Goal: Task Accomplishment & Management: Complete application form

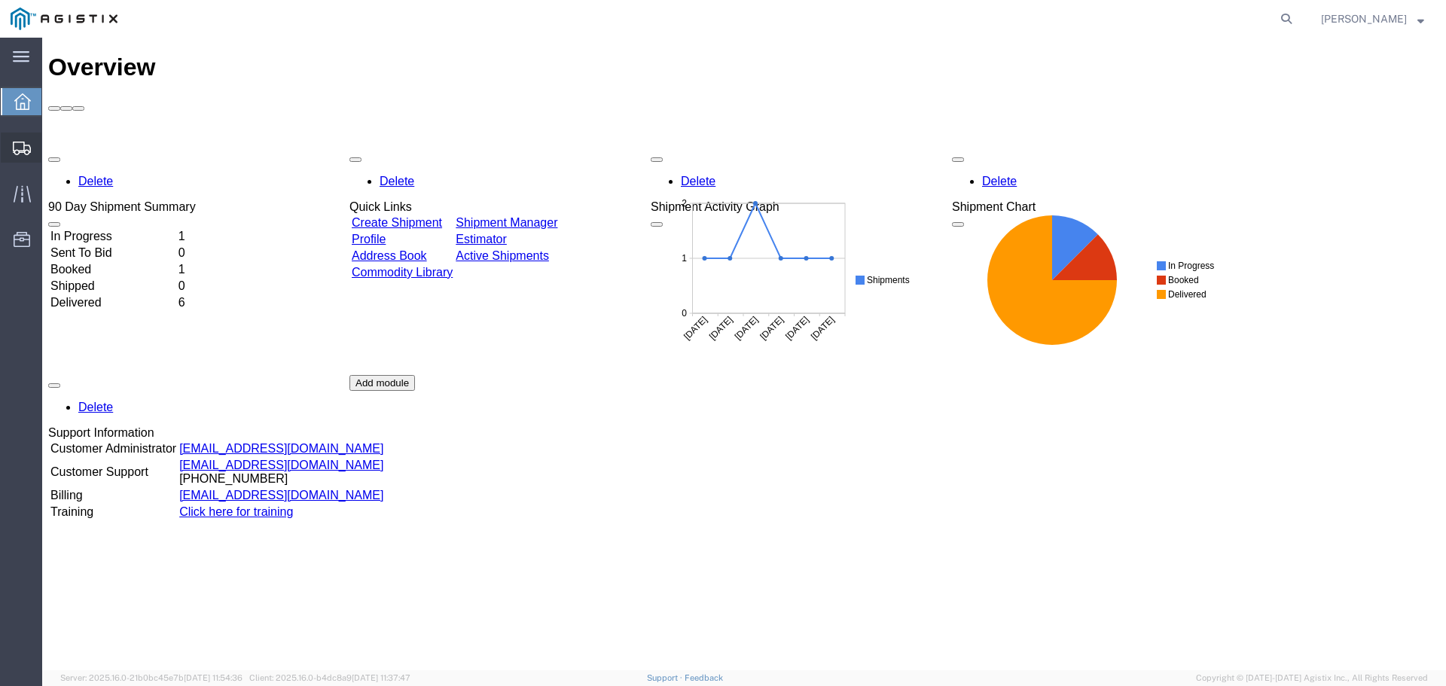
click at [21, 146] on icon at bounding box center [22, 149] width 18 height 14
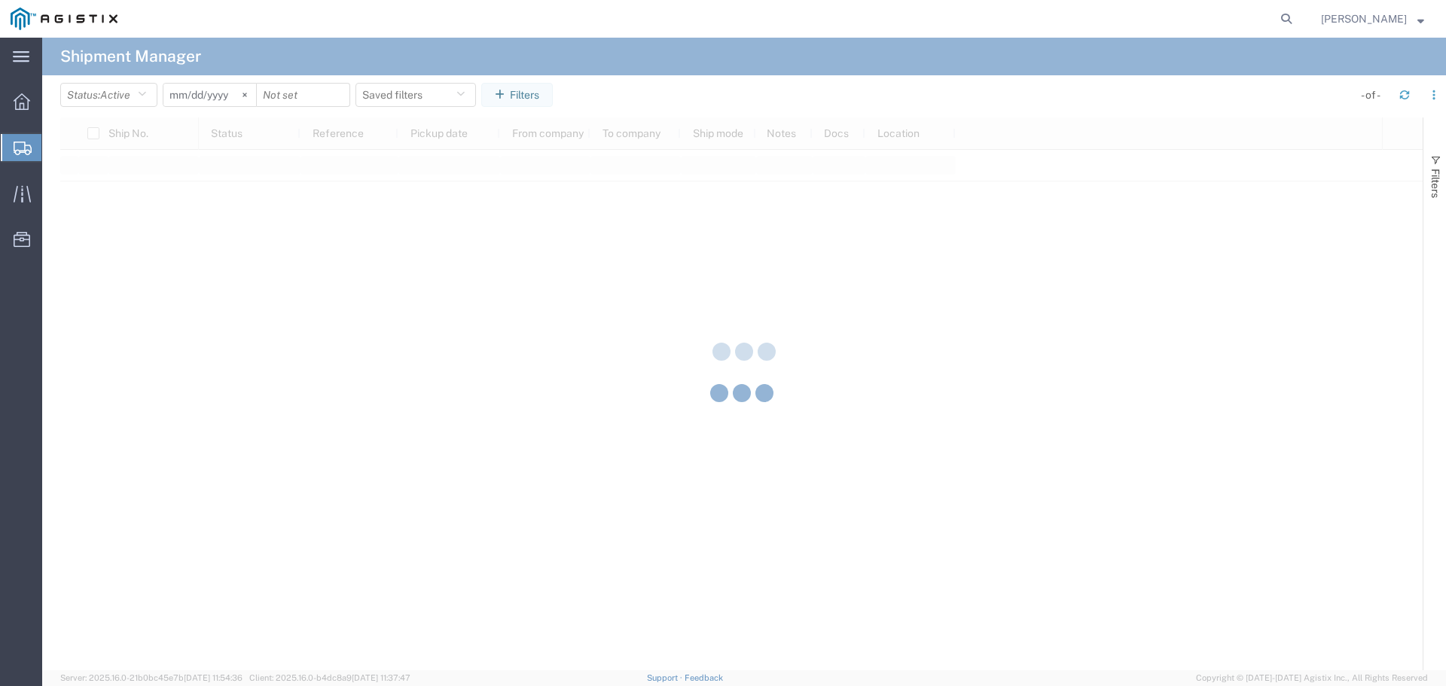
click at [72, 199] on div "main_menu Created with Sketch. Collapse Menu Overview Shipments Shipment Manage…" at bounding box center [723, 362] width 1446 height 648
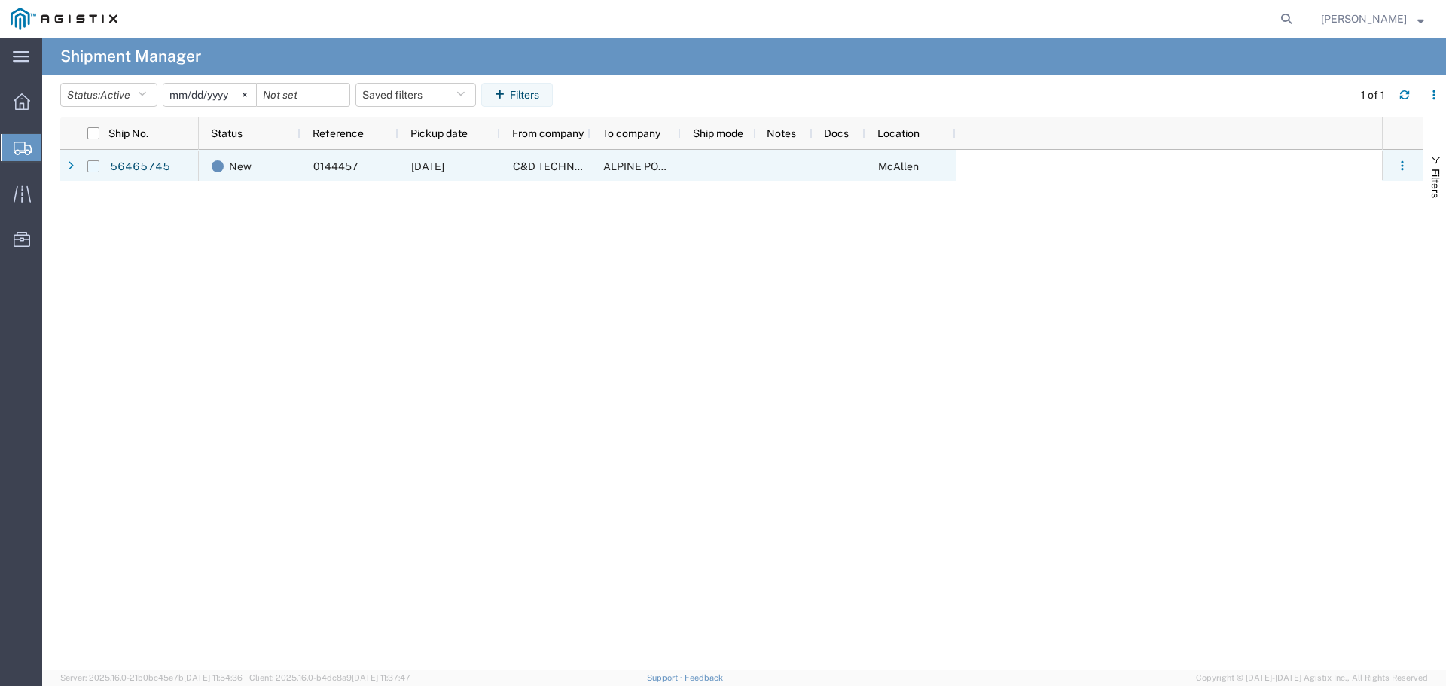
click at [89, 166] on input "Press Space to toggle row selection (unchecked)" at bounding box center [93, 166] width 12 height 12
checkbox input "true"
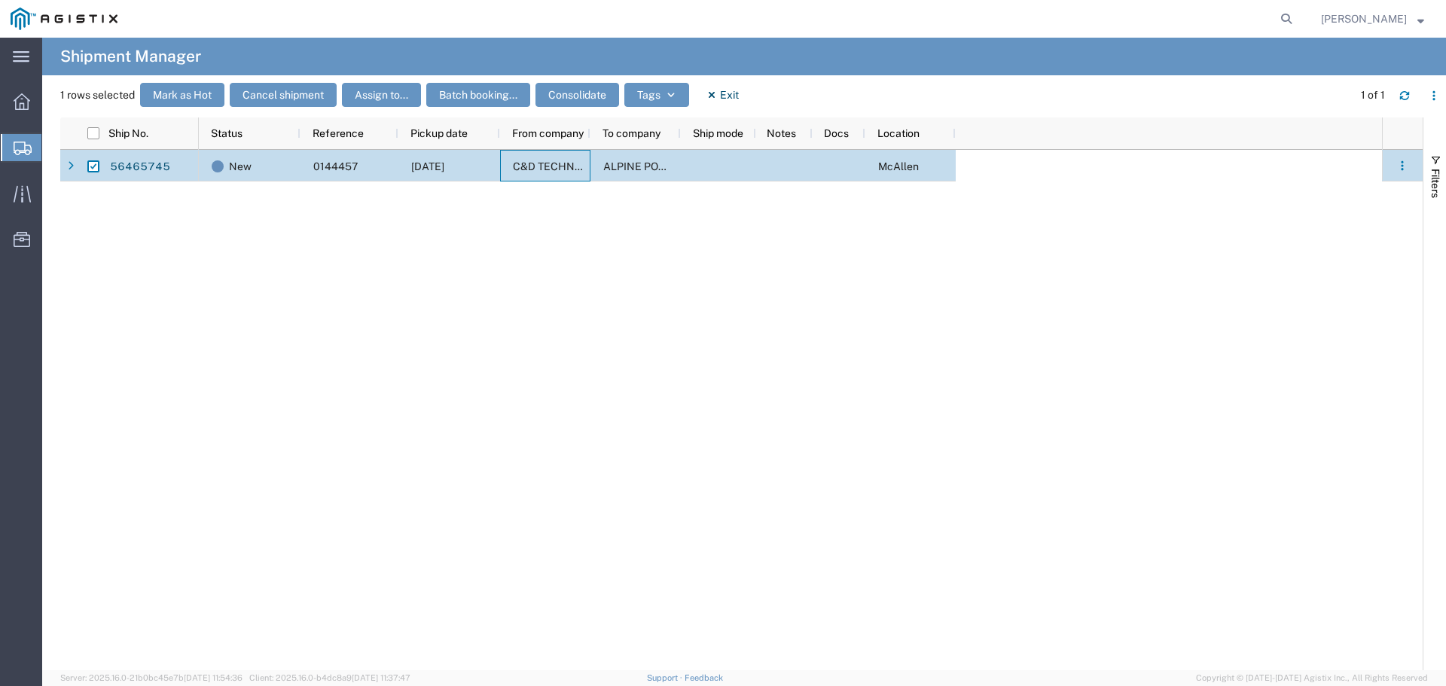
click at [567, 166] on span "C&D TECHNOLOGIES" at bounding box center [566, 166] width 107 height 12
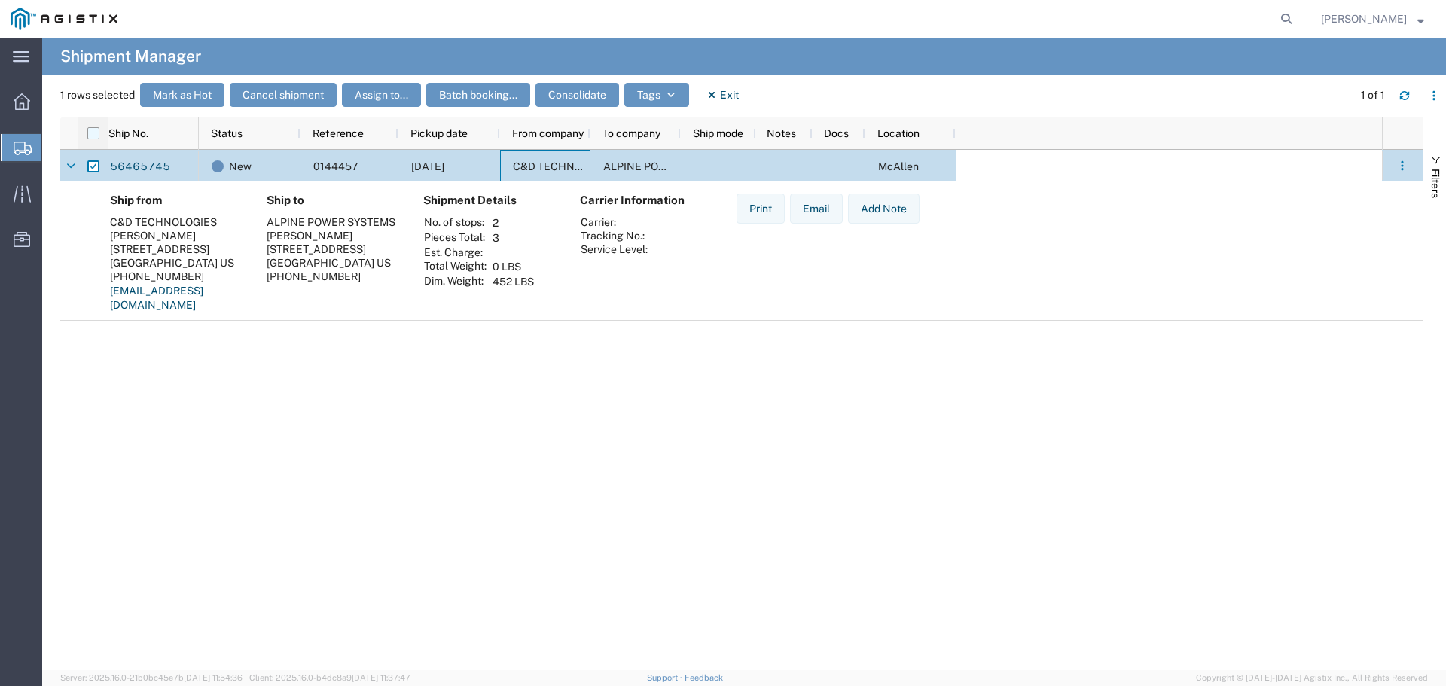
click at [91, 136] on input "checkbox" at bounding box center [93, 133] width 12 height 12
checkbox input "true"
checkbox input "false"
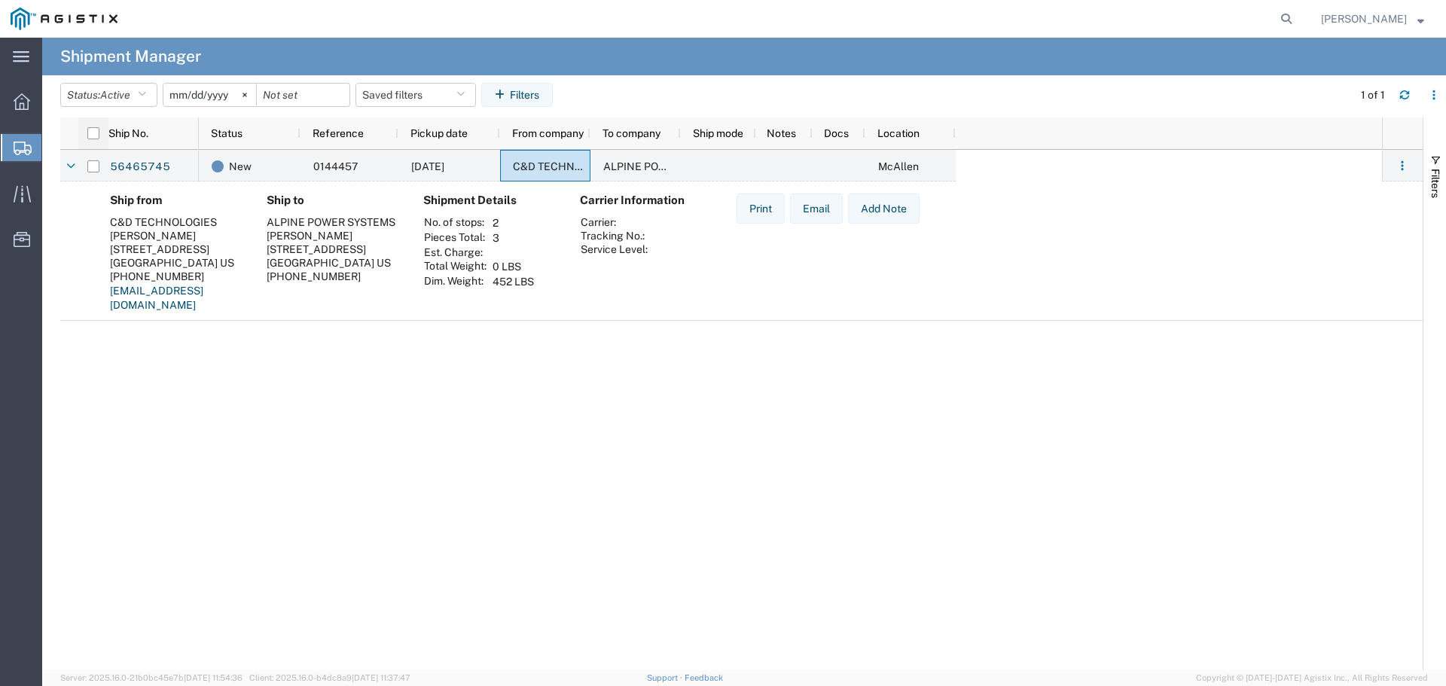
click at [99, 133] on input "checkbox" at bounding box center [93, 133] width 12 height 12
checkbox input "true"
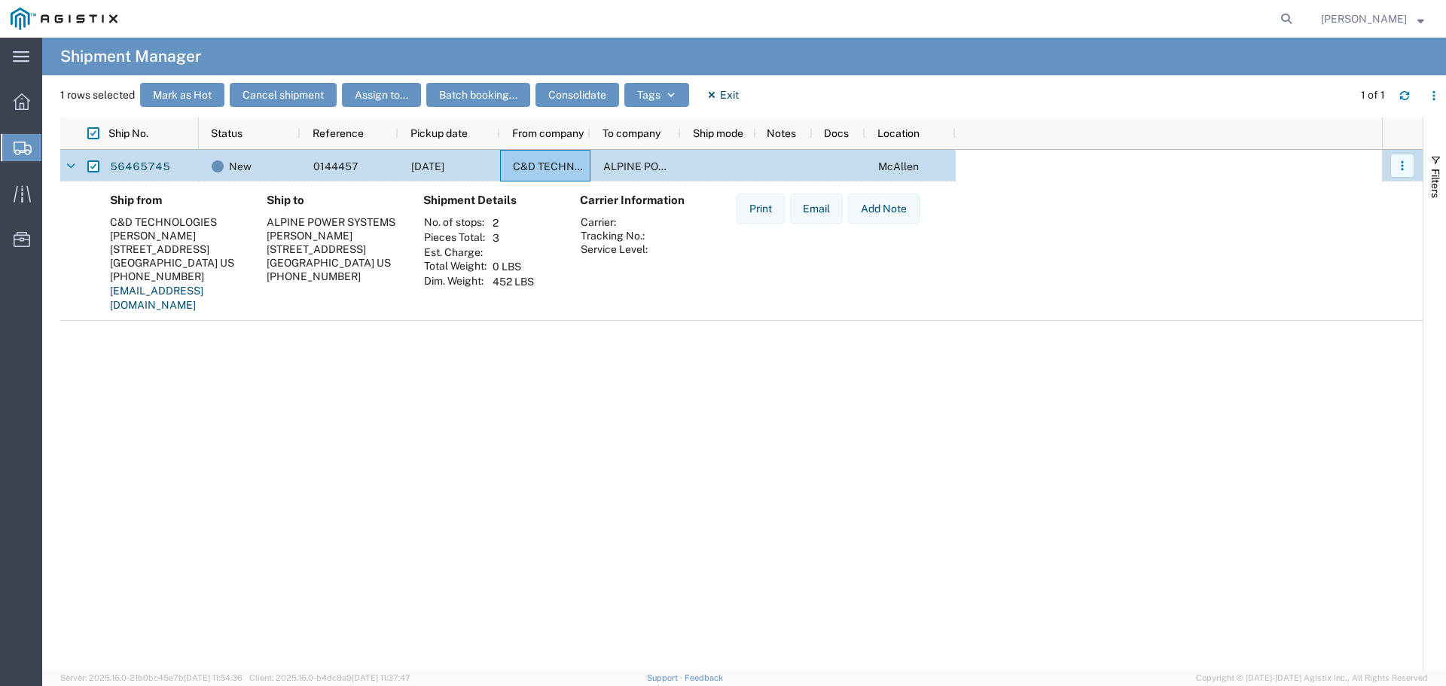
click at [1398, 169] on icon "button" at bounding box center [1402, 165] width 11 height 11
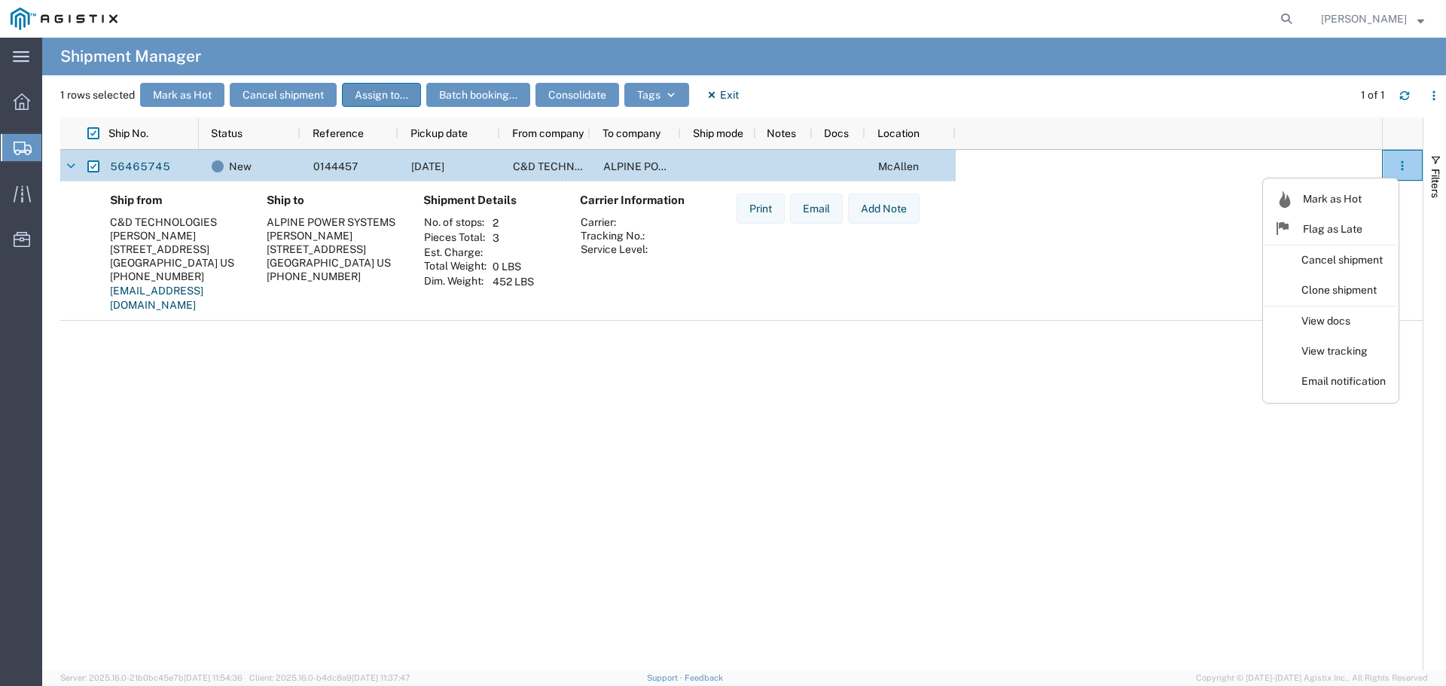
click at [383, 95] on button "Assign to..." at bounding box center [381, 95] width 79 height 24
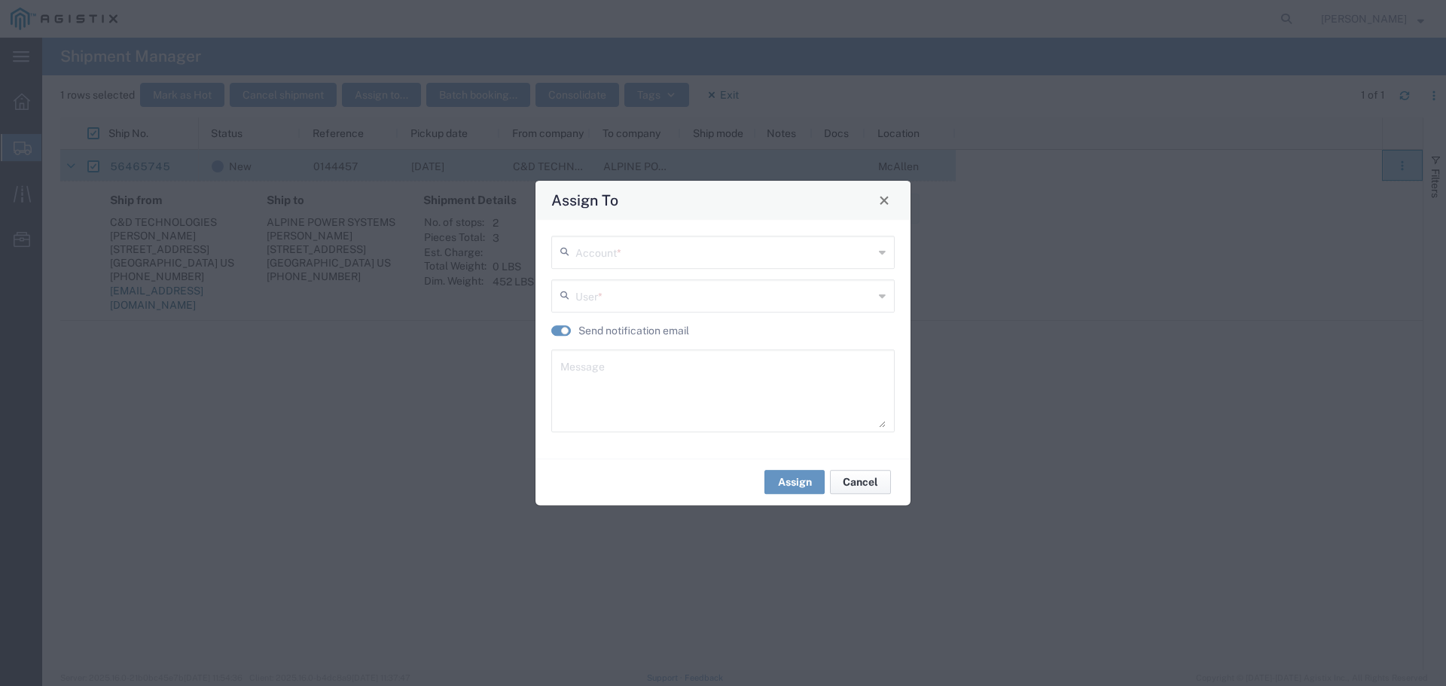
click at [864, 484] on button "Cancel" at bounding box center [860, 482] width 61 height 24
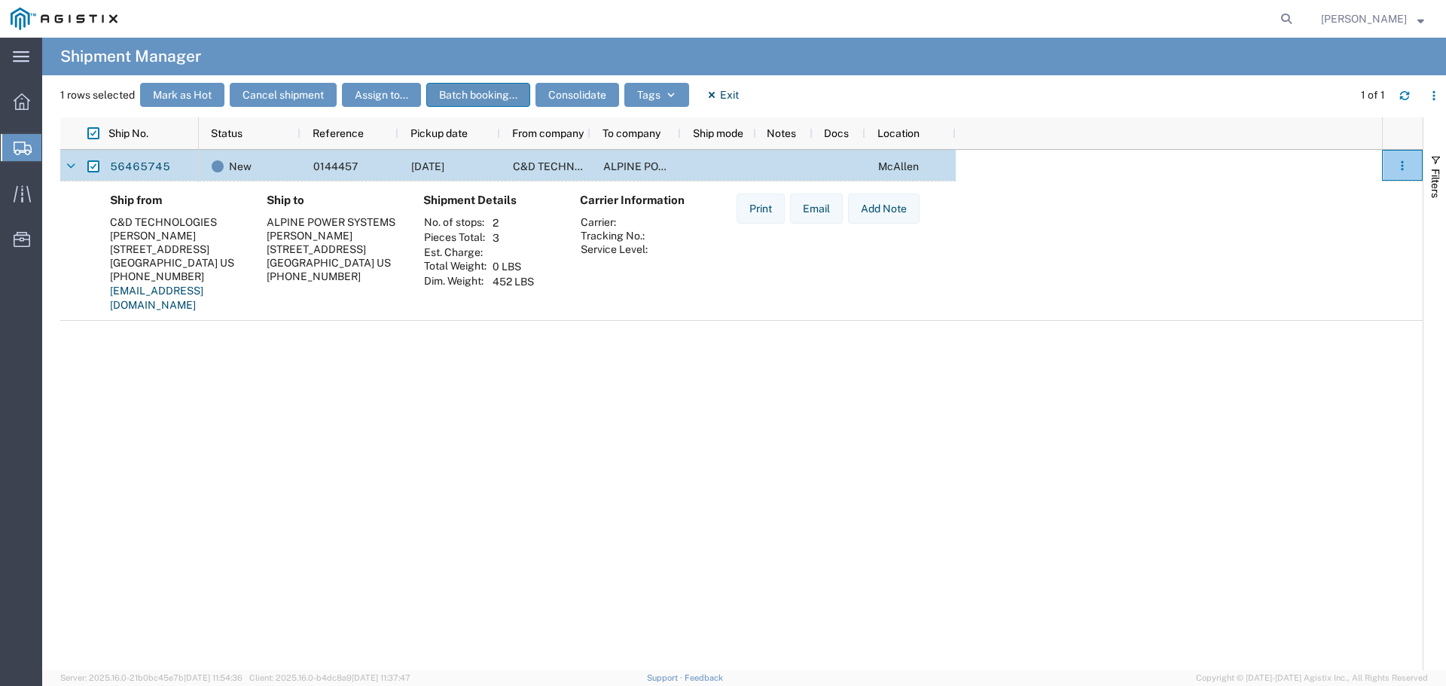
click at [456, 95] on button "Batch booking..." at bounding box center [478, 95] width 104 height 24
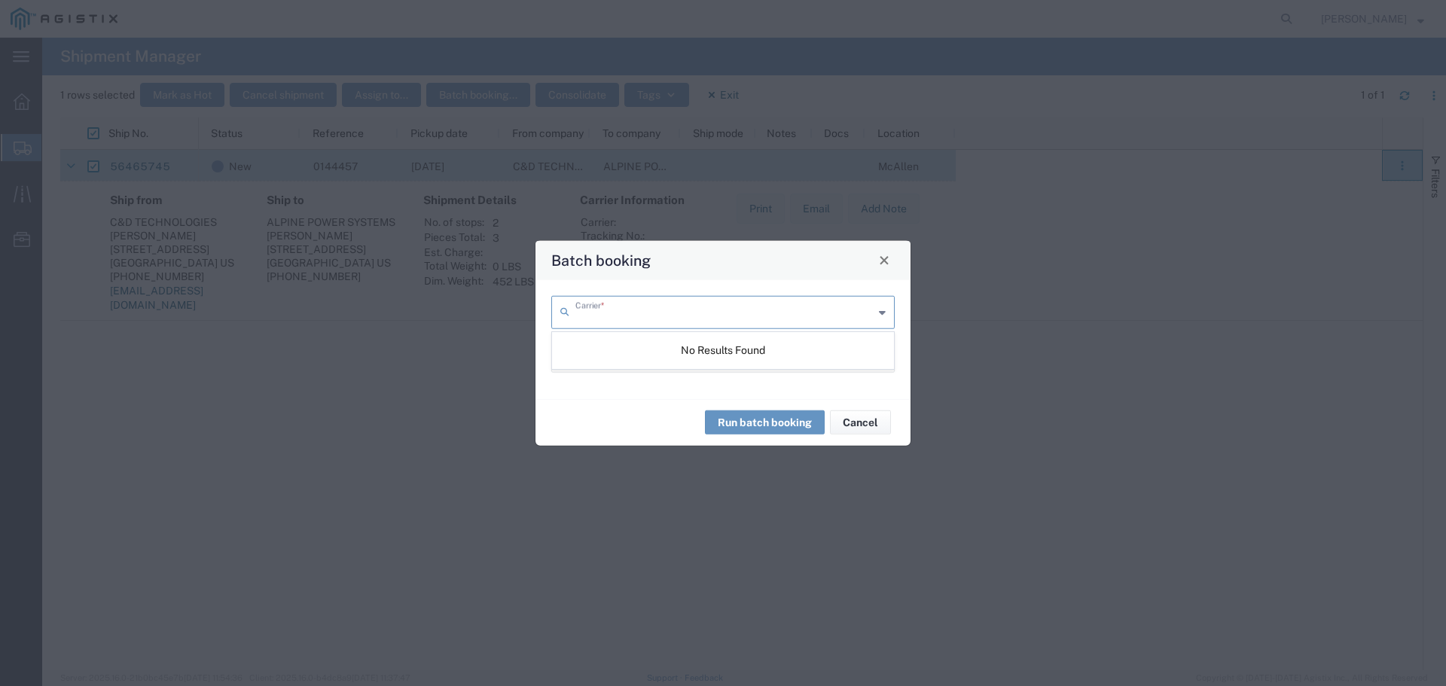
click at [591, 313] on input "text" at bounding box center [724, 310] width 298 height 26
click at [617, 329] on div "Carrier * Service *" at bounding box center [723, 338] width 359 height 87
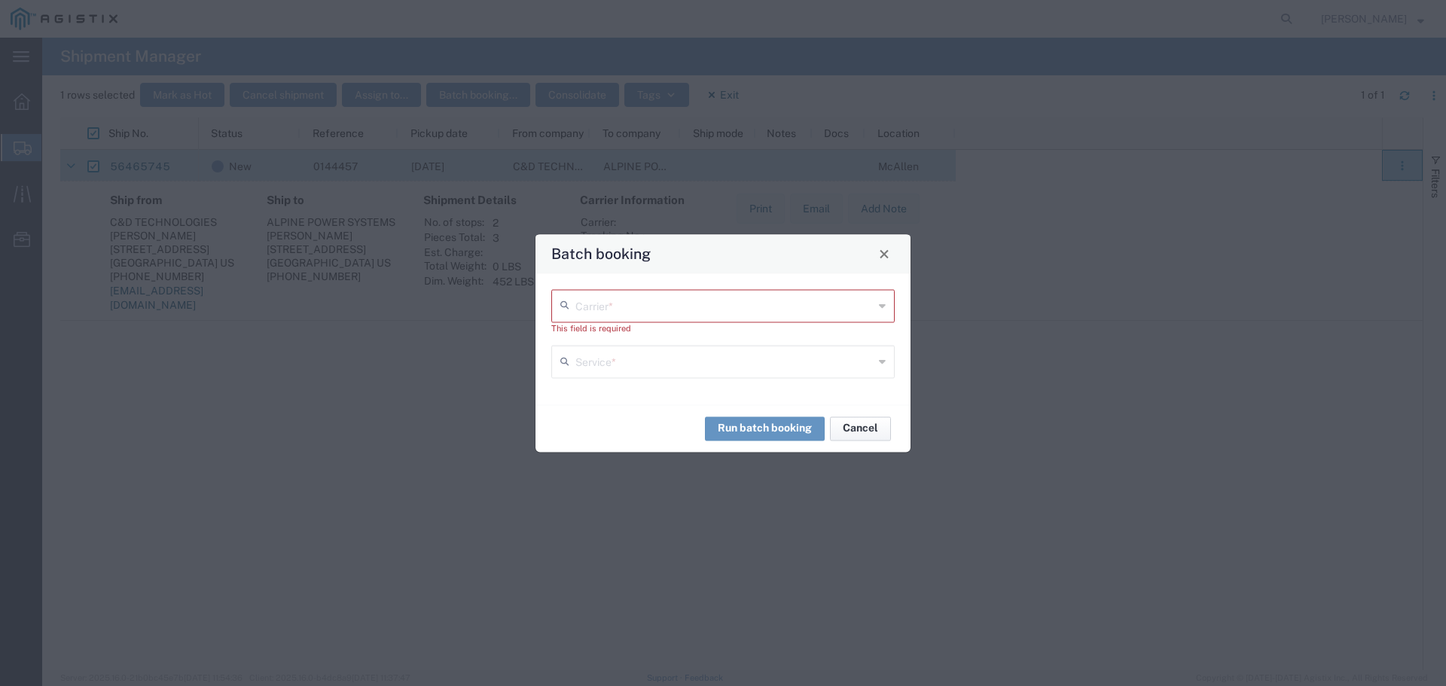
click at [866, 434] on button "Cancel" at bounding box center [860, 428] width 61 height 24
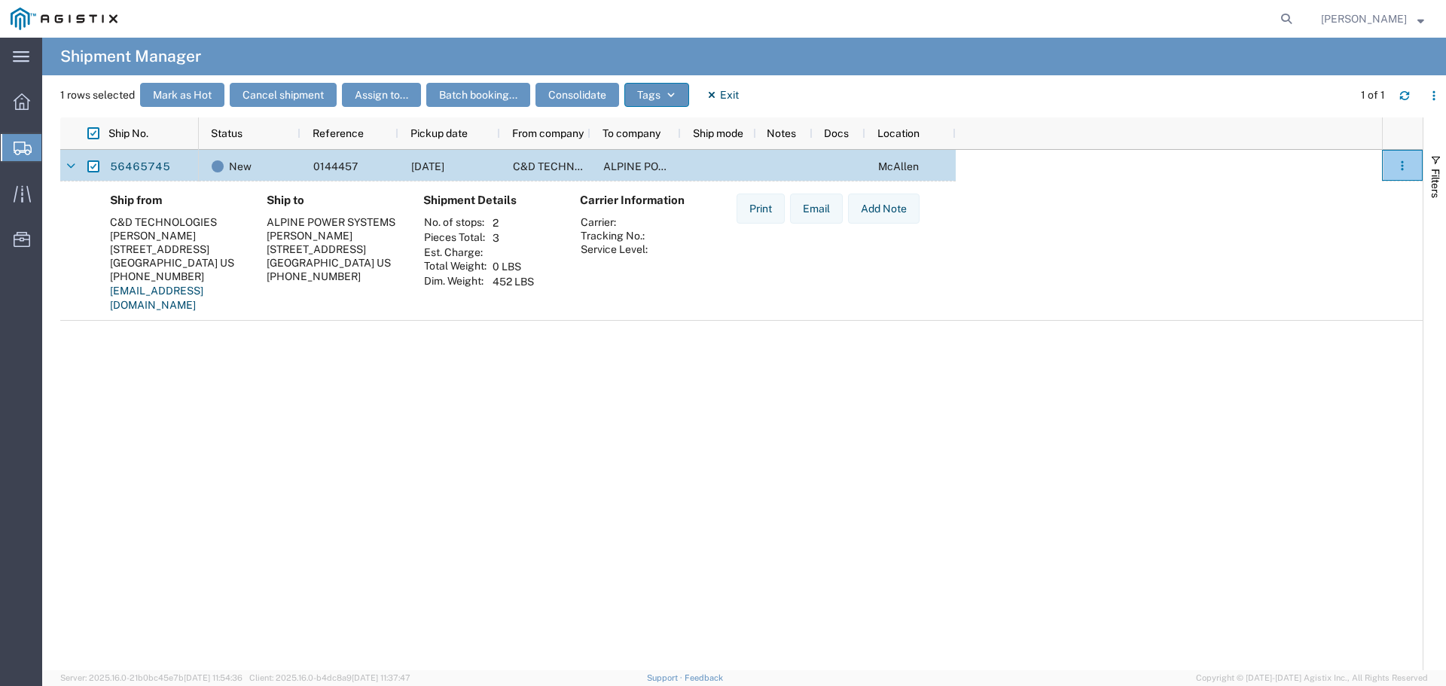
click at [674, 92] on icon "button" at bounding box center [671, 95] width 11 height 11
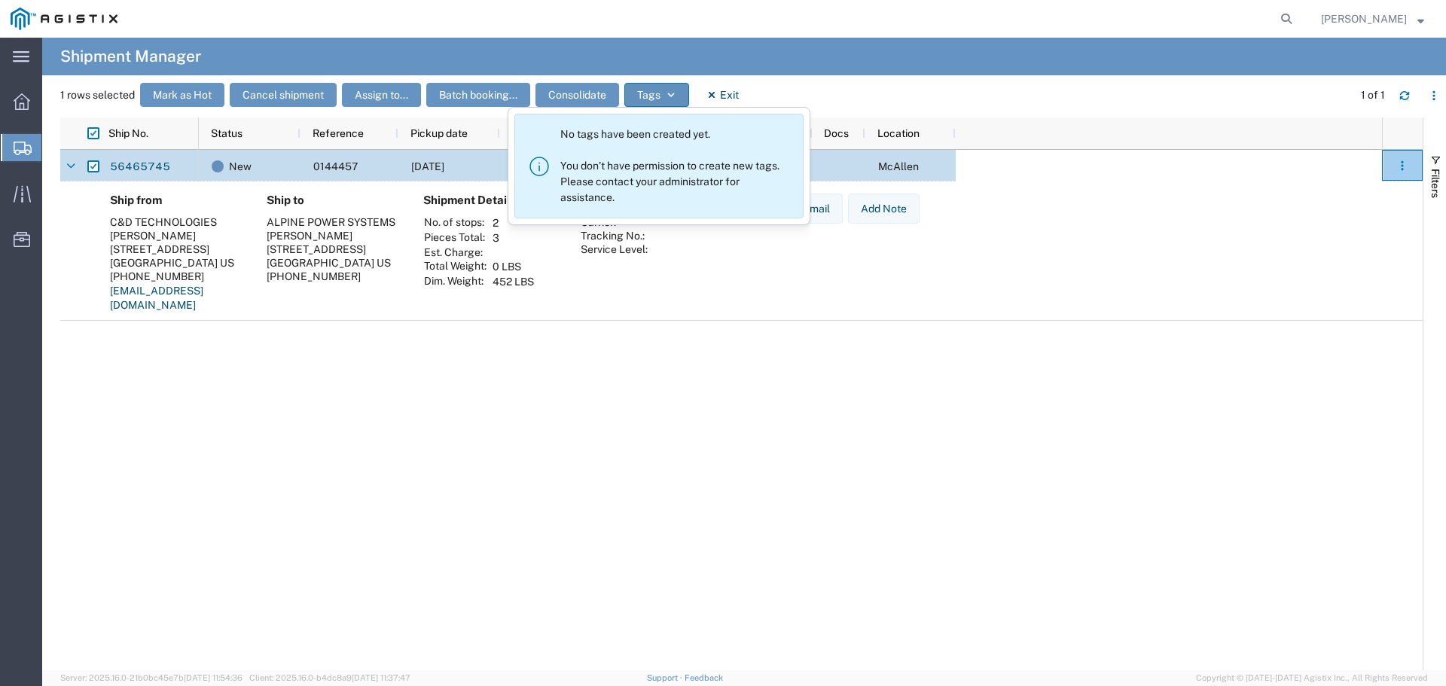
click at [674, 92] on icon "button" at bounding box center [671, 95] width 11 height 11
click at [693, 300] on div "Carrier Information Carrier: Tracking No.: Service Level:" at bounding box center [646, 259] width 157 height 130
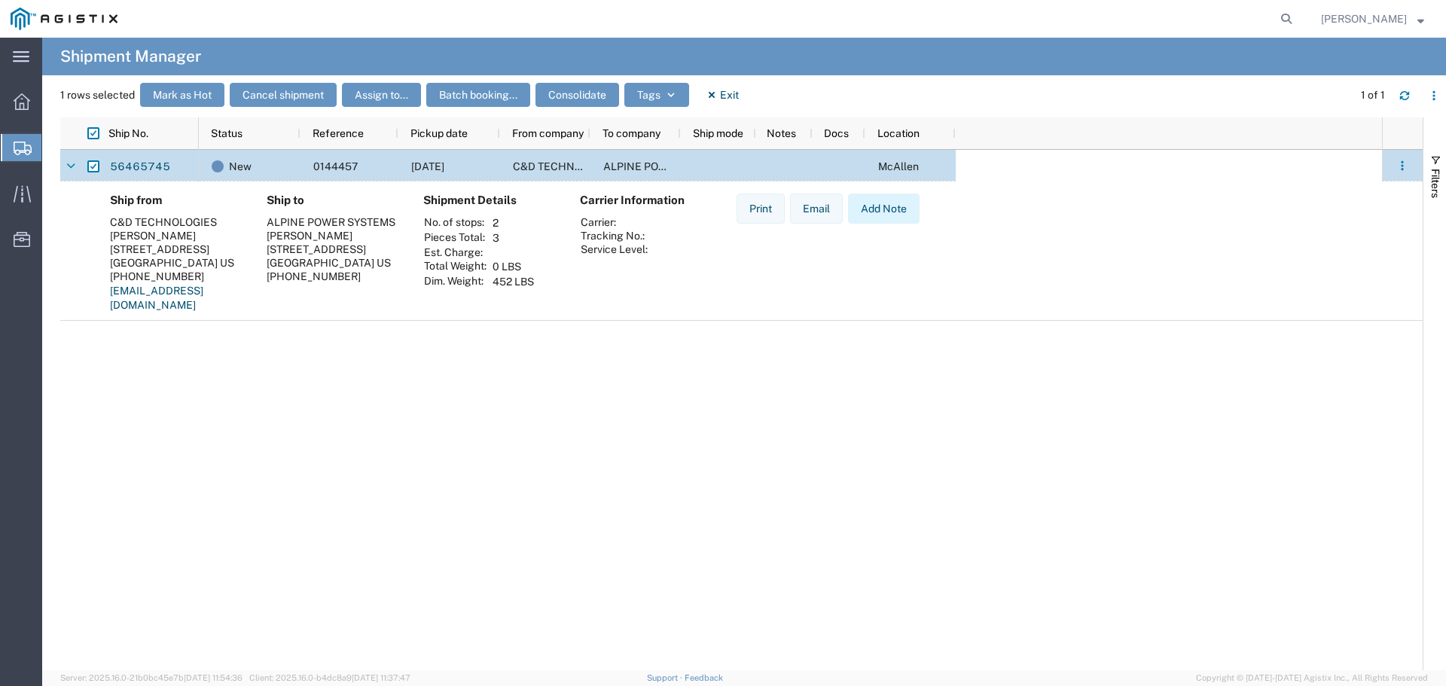
click at [898, 202] on button "Add Note" at bounding box center [884, 209] width 72 height 30
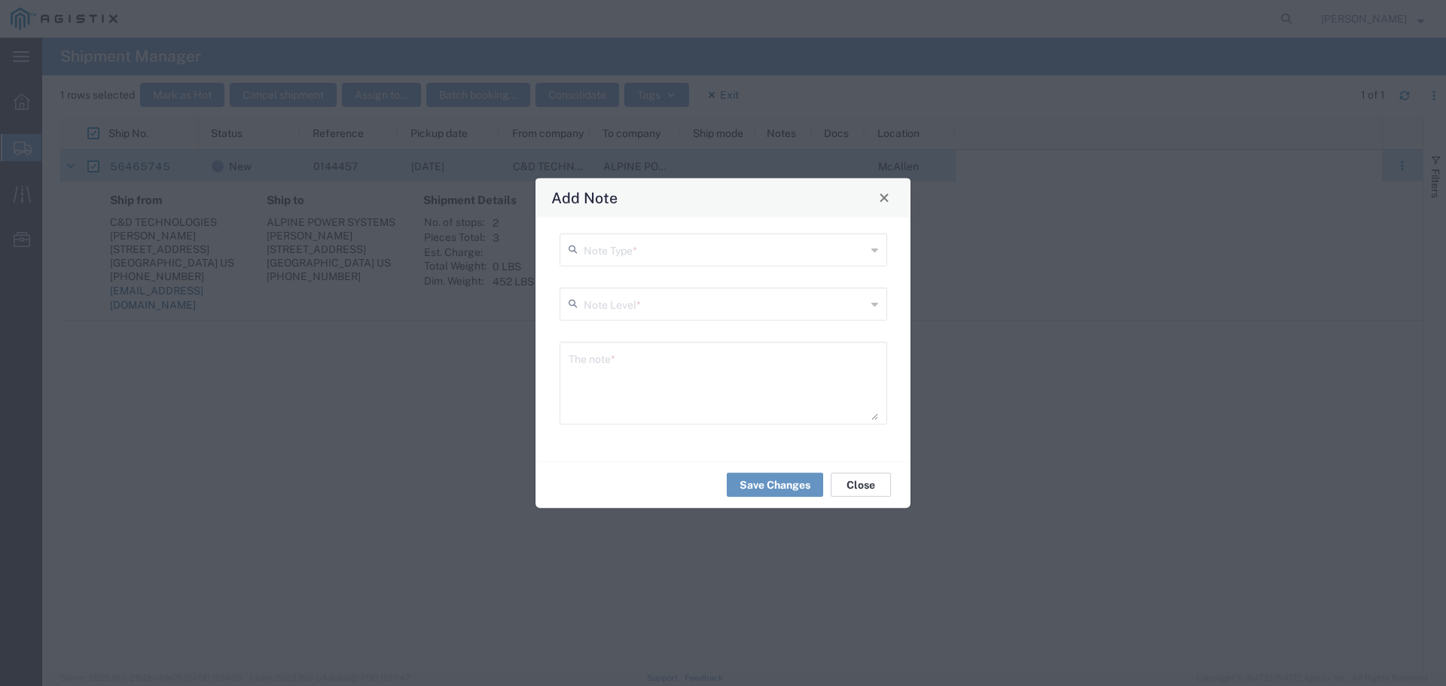
click at [861, 480] on button "Close" at bounding box center [861, 485] width 60 height 24
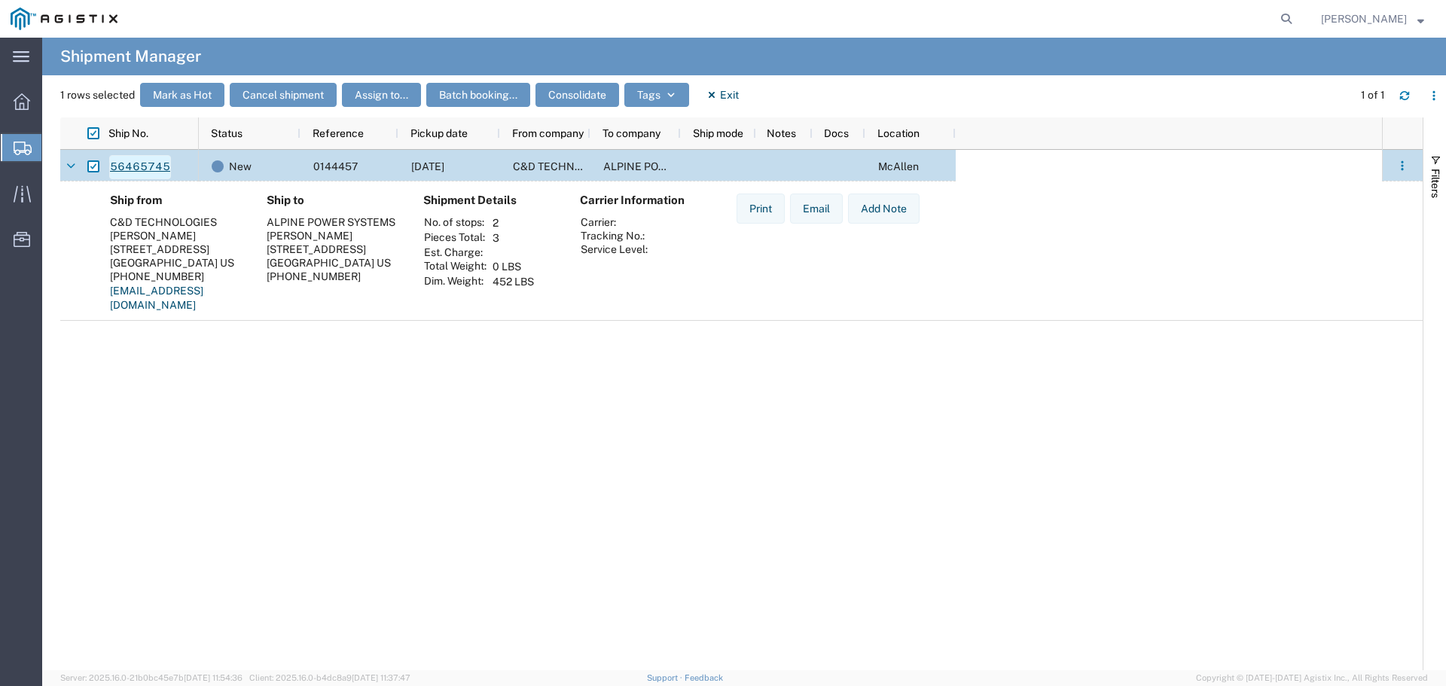
click at [129, 163] on link "56465745" at bounding box center [140, 167] width 62 height 24
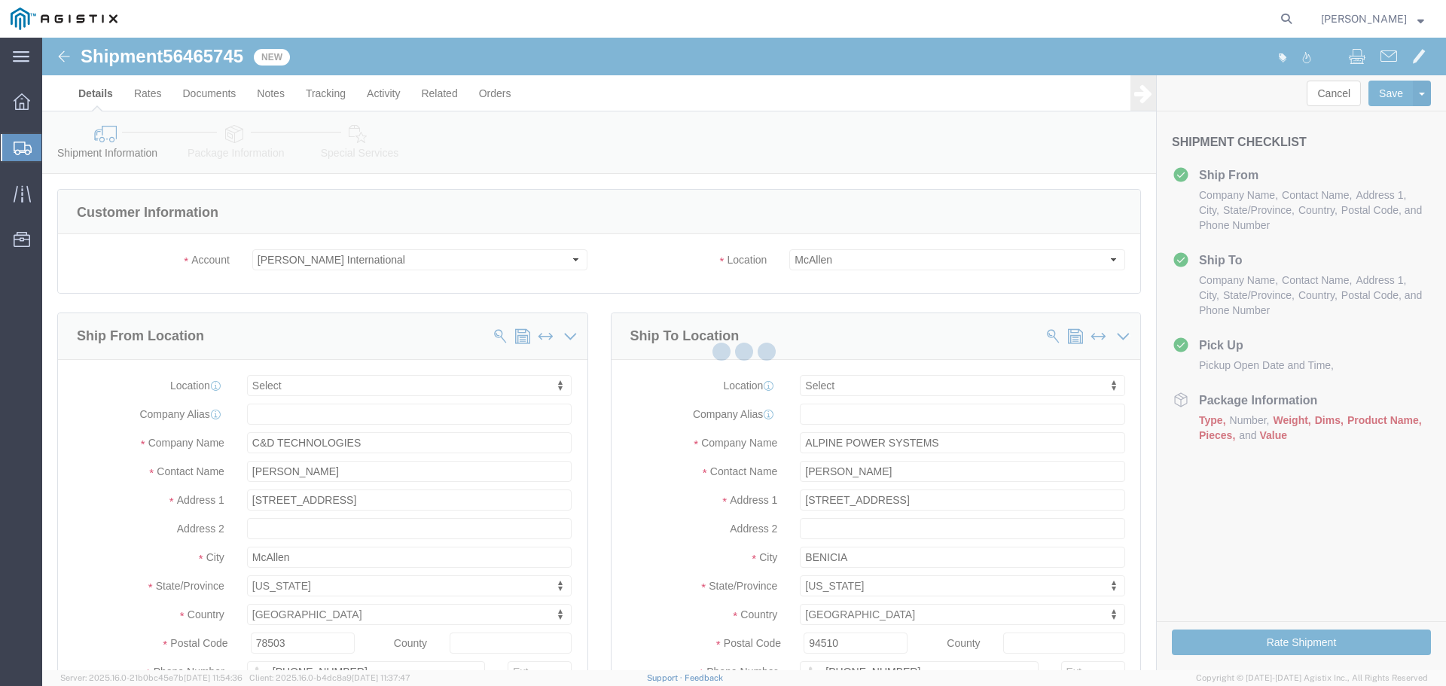
select select
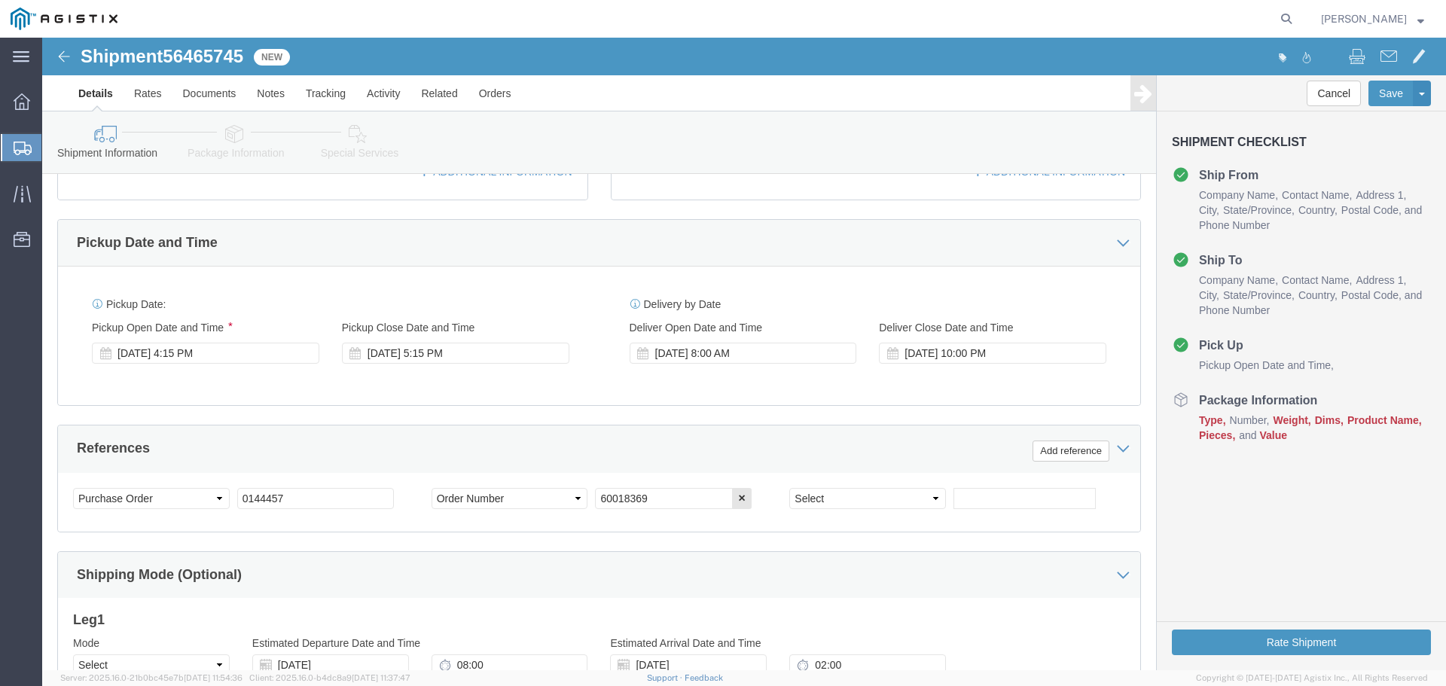
scroll to position [602, 0]
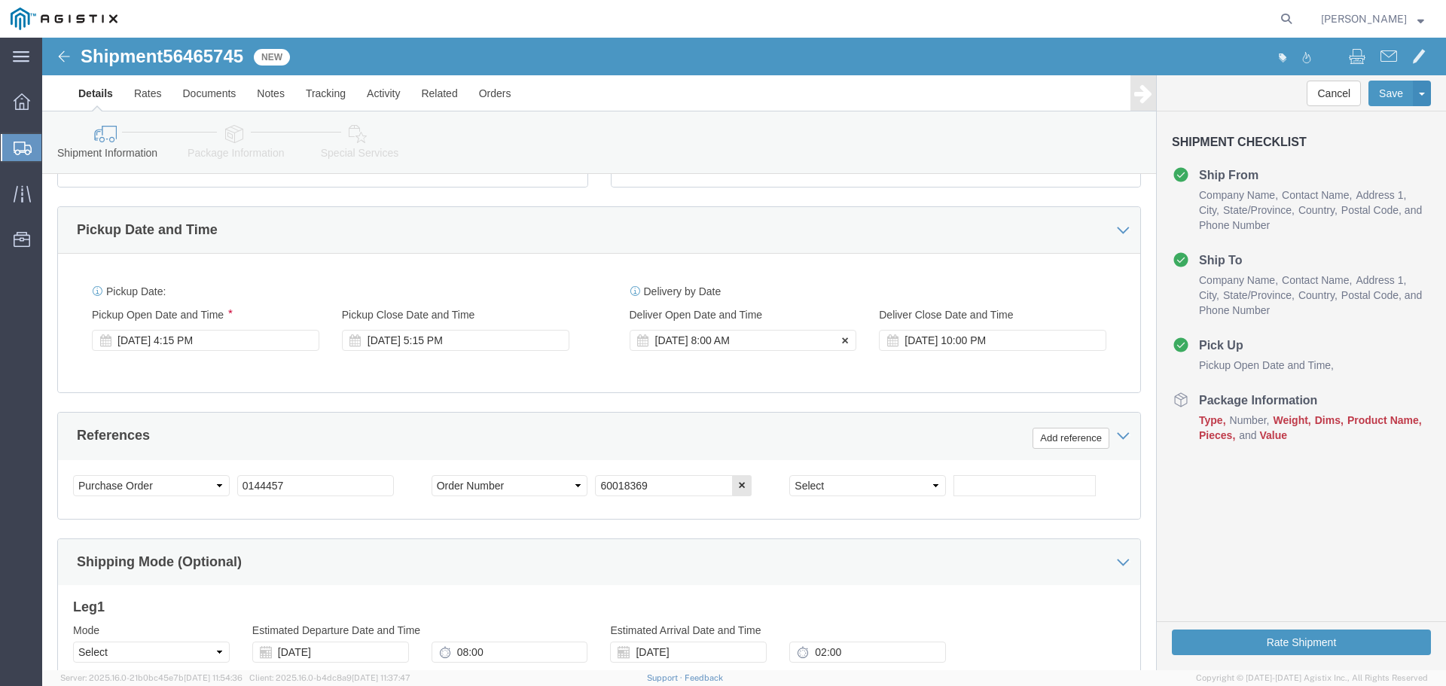
click div "[DATE] 8:00 AM"
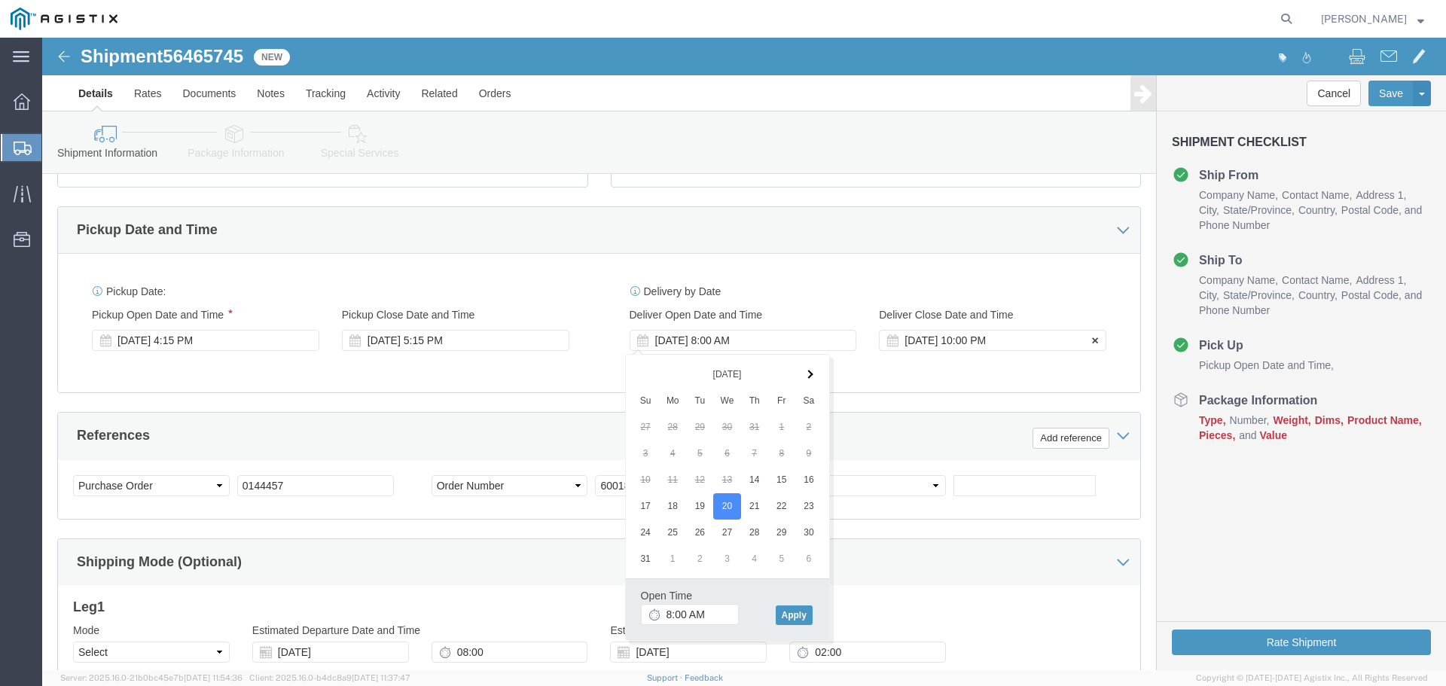
click div "[DATE] 10:00 PM"
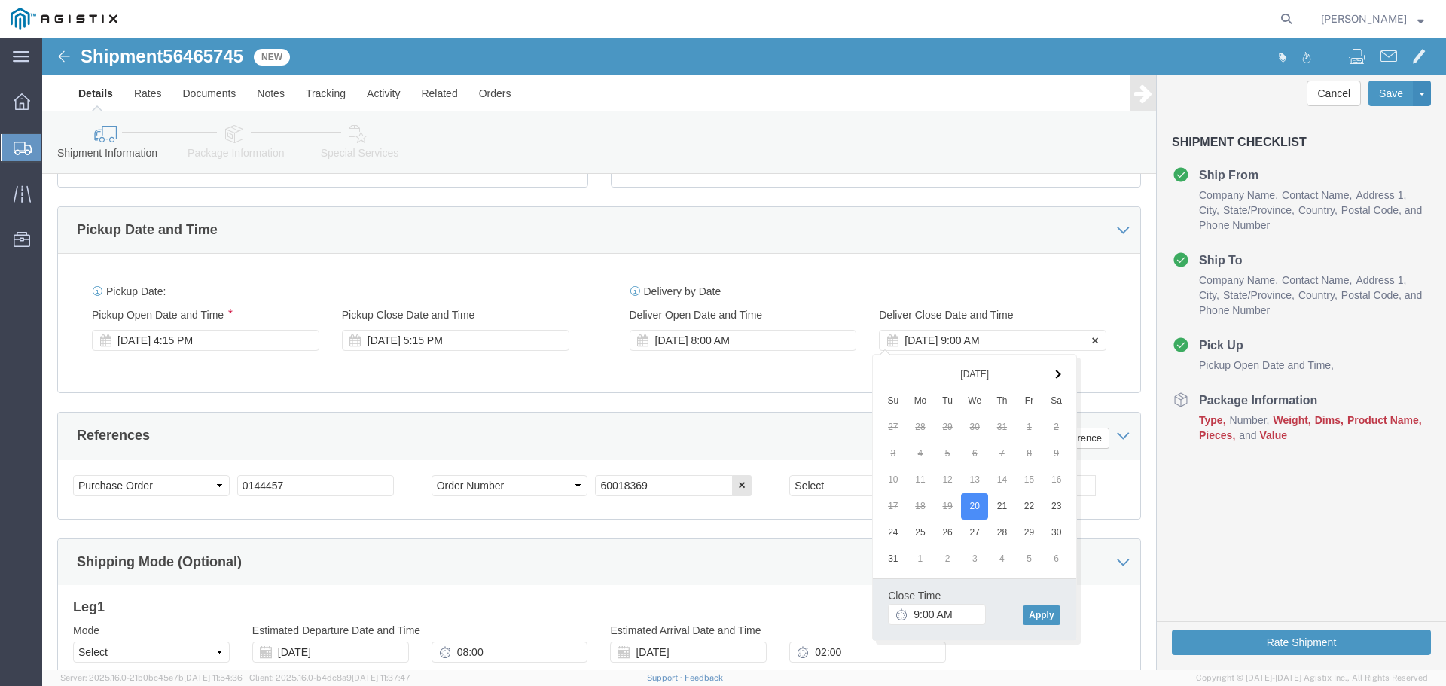
click div "[DATE] 9:00 AM"
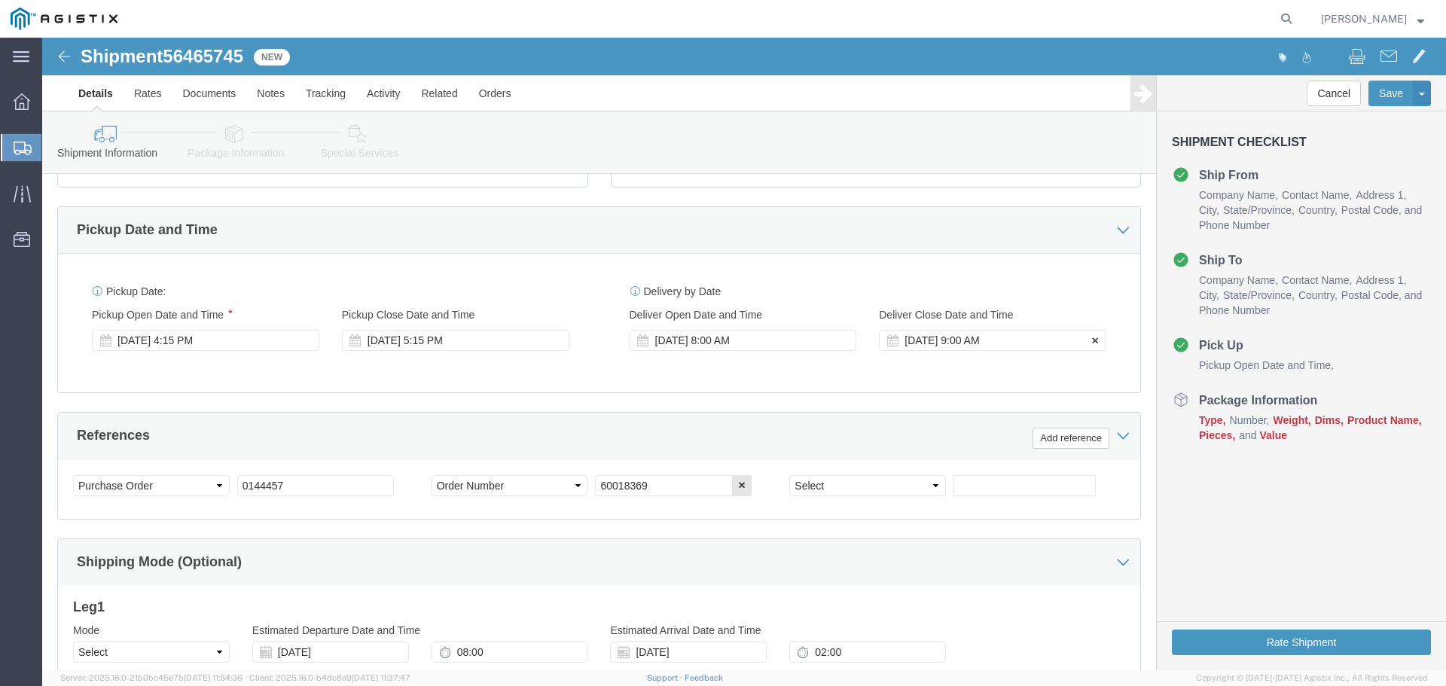
click div "[DATE] 9:00 AM"
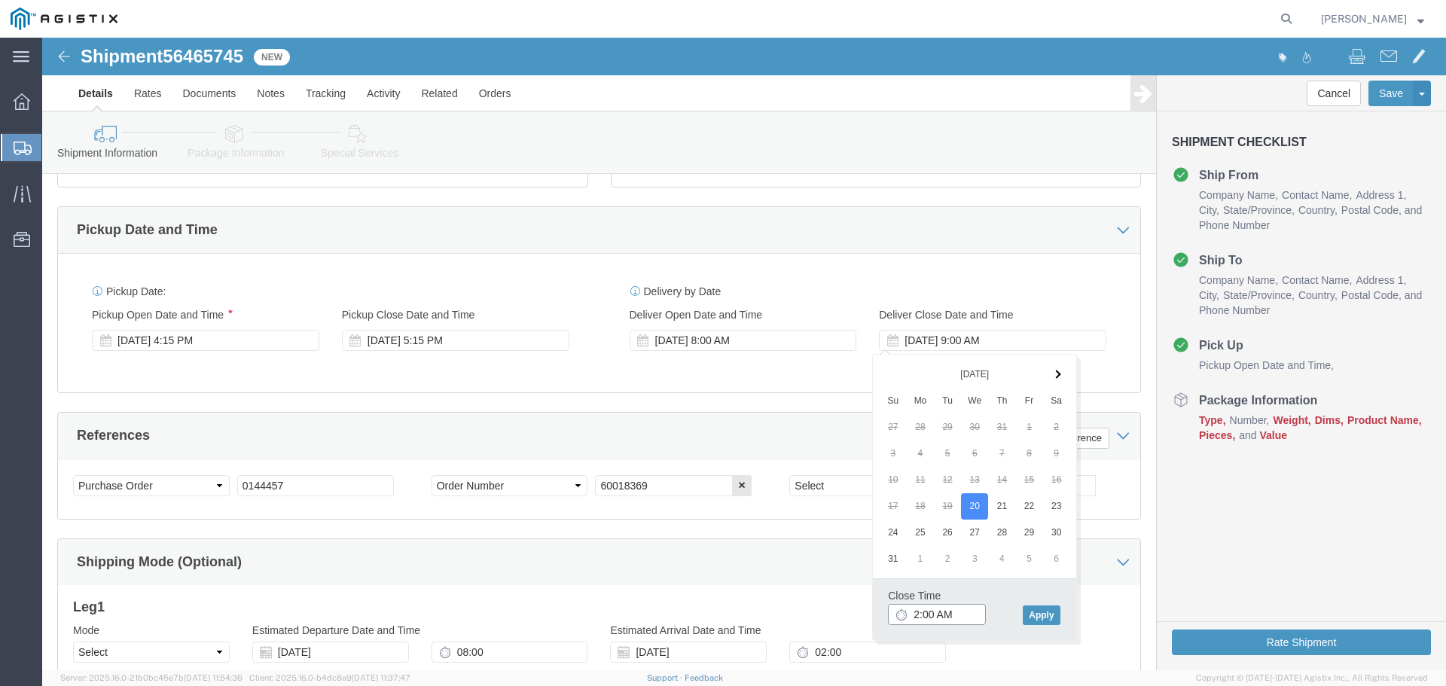
click input "2:00 AM"
type input "2:00 PM"
click button "Apply"
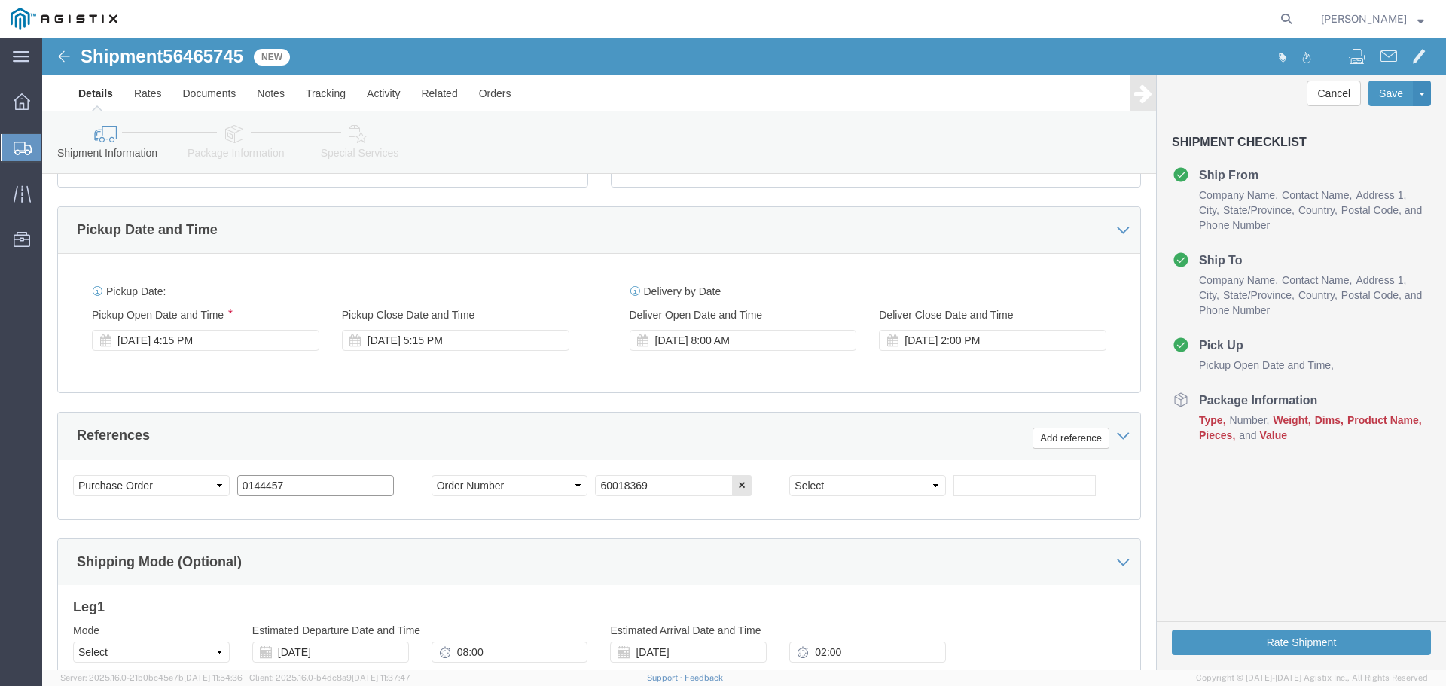
drag, startPoint x: 251, startPoint y: 442, endPoint x: 158, endPoint y: 435, distance: 93.6
click div "Select Account Type Activity ID Airline Appointment Number ASN Batch Request # …"
type input "2701195149"
click div "Customer Information Account Select PG&E [PERSON_NAME] International Location S…"
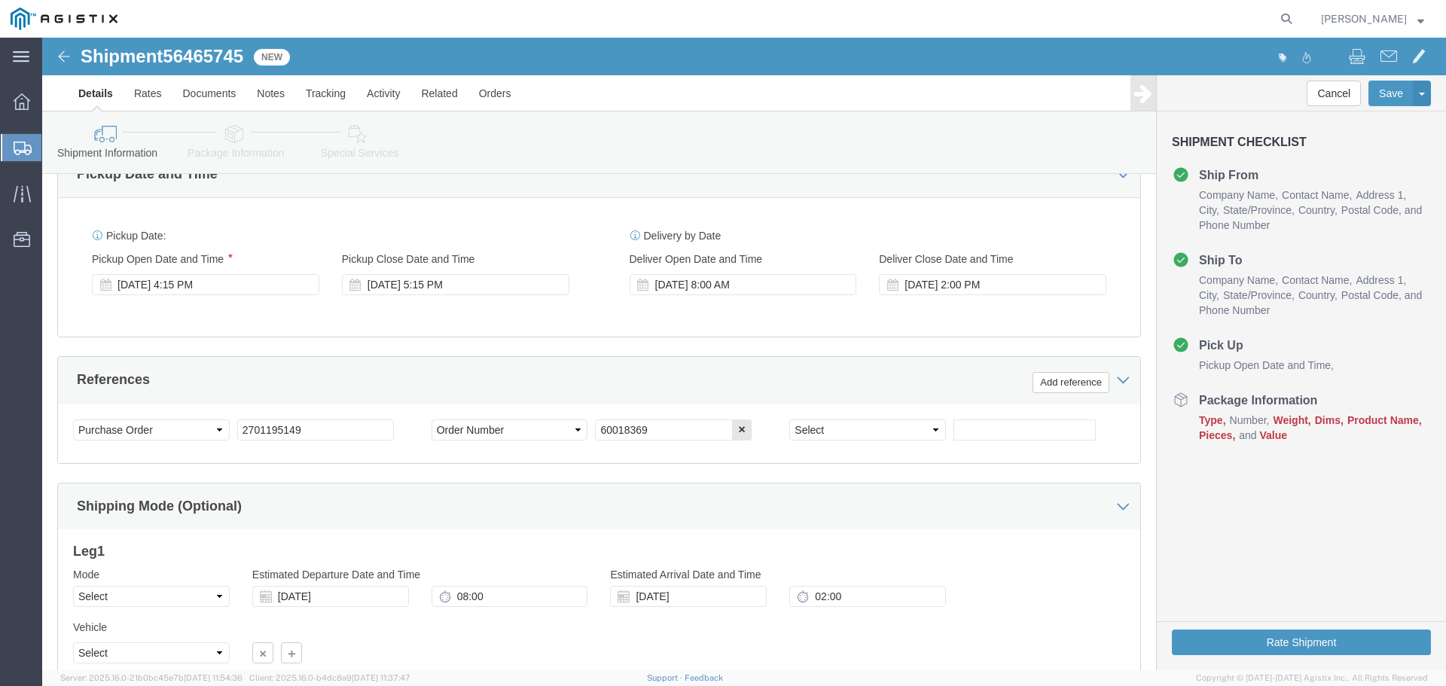
scroll to position [753, 0]
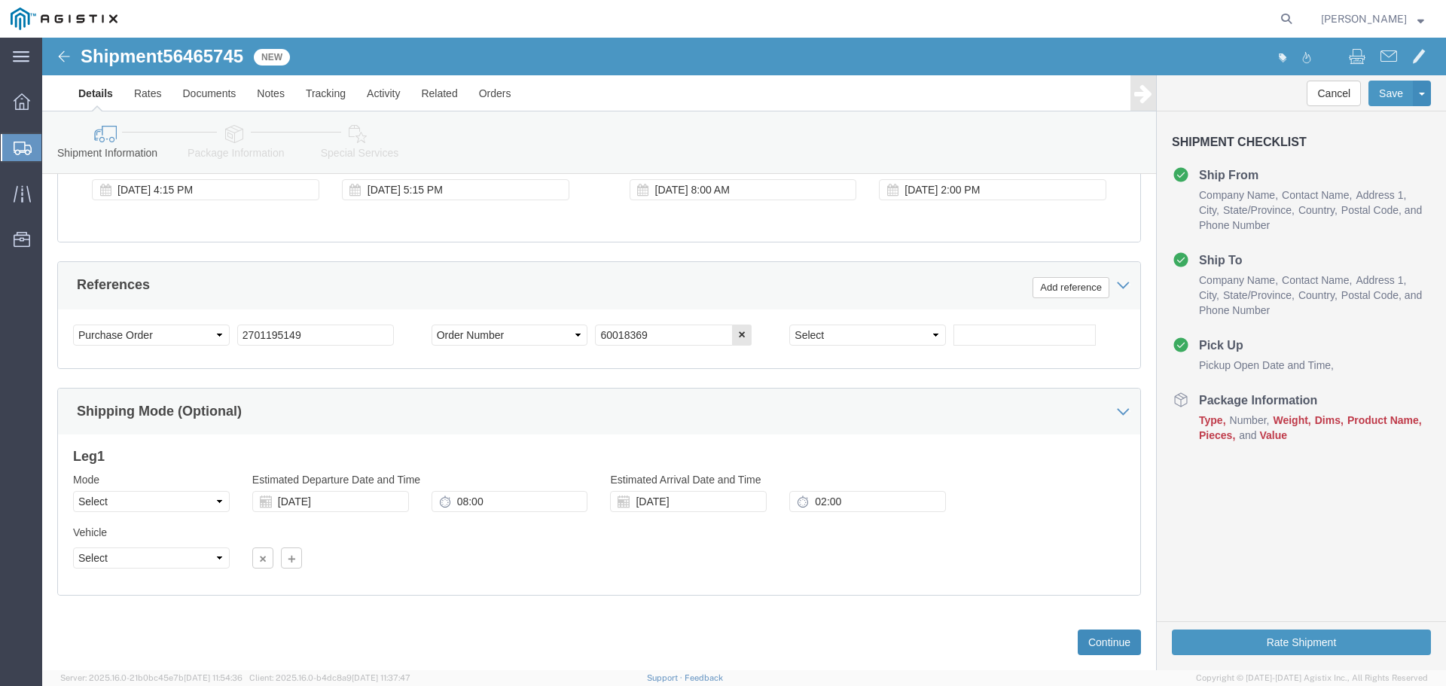
click button "Continue"
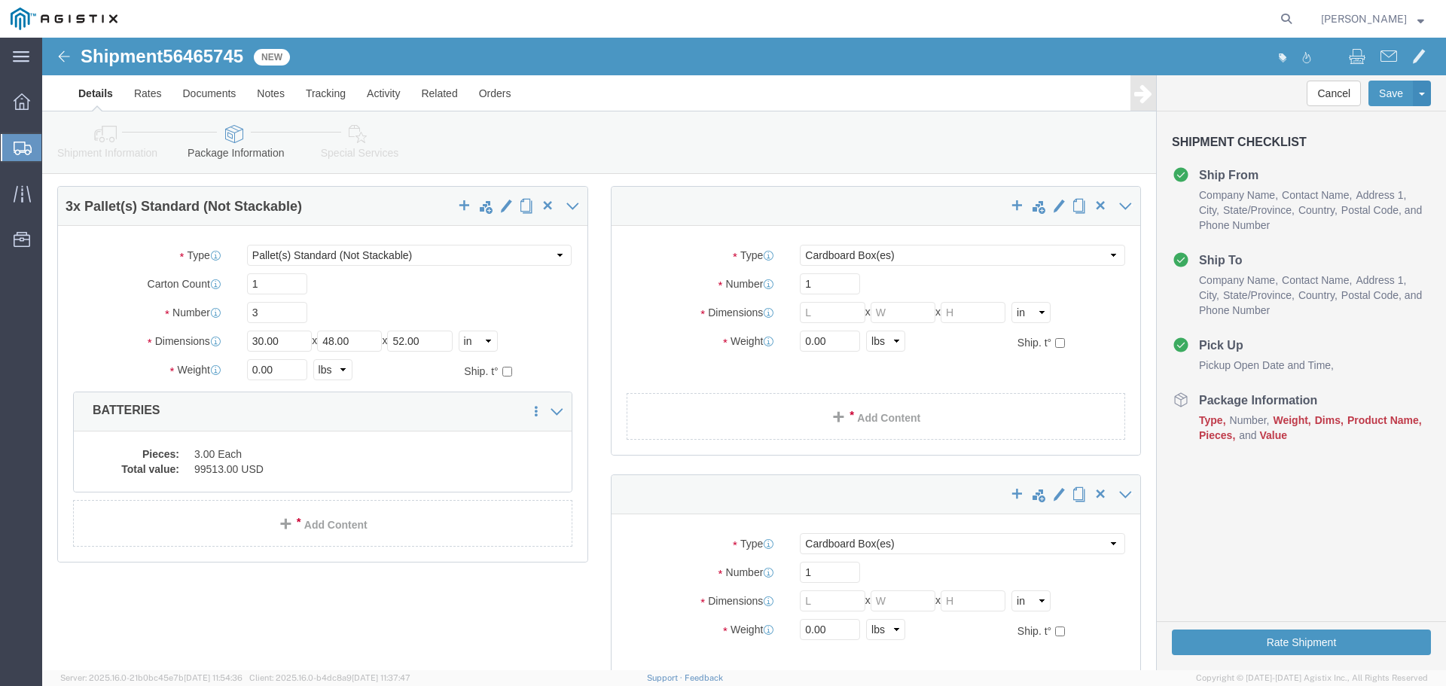
scroll to position [28, 0]
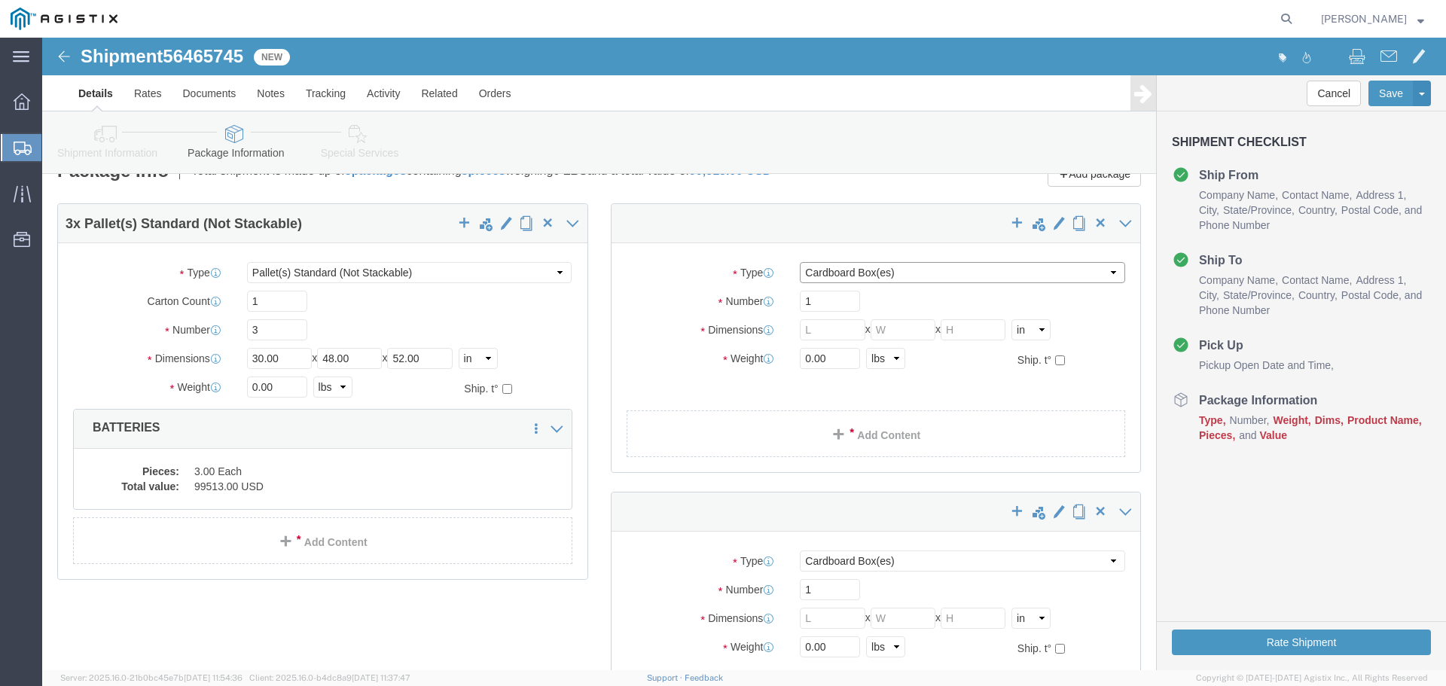
click select "Select Bale(s) Basket(s) Bolt(s) Bottle(s) Buckets Bulk Bundle(s) Can(s) Cardbo…"
select select "PSNS"
click select "Select Bale(s) Basket(s) Bolt(s) Bottle(s) Buckets Bulk Bundle(s) Can(s) Cardbo…"
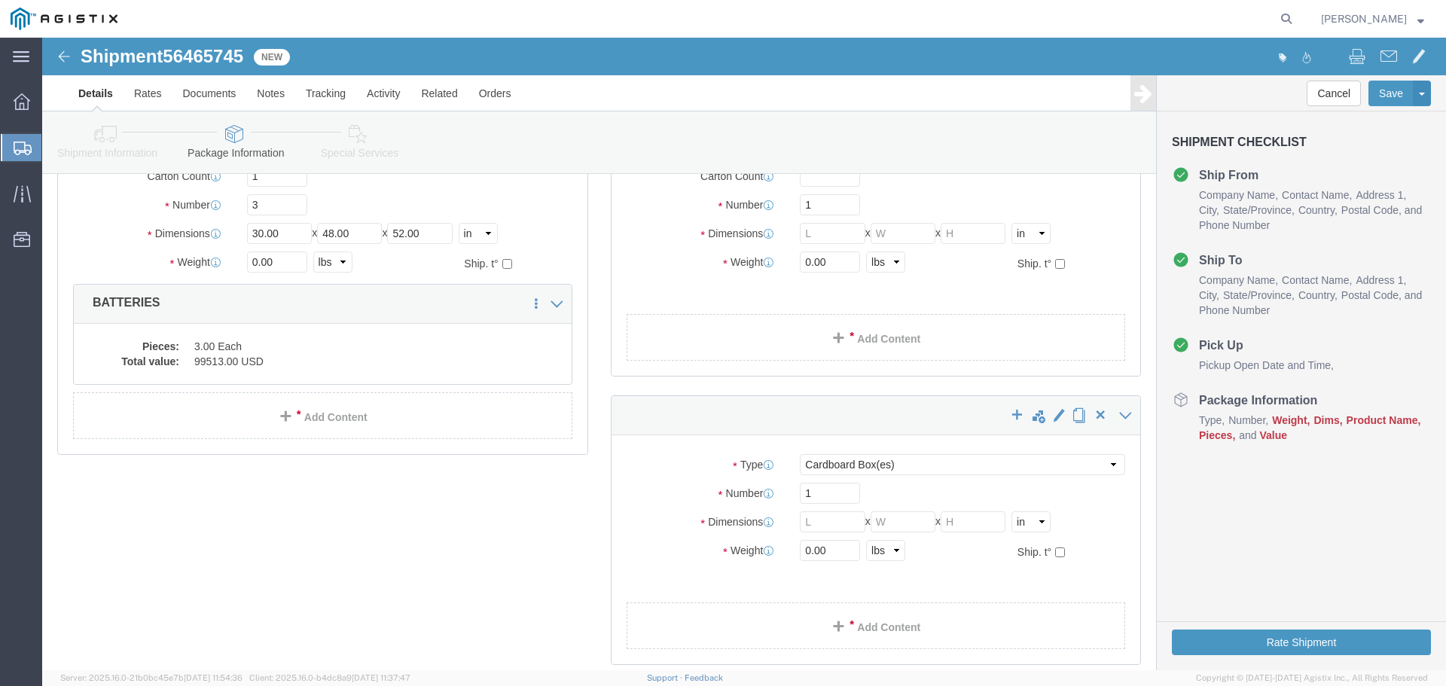
scroll to position [301, 0]
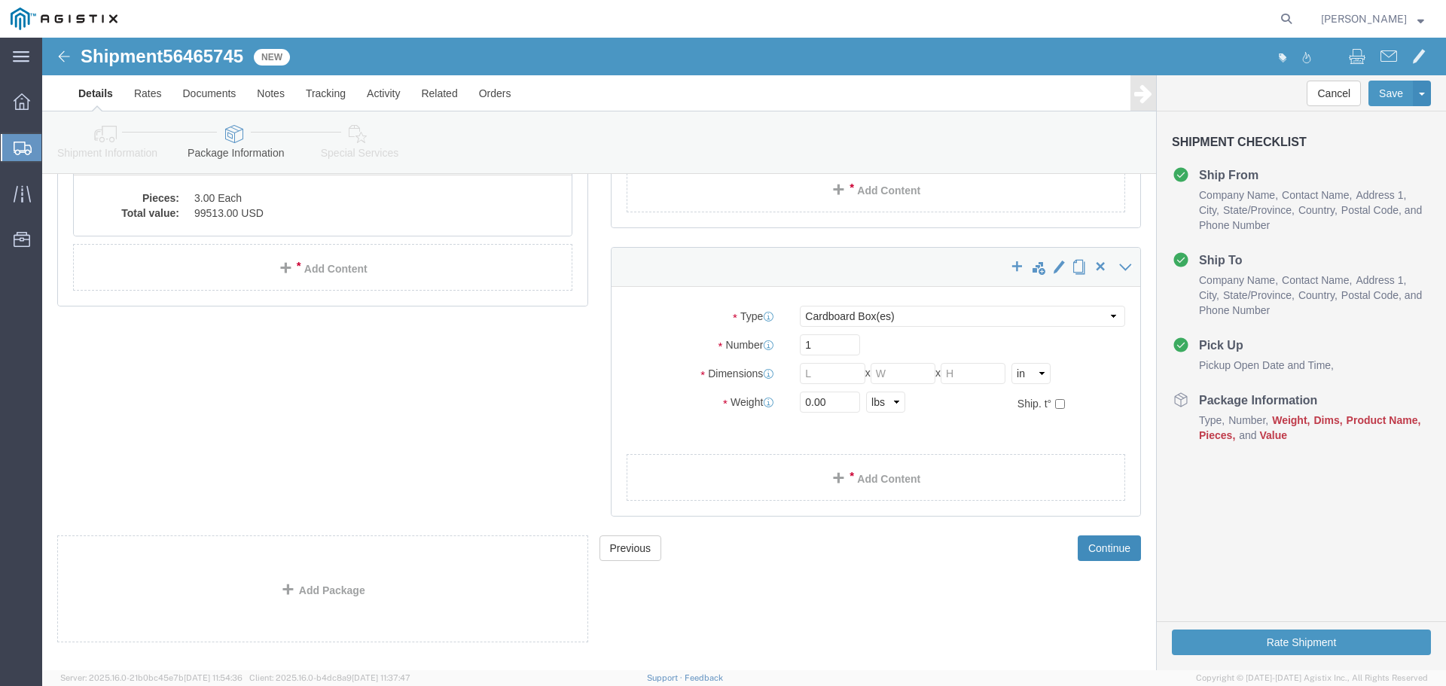
click button "Continue"
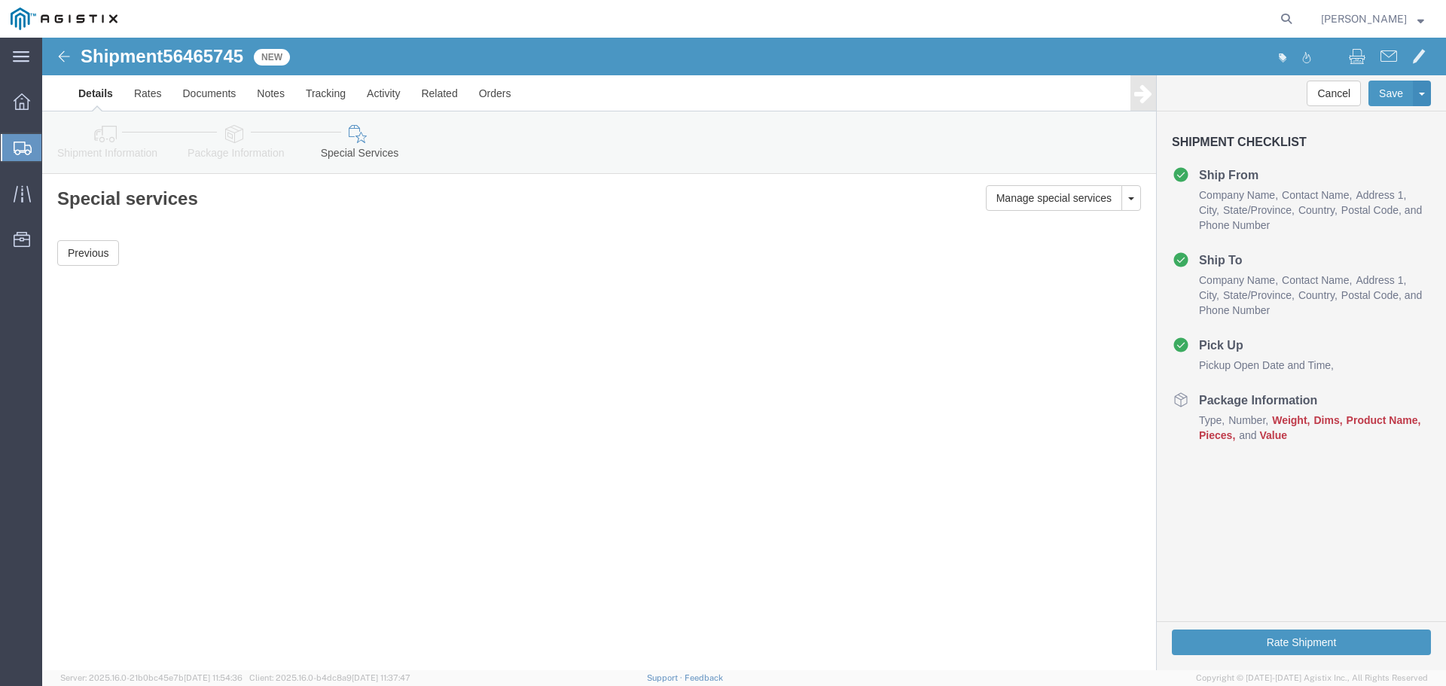
scroll to position [0, 0]
click button "Previous"
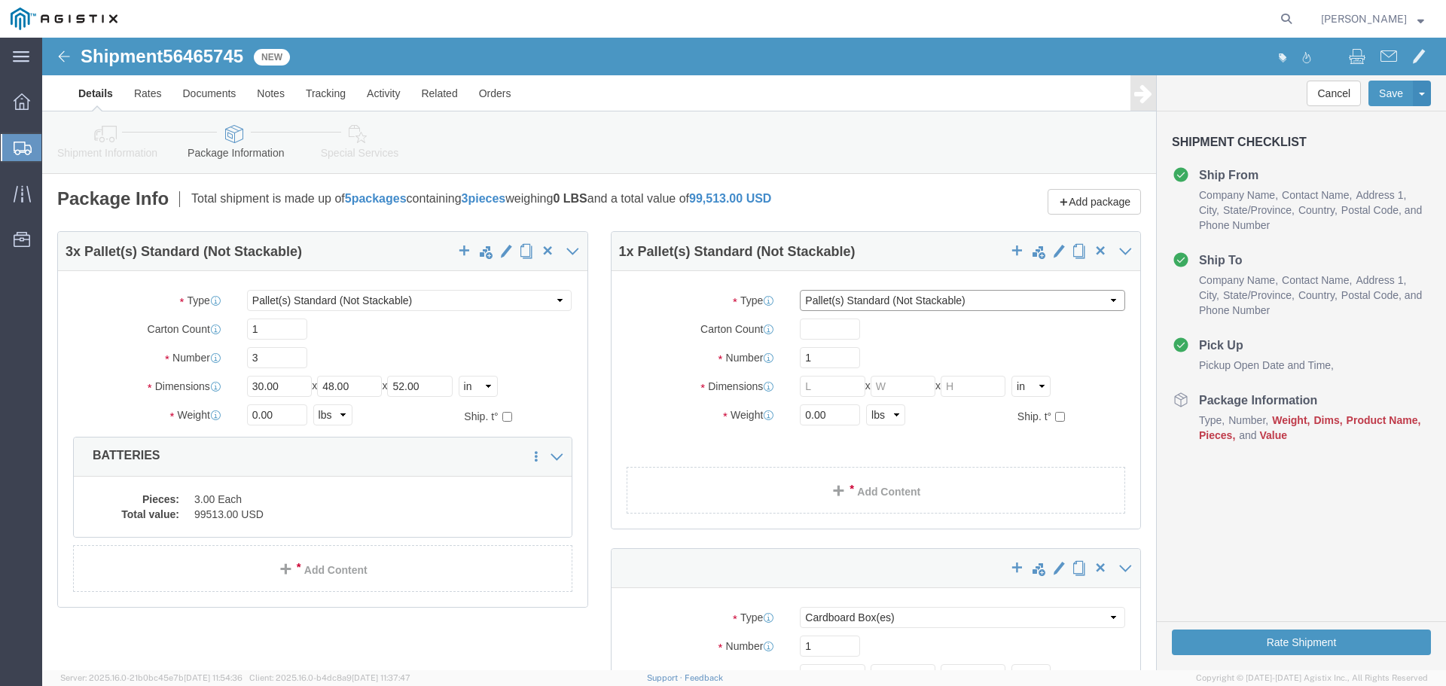
click select "Select Bale(s) Basket(s) Bolt(s) Bottle(s) Buckets Bulk Bundle(s) Can(s) Cardbo…"
select select
click select "Select Bale(s) Basket(s) Bolt(s) Bottle(s) Buckets Bulk Bundle(s) Can(s) Cardbo…"
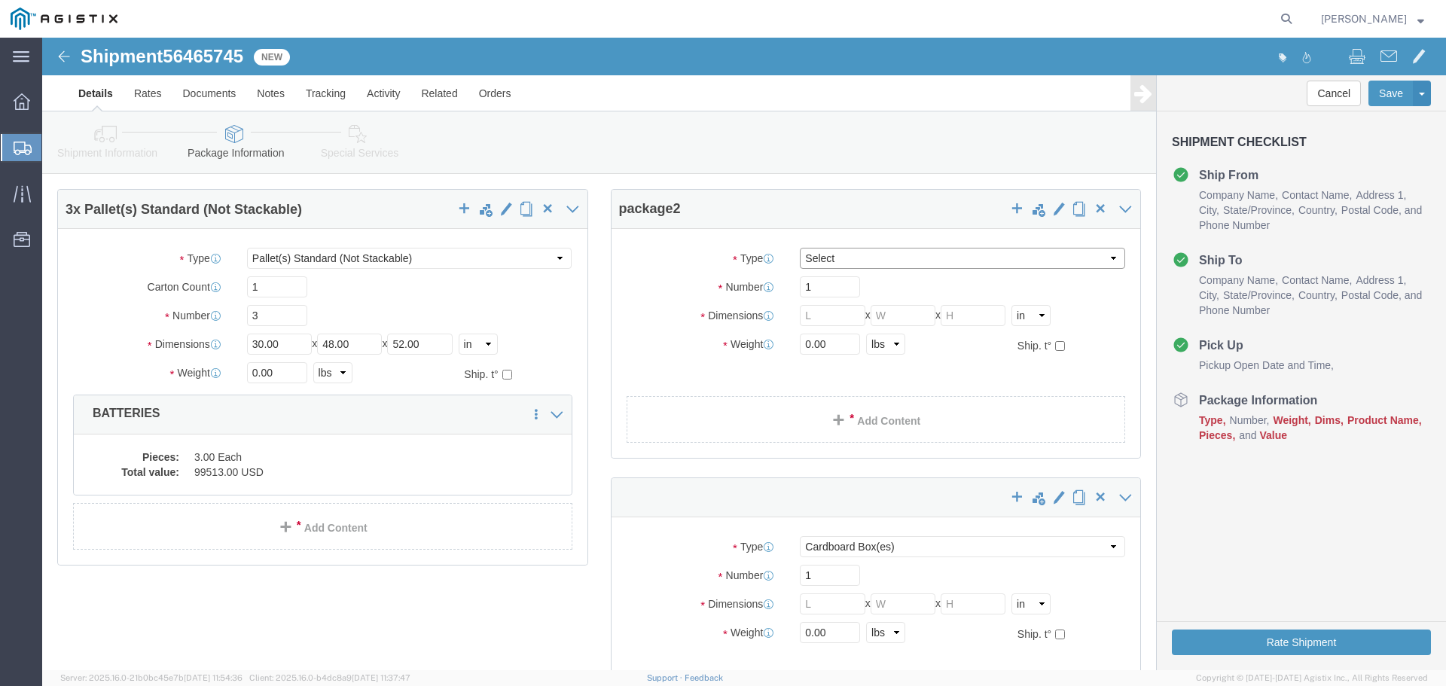
scroll to position [226, 0]
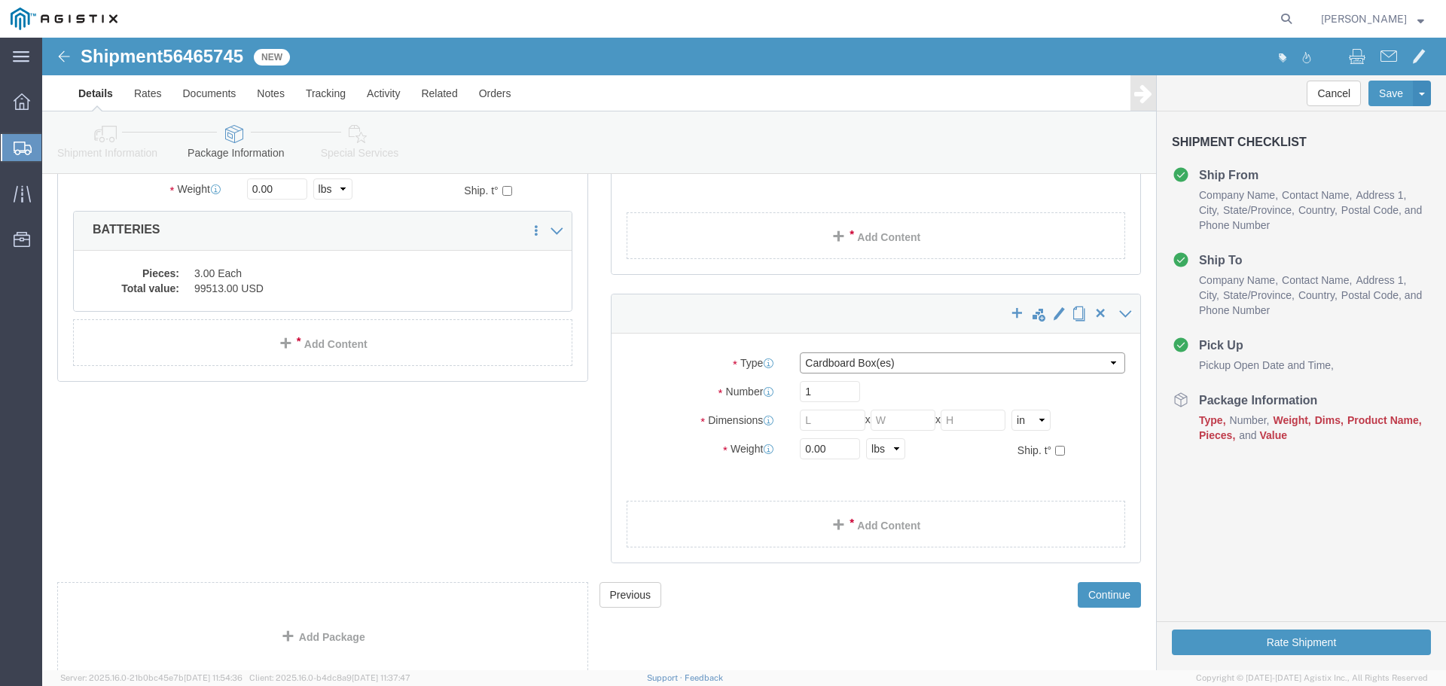
click select "Select Bale(s) Basket(s) Bolt(s) Bottle(s) Buckets Bulk Bundle(s) Can(s) Cardbo…"
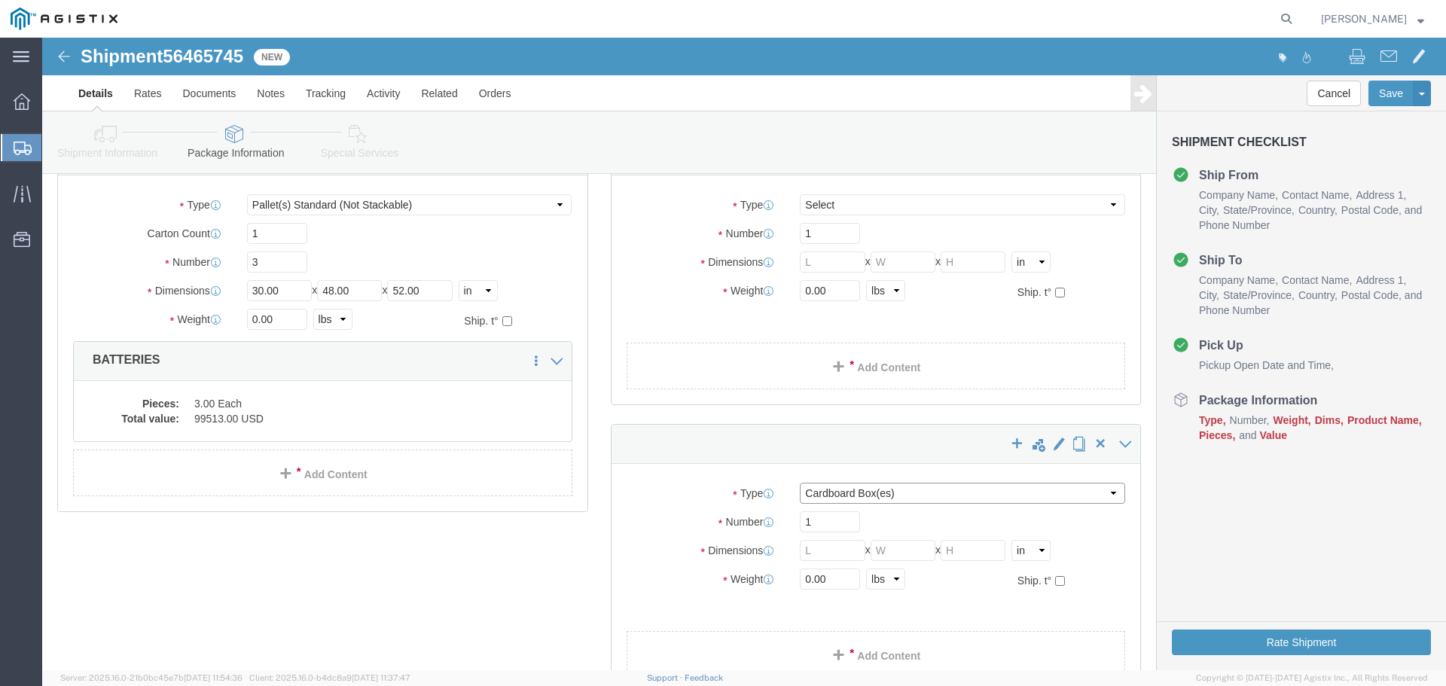
scroll to position [0, 0]
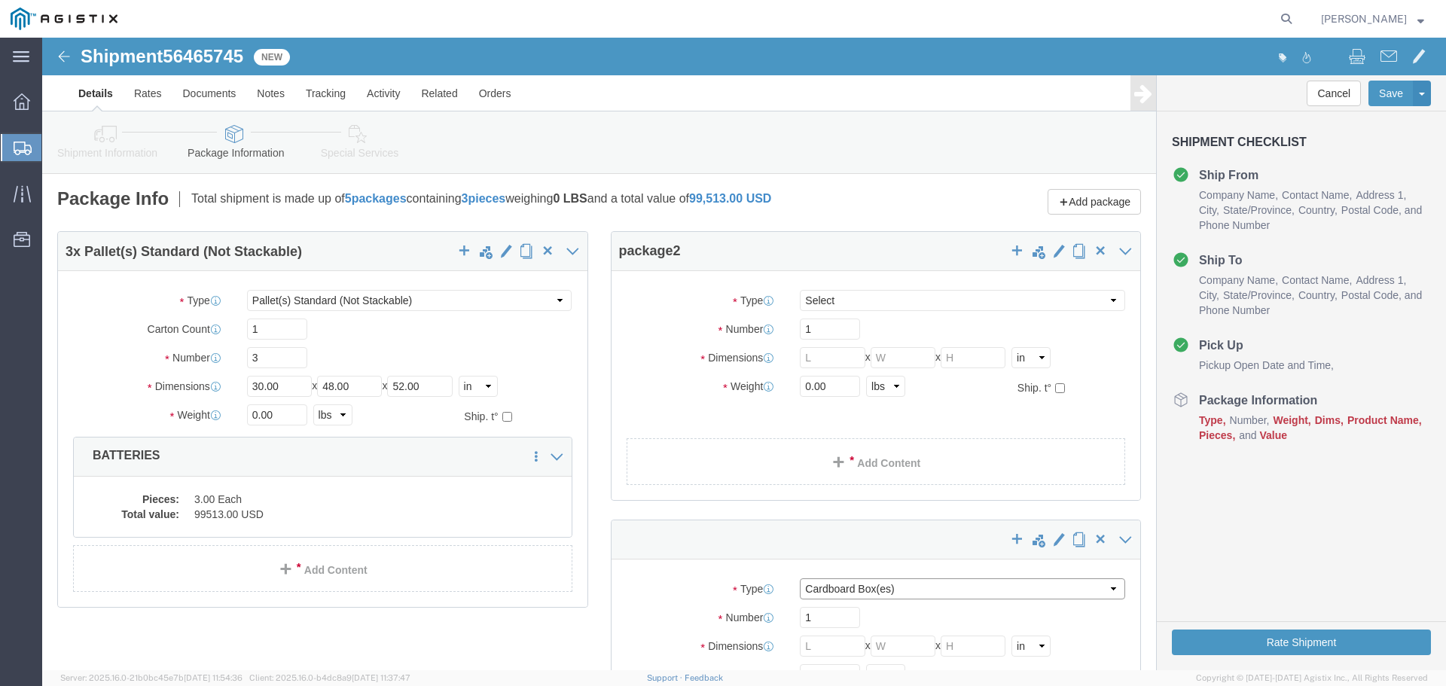
click select "Select Bale(s) Basket(s) Bolt(s) Bottle(s) Buckets Bulk Bundle(s) Can(s) Cardbo…"
select select
click select "Select Bale(s) Basket(s) Bolt(s) Bottle(s) Buckets Bulk Bundle(s) Can(s) Cardbo…"
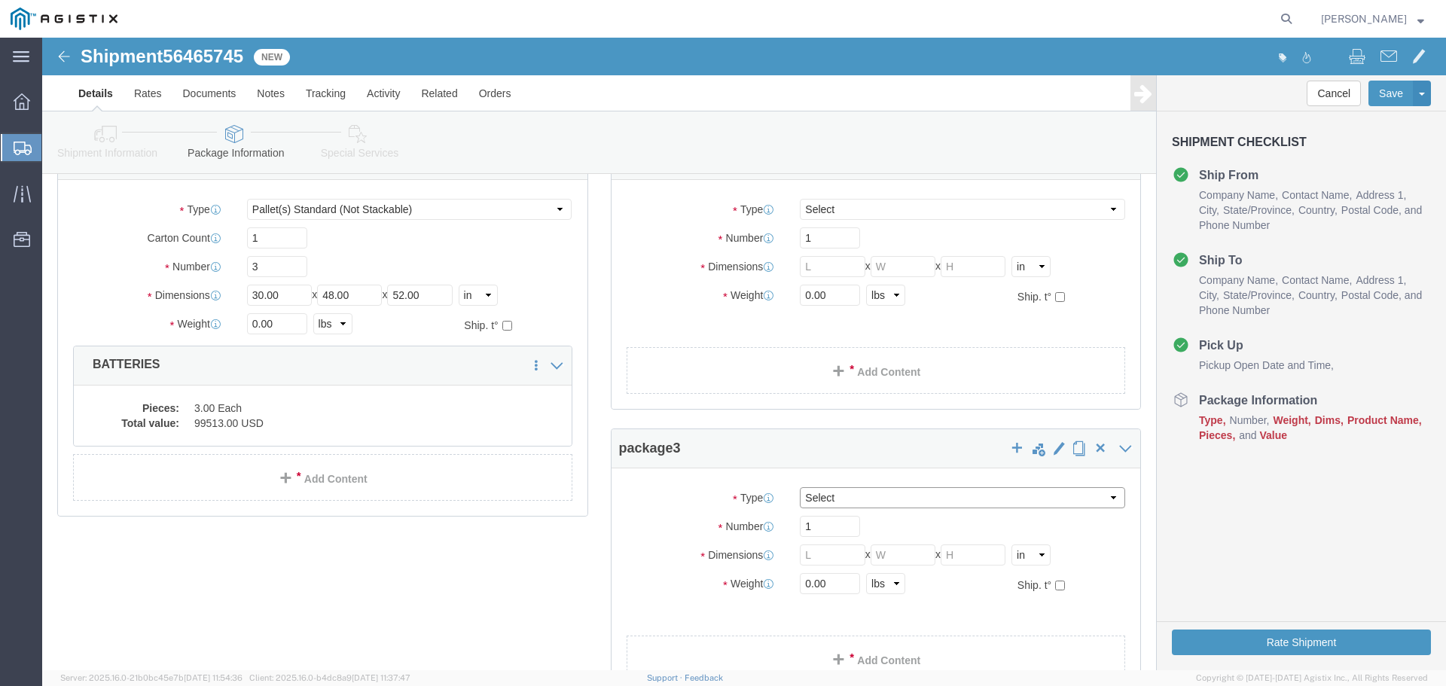
scroll to position [226, 0]
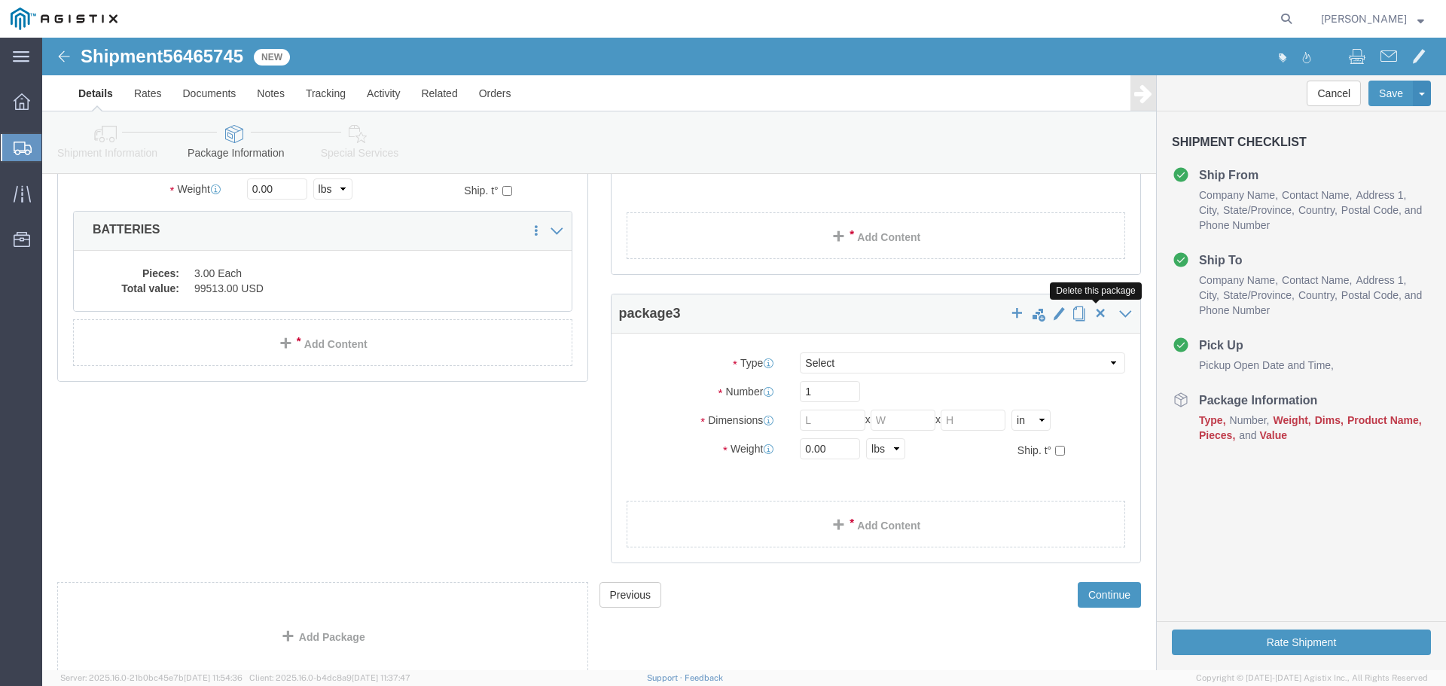
click span "button"
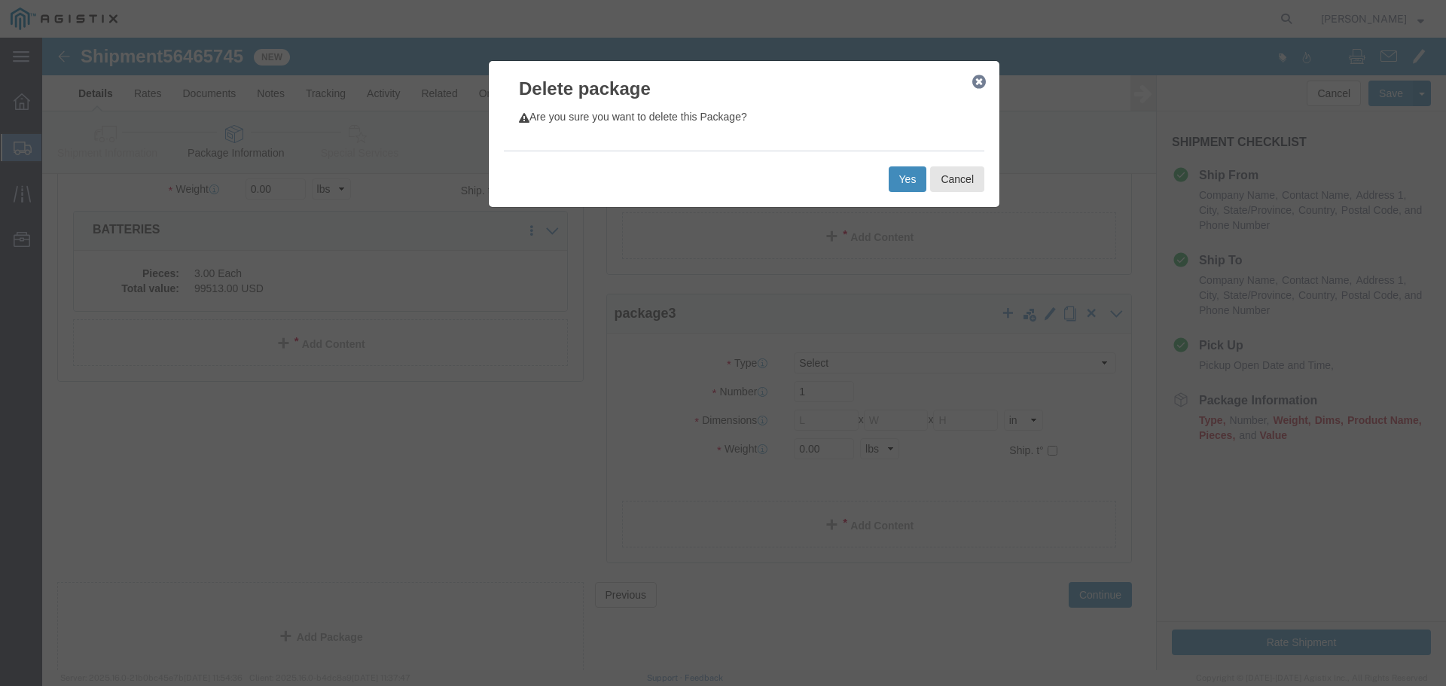
click button "Yes"
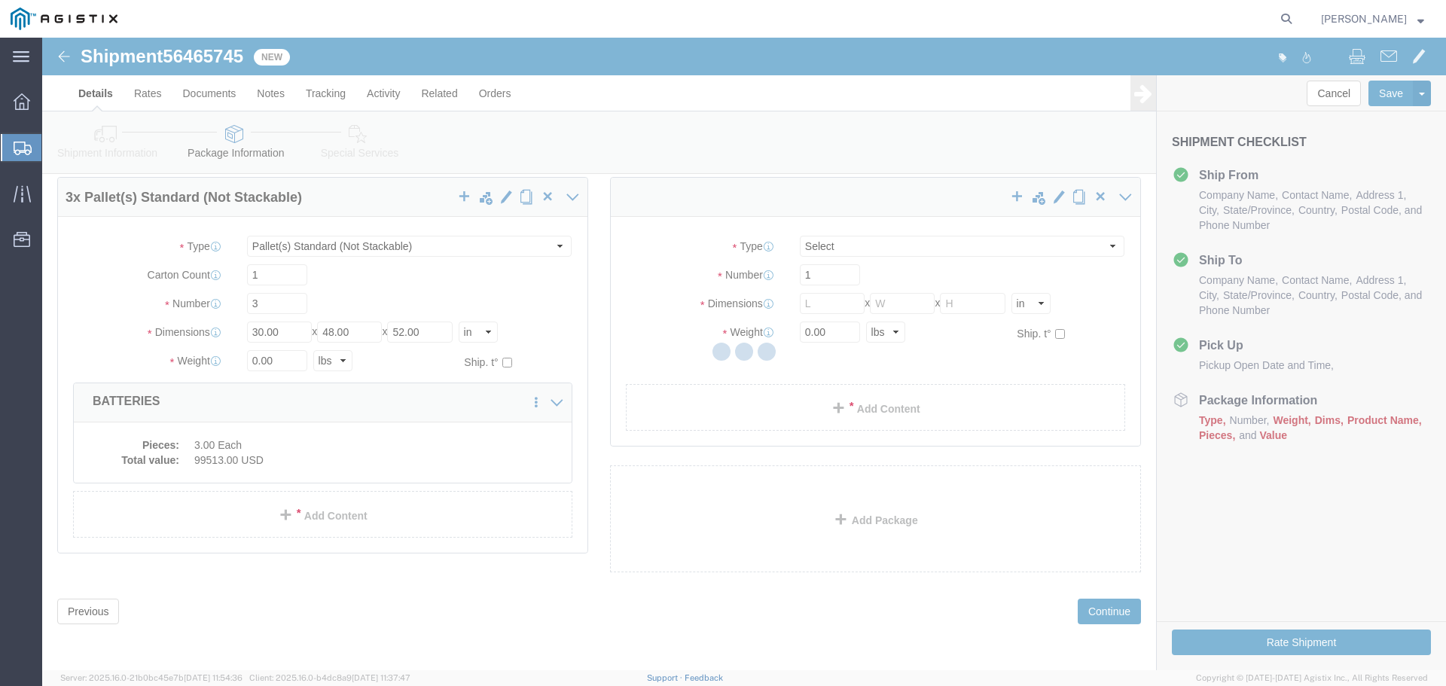
scroll to position [0, 0]
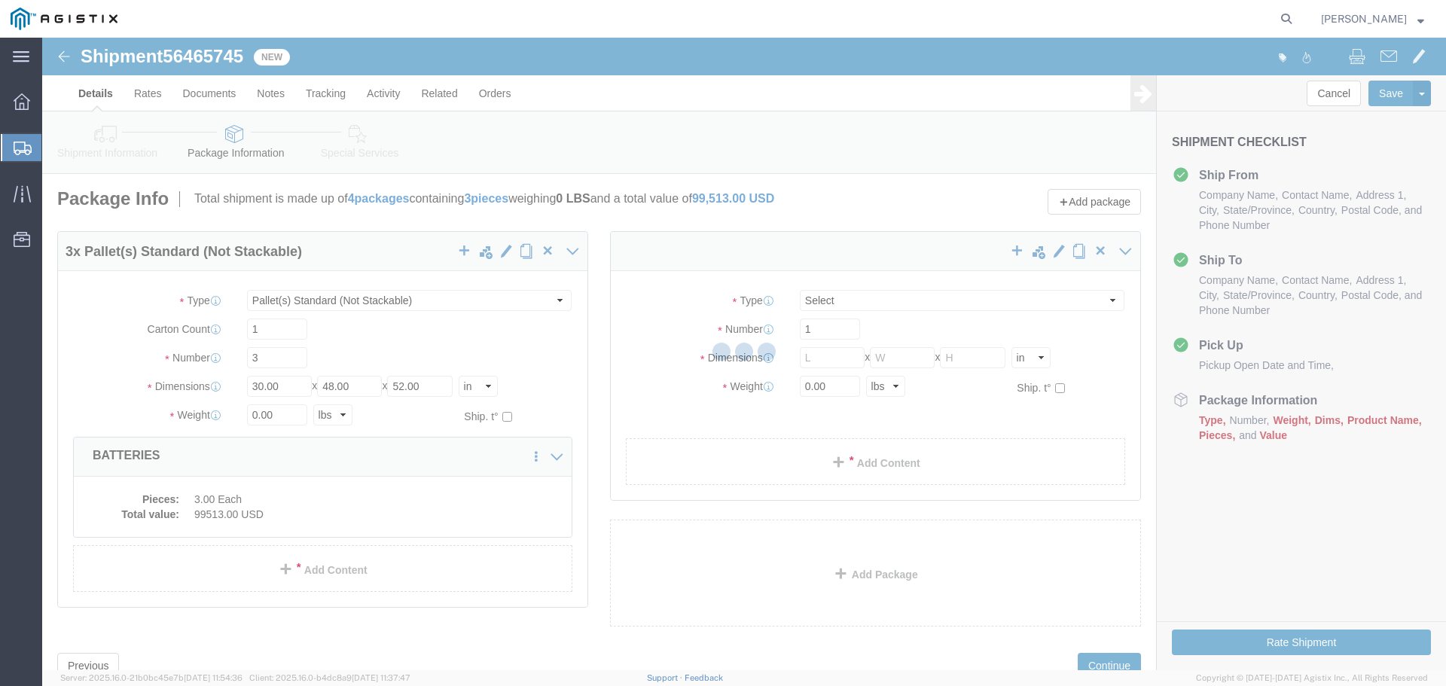
select select "PSNS"
select select "CBOX"
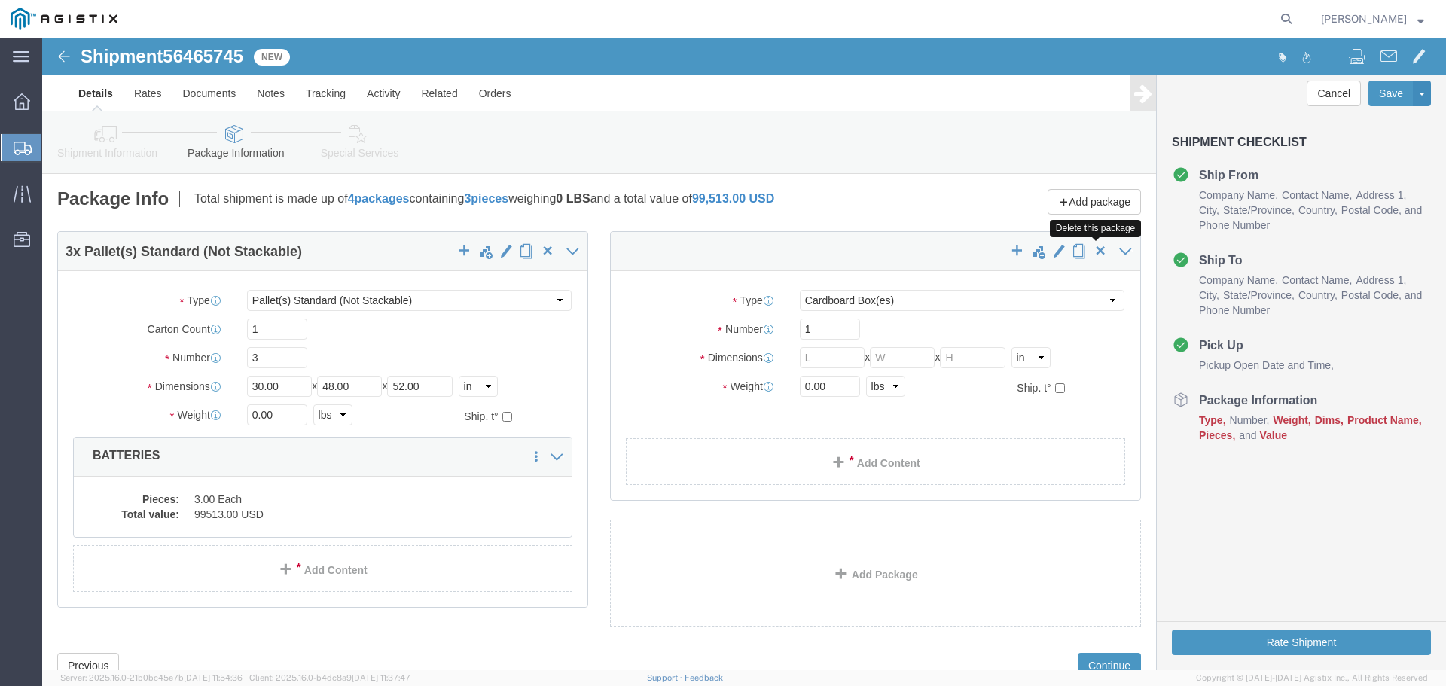
click span "button"
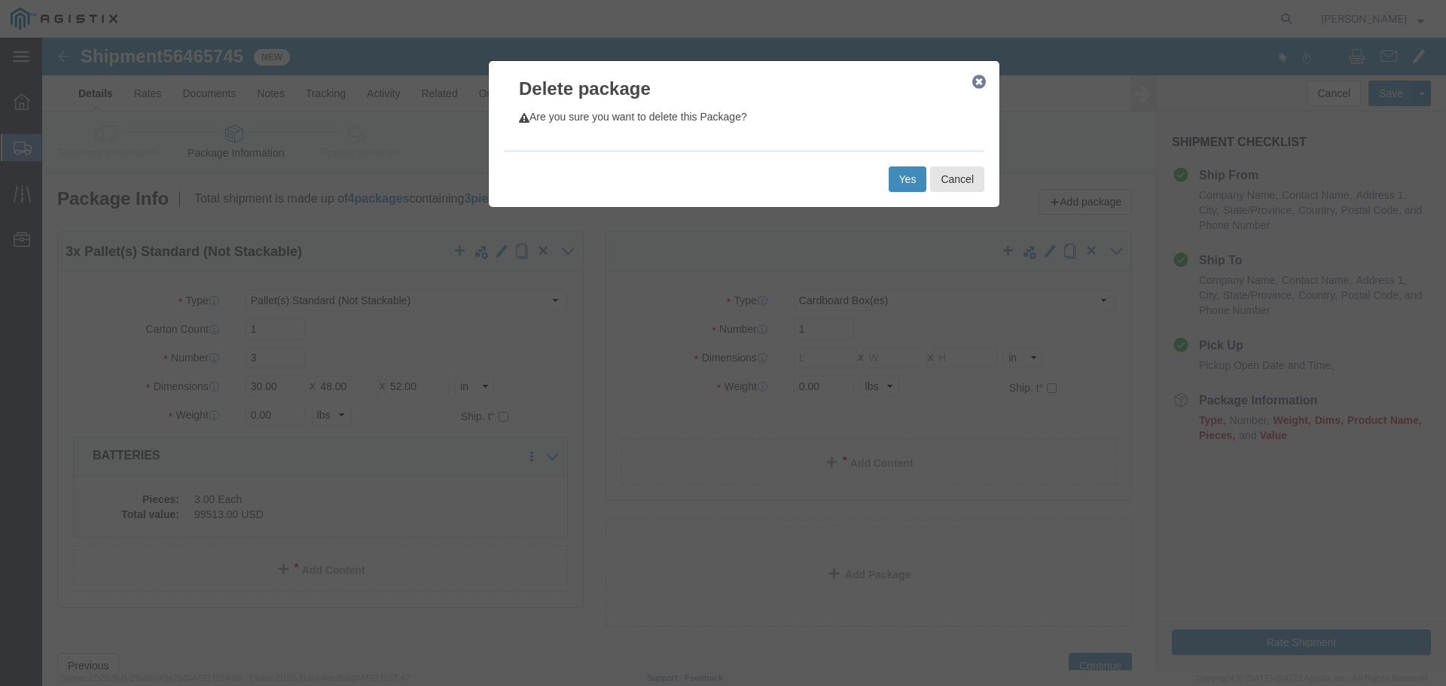
click button "Yes"
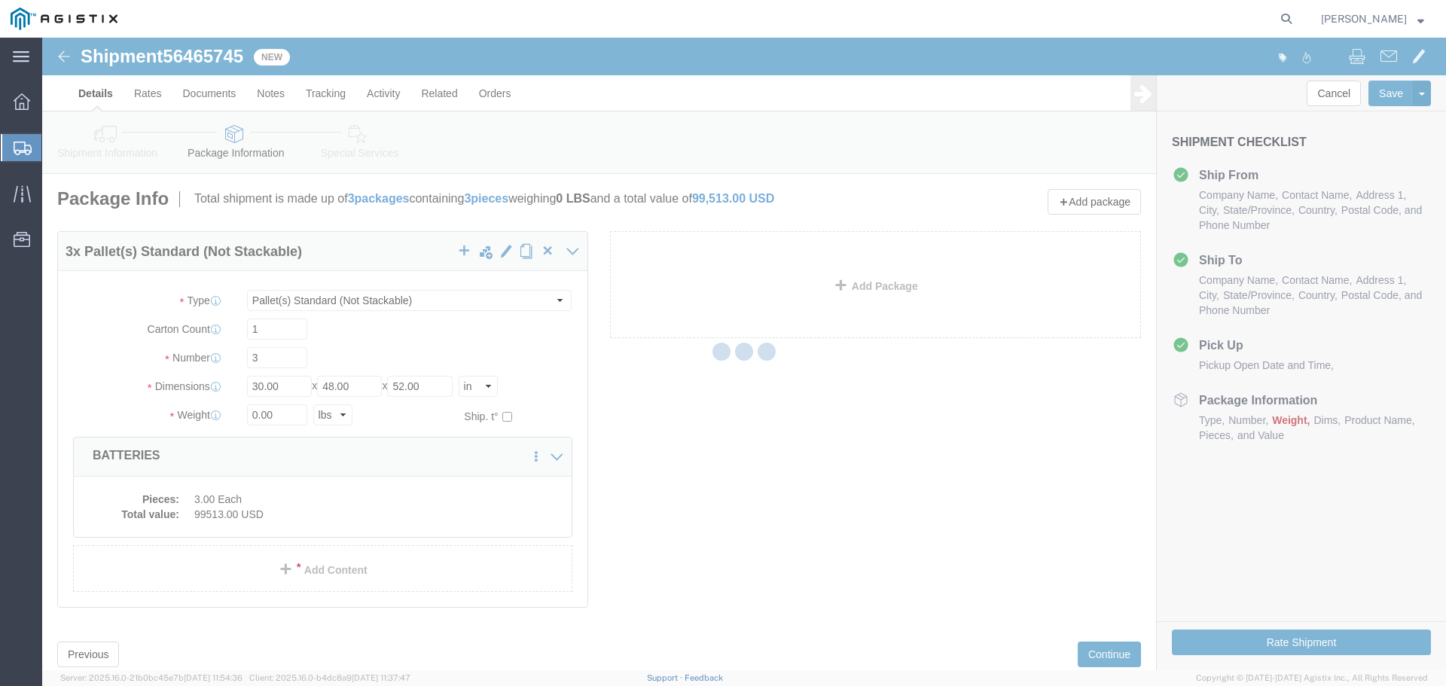
select select "PSNS"
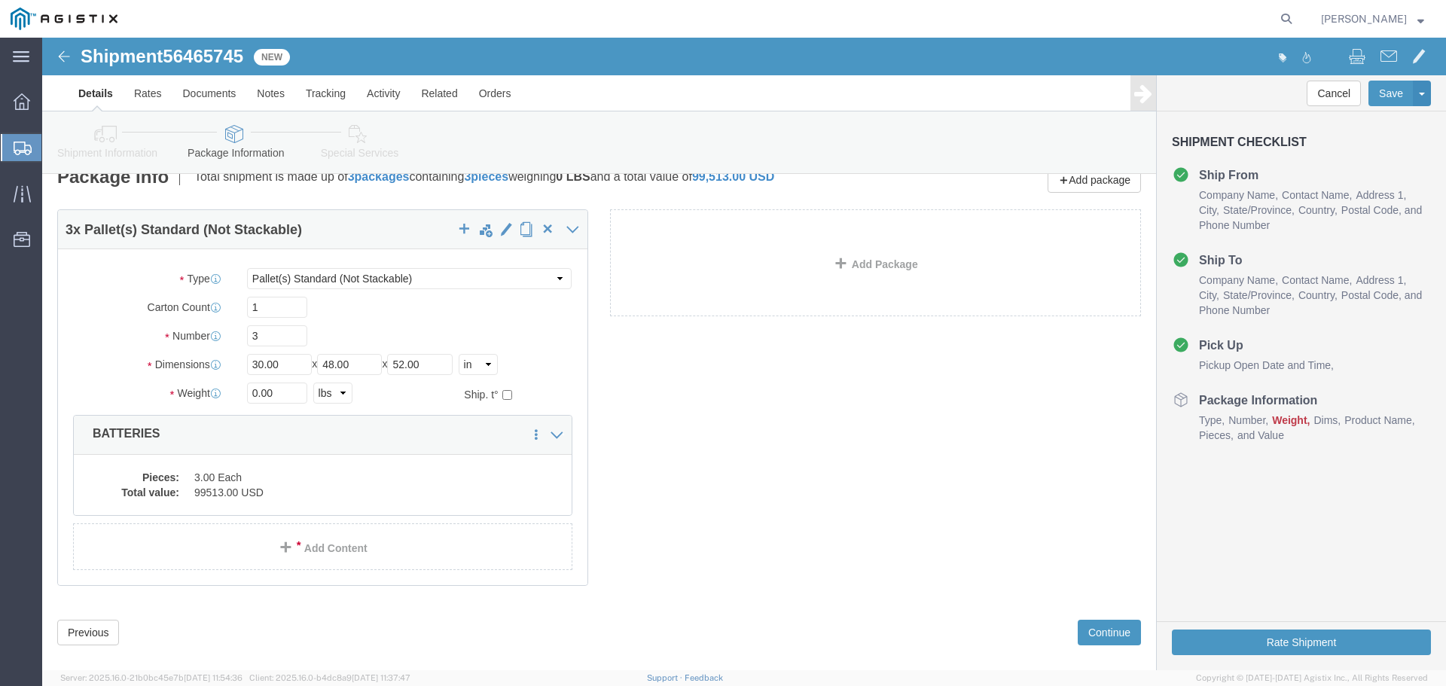
scroll to position [43, 0]
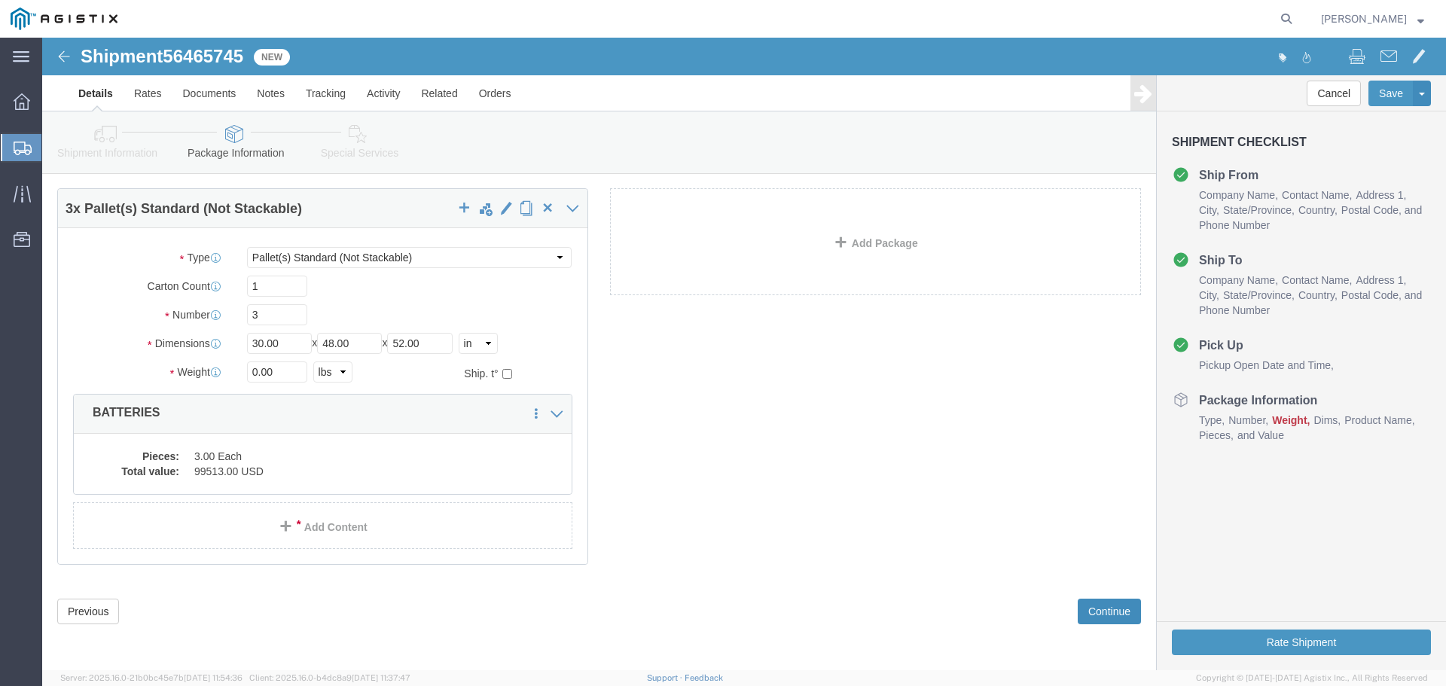
click button "Continue"
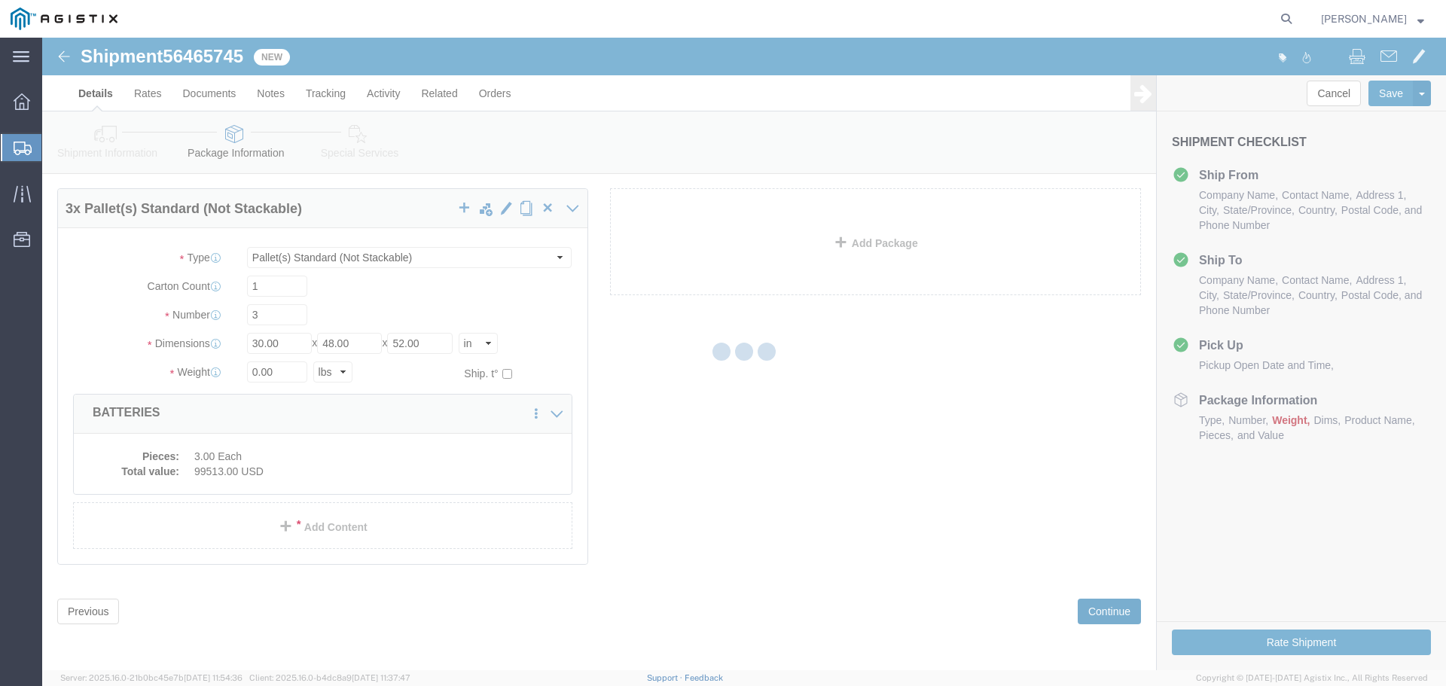
scroll to position [0, 0]
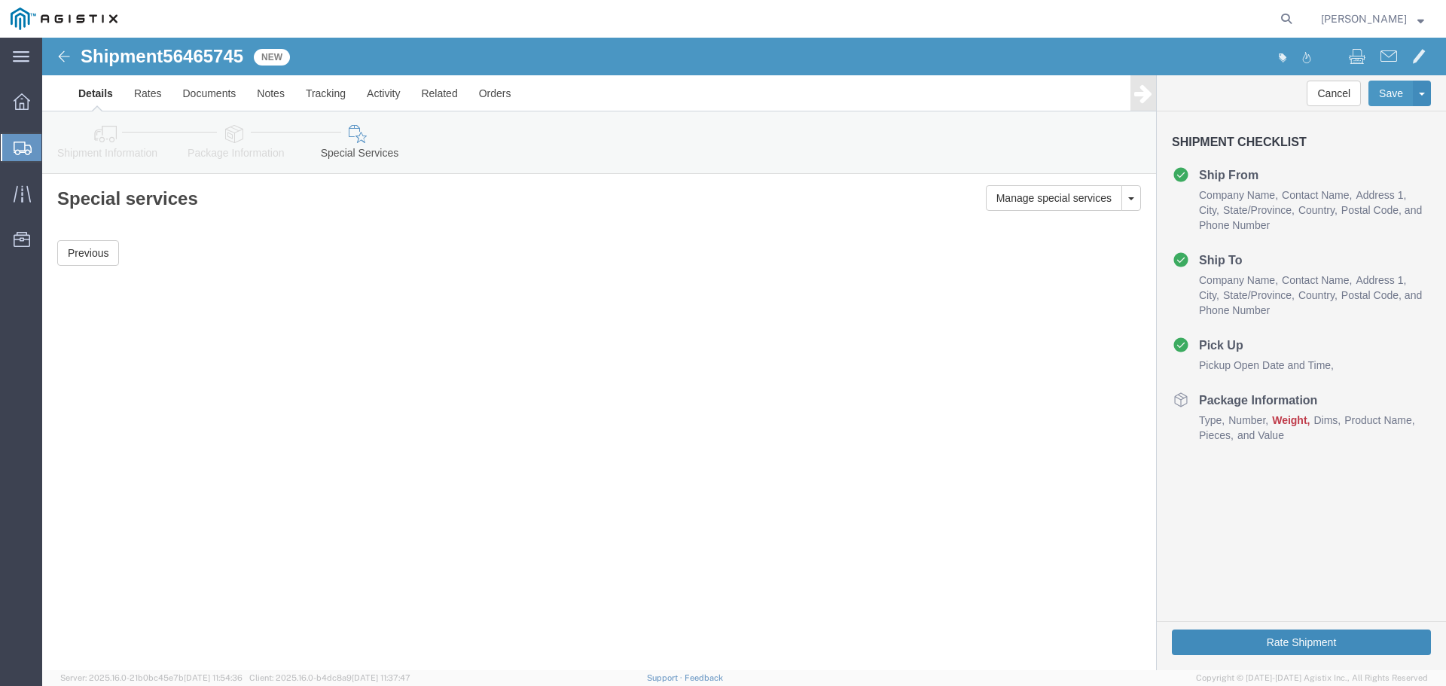
click button "Rate Shipment"
click button "Previous"
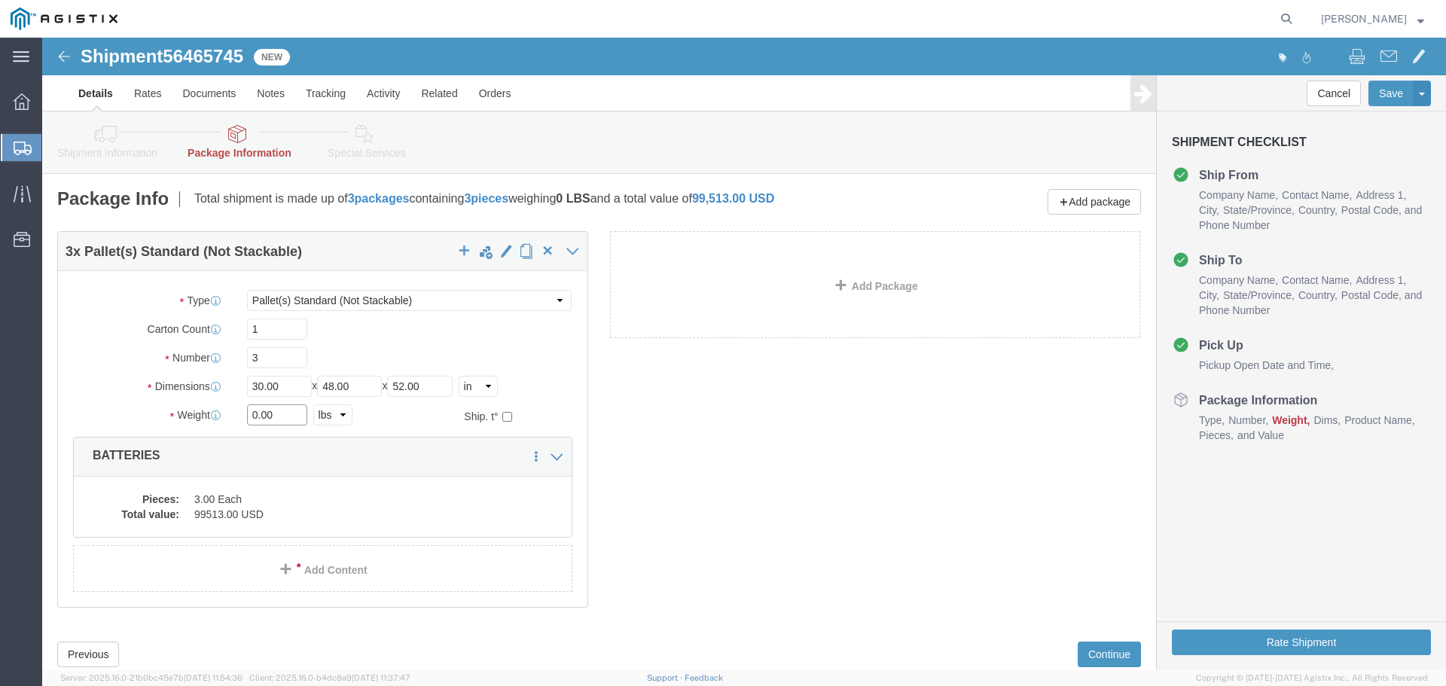
drag, startPoint x: 236, startPoint y: 378, endPoint x: 135, endPoint y: 377, distance: 101.7
click div "Weight 0.00 Select kgs lbs Ship. t°"
type input "8320"
click div "3 x Pallet(s) Standard (Not Stackable) Package Type Select Bale(s) Basket(s) Bo…"
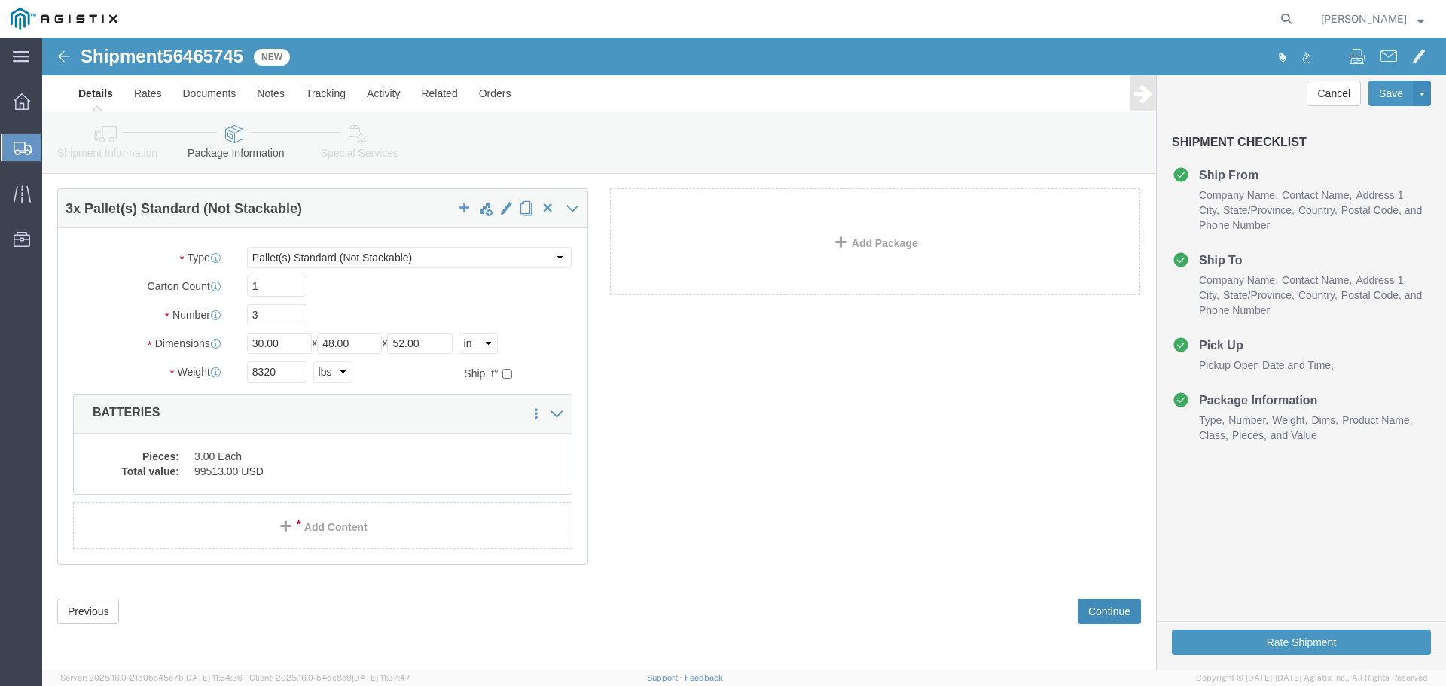
click button "Continue"
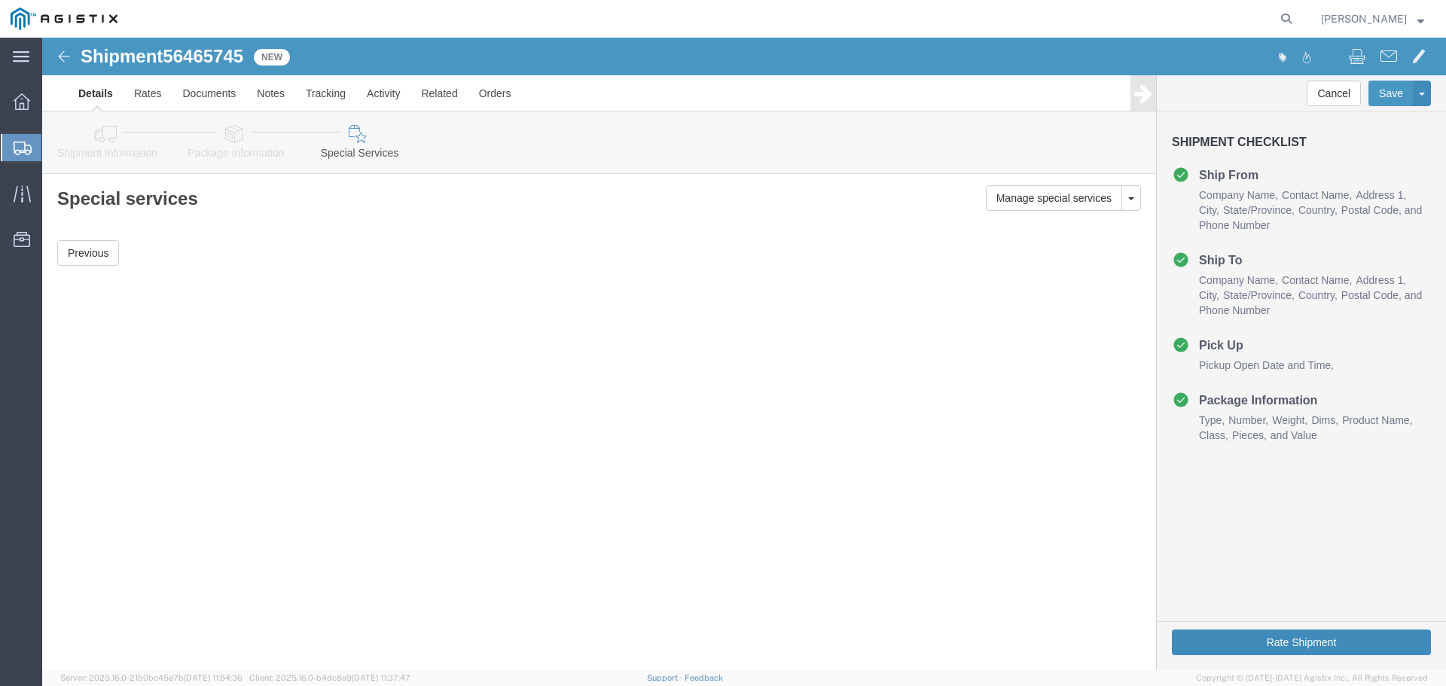
scroll to position [0, 0]
click button "Rate Shipment"
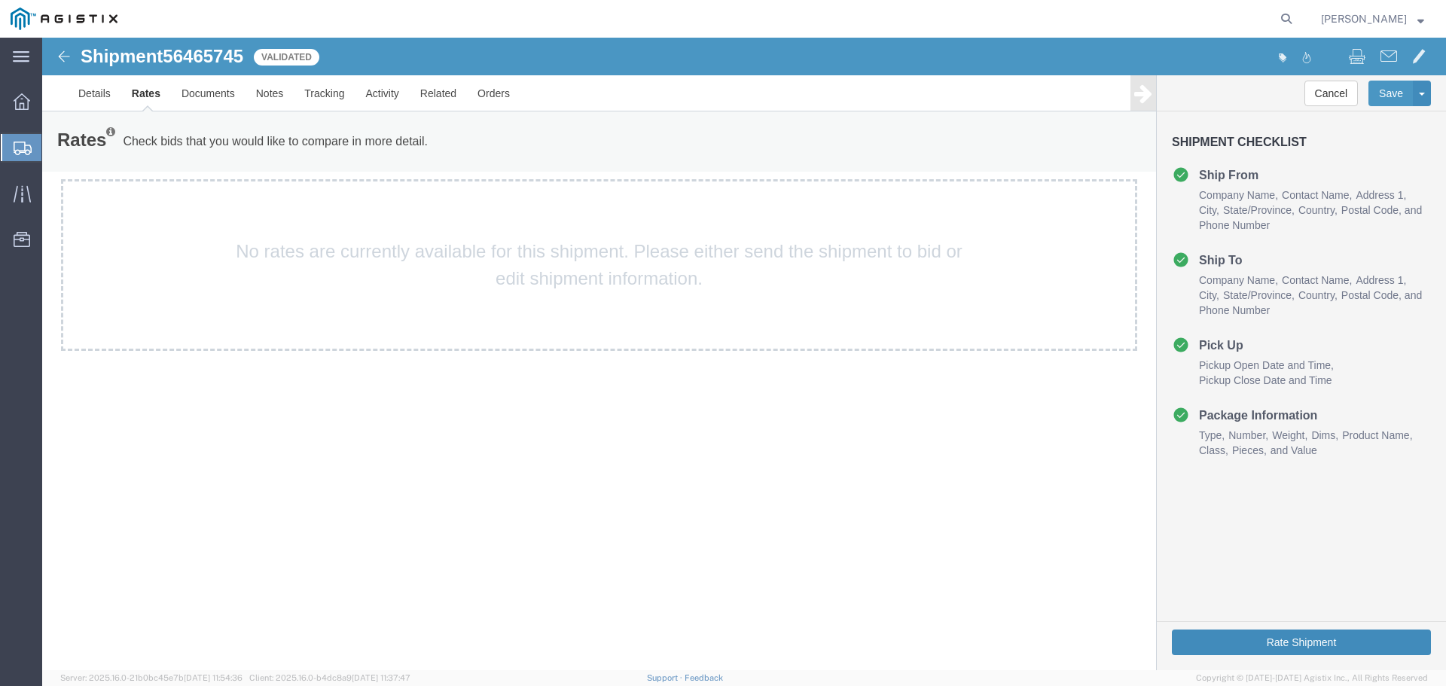
click at [1293, 645] on button "Rate Shipment" at bounding box center [1301, 642] width 259 height 26
click at [156, 143] on p "Check bids that you would like to compare in more detail." at bounding box center [275, 141] width 305 height 17
click at [1024, 535] on div "Shipment 56465745 Validated Details Rates Documents Notes Tracking Activity Rel…" at bounding box center [744, 354] width 1404 height 632
click at [1287, 639] on button "Rate Shipment" at bounding box center [1301, 642] width 259 height 26
click at [528, 498] on div "Shipment 56465745 Validated Details Rates Documents Notes Tracking Activity Rel…" at bounding box center [744, 354] width 1404 height 632
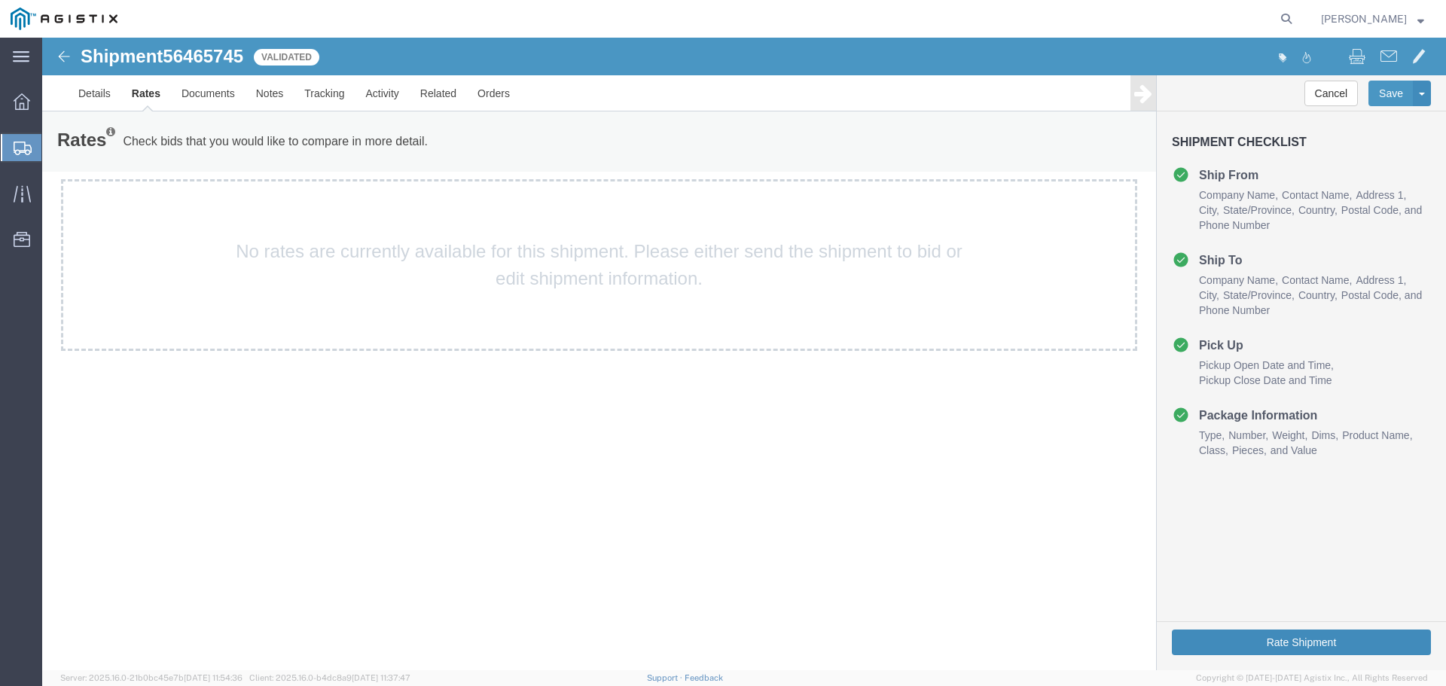
click at [1283, 636] on button "Rate Shipment" at bounding box center [1301, 642] width 259 height 26
click at [1229, 643] on button "Rate Shipment" at bounding box center [1301, 642] width 259 height 26
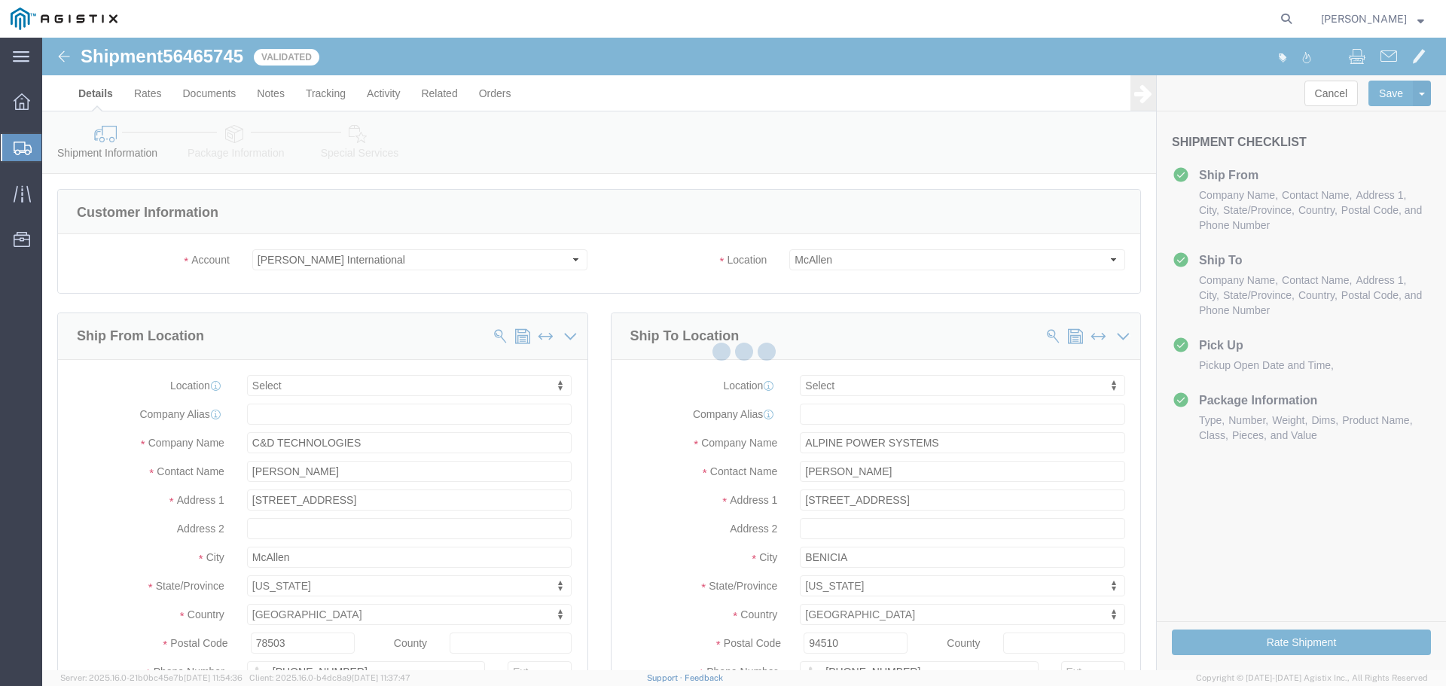
click at [637, 517] on div at bounding box center [744, 354] width 1404 height 632
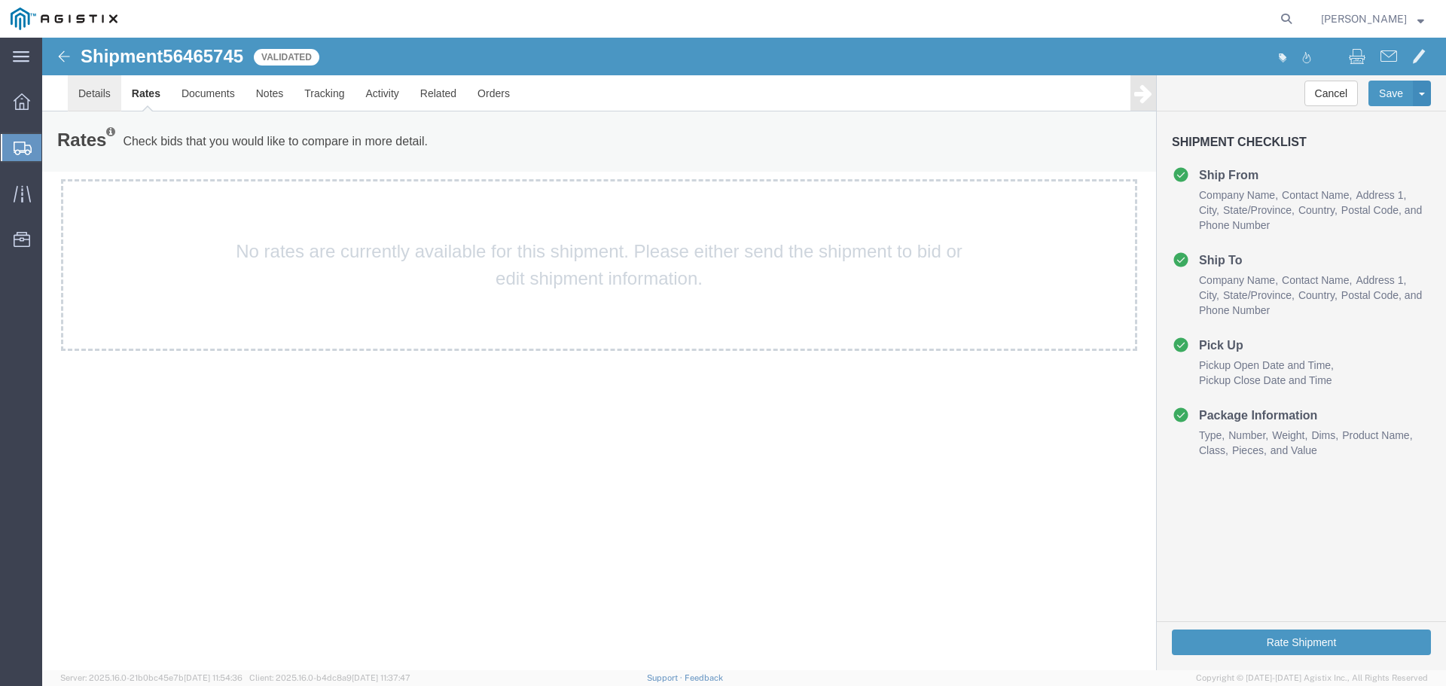
click at [90, 97] on link "Details" at bounding box center [94, 93] width 53 height 36
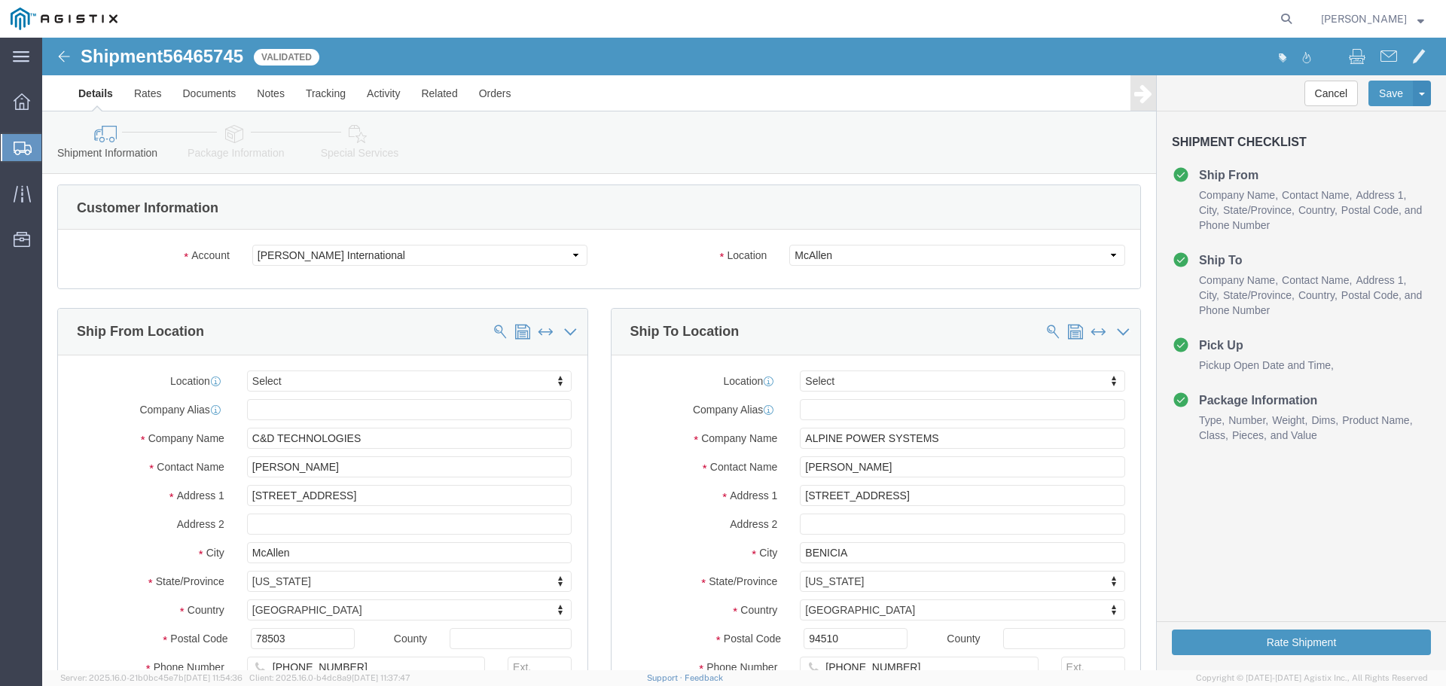
scroll to position [151, 0]
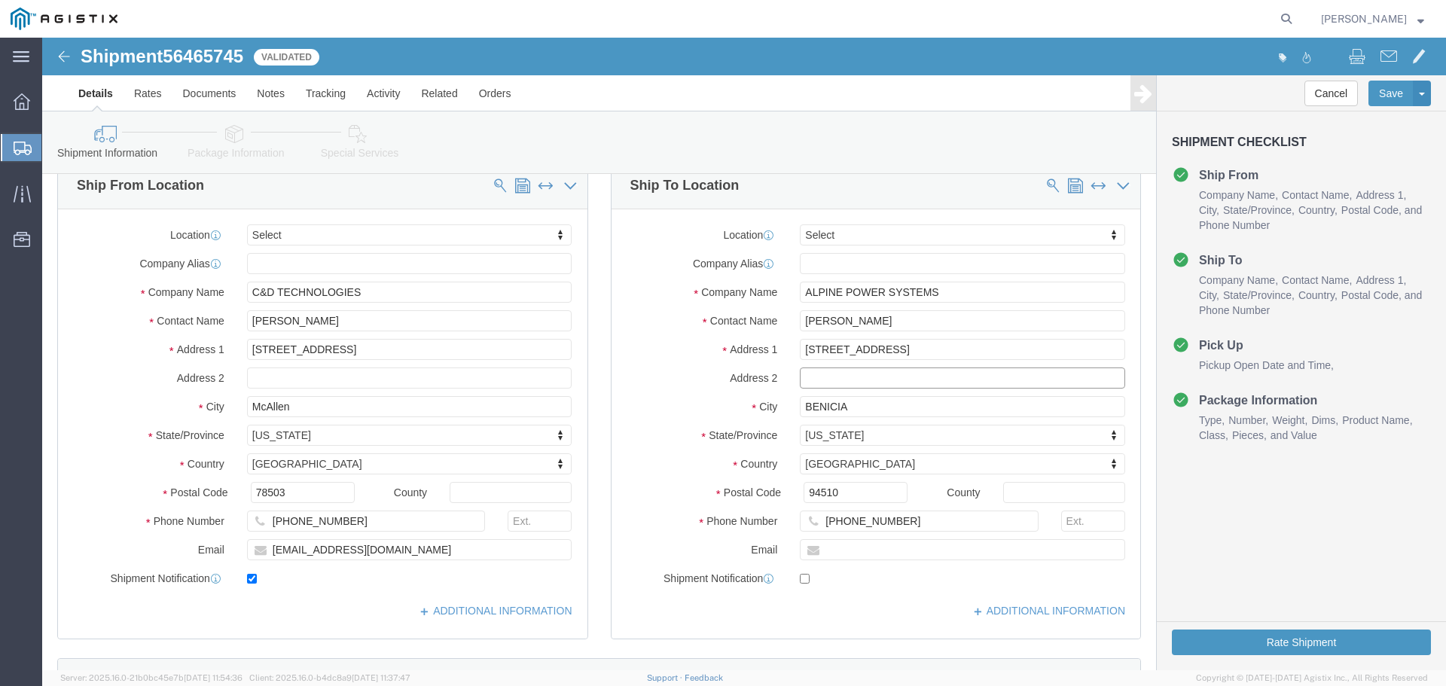
click input "text"
type input "STE I & J"
click div "Location Select Select My Profile Location (OBSOLETE) [GEOGRAPHIC_DATA] SC - GC…"
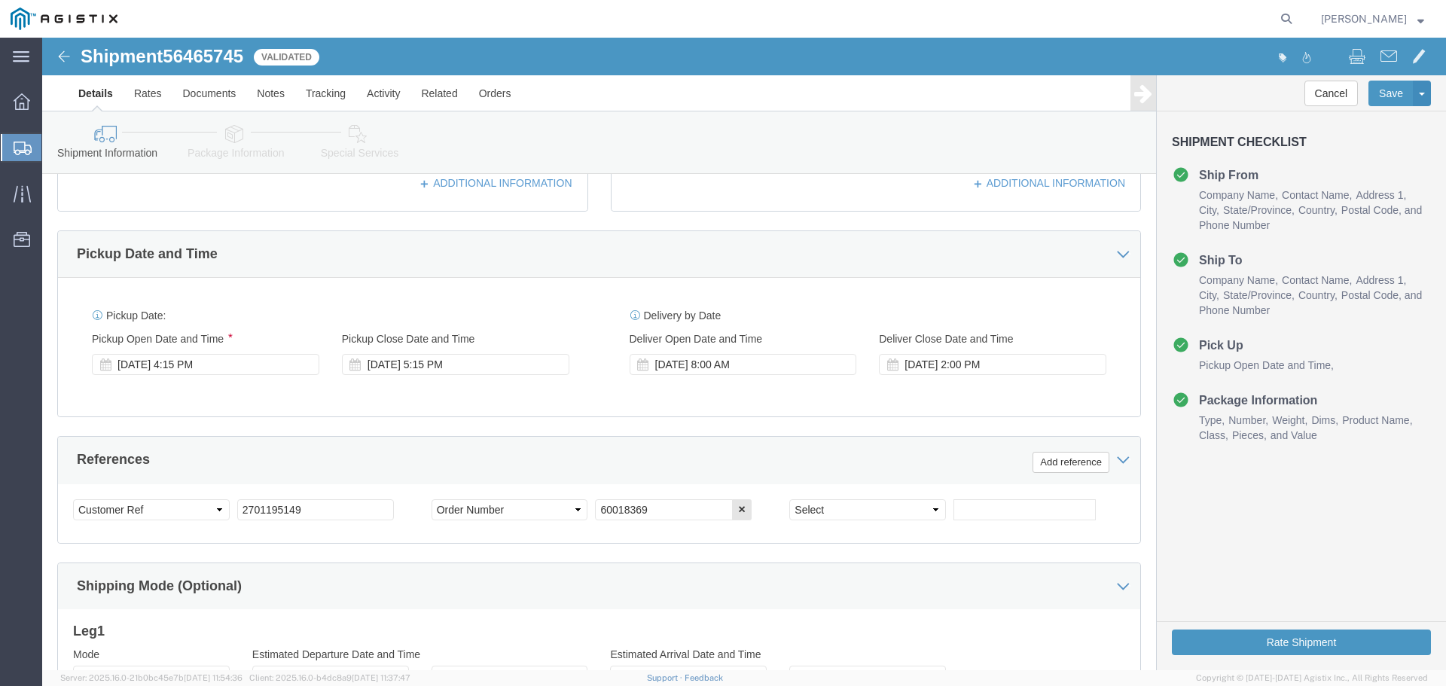
scroll to position [602, 0]
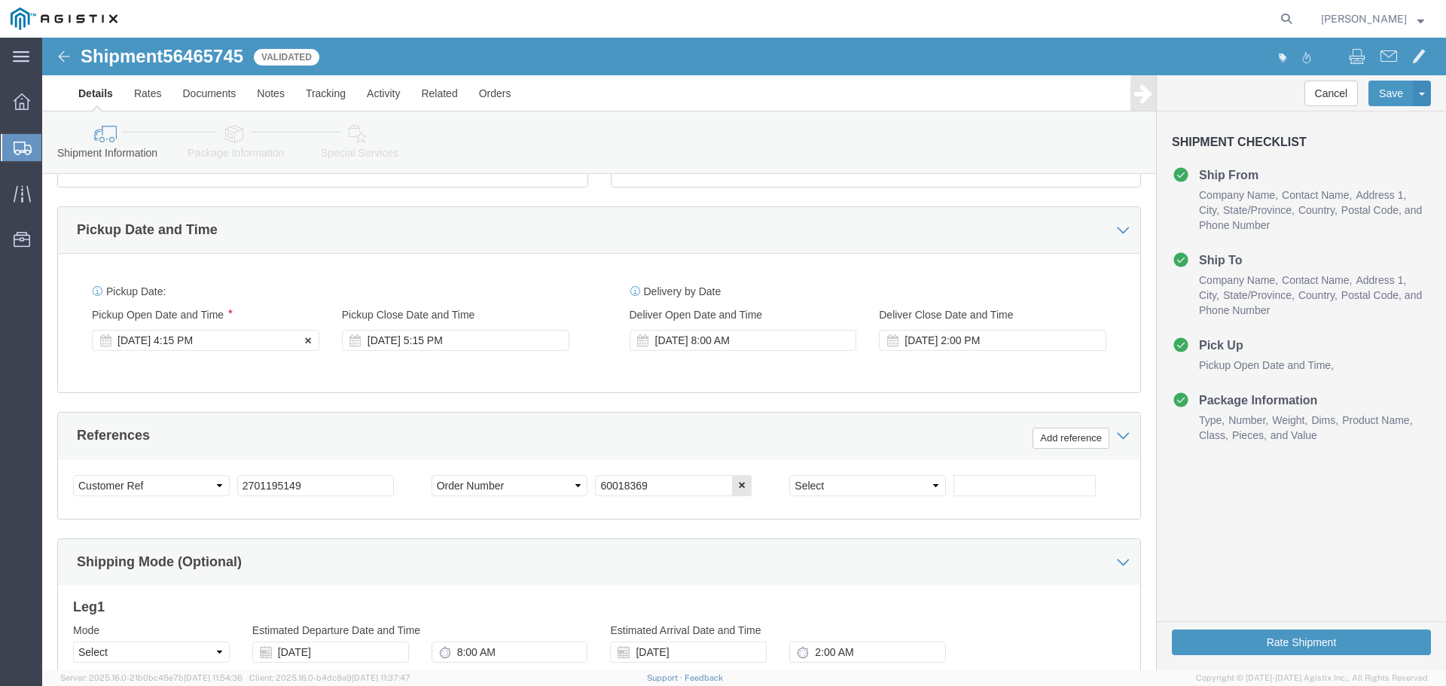
click div "[DATE] 4:15 PM"
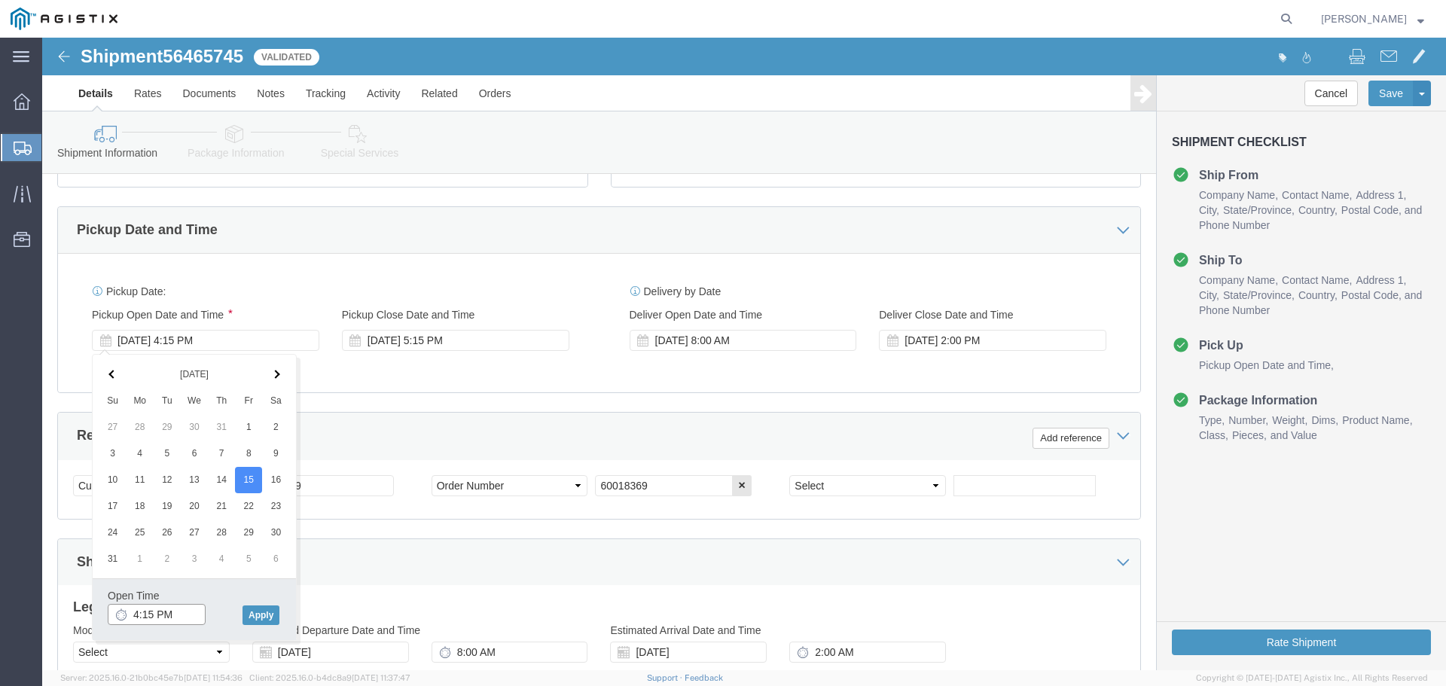
click input "4:15 PM"
click input "8:15 PM"
type input "8:15 AM"
click button "Apply"
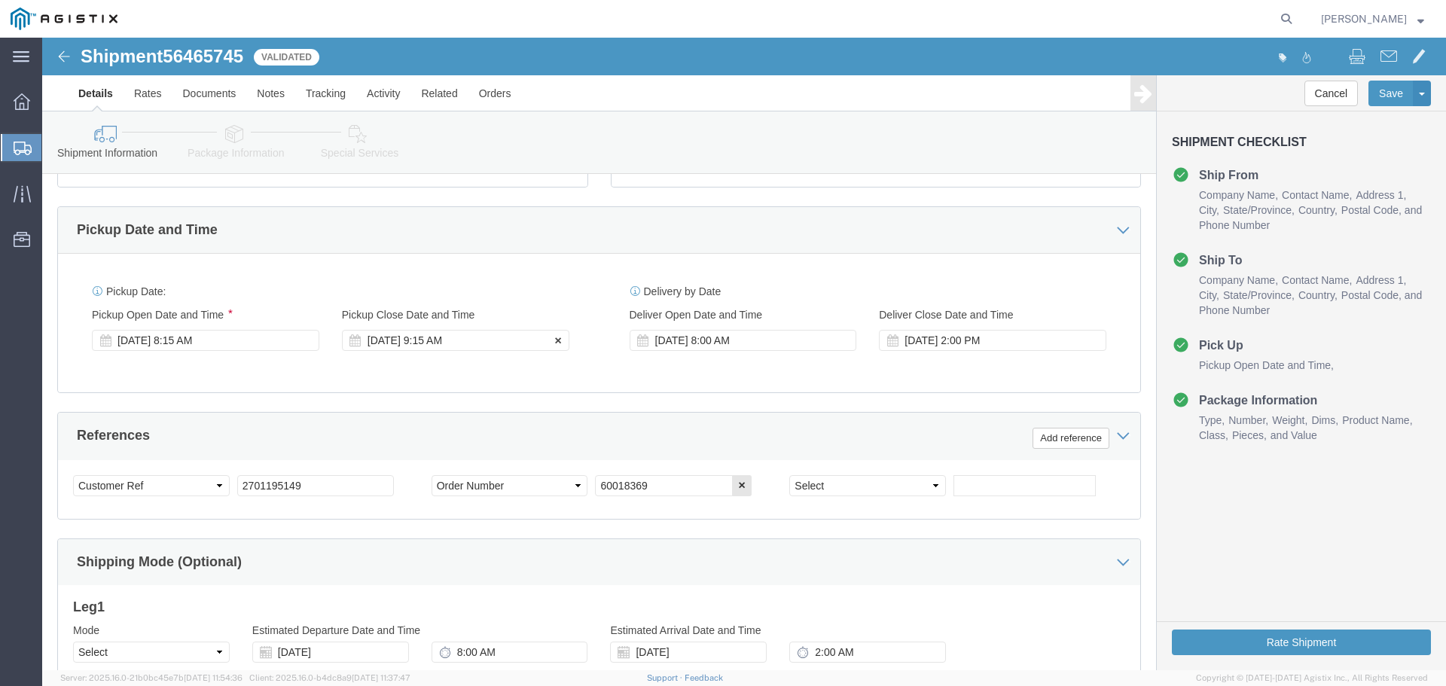
click div "[DATE] 9:15 AM"
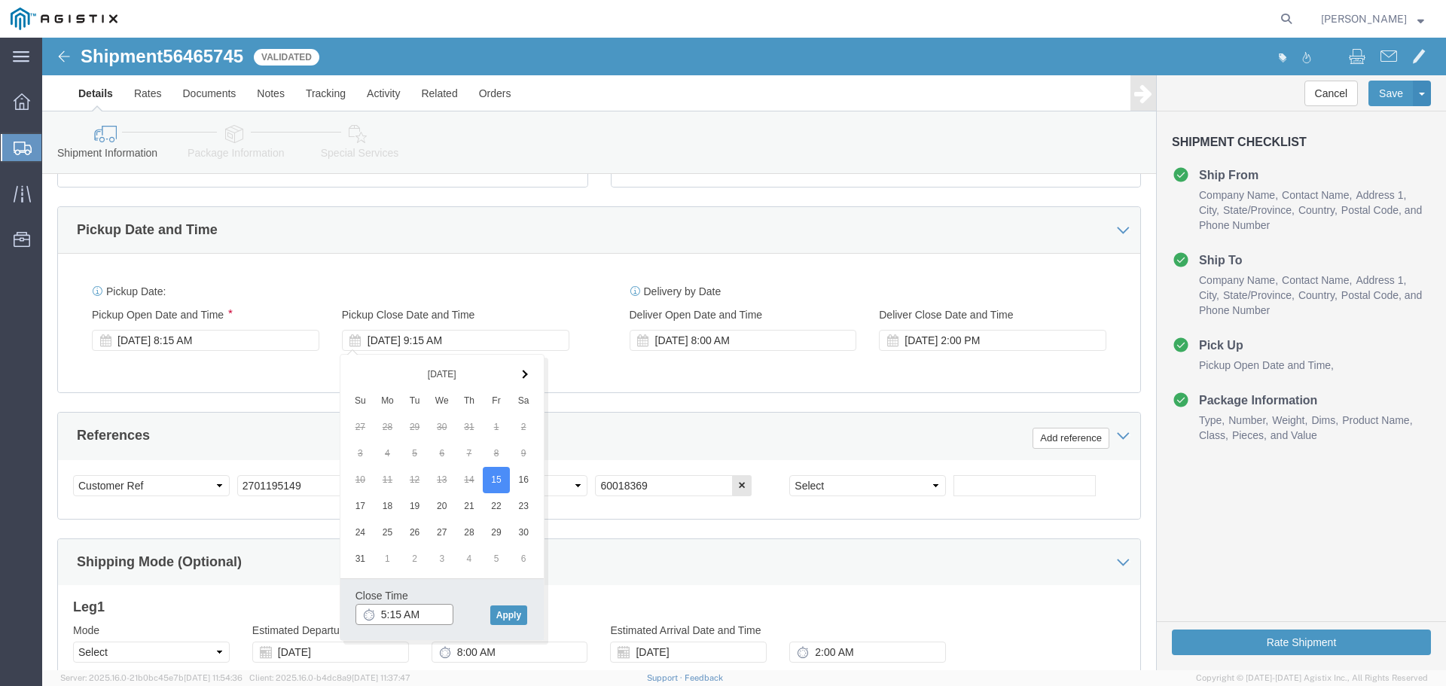
click input "5:15 AM"
click input "5:00 AM"
type input "5:00 PM"
click button "Apply"
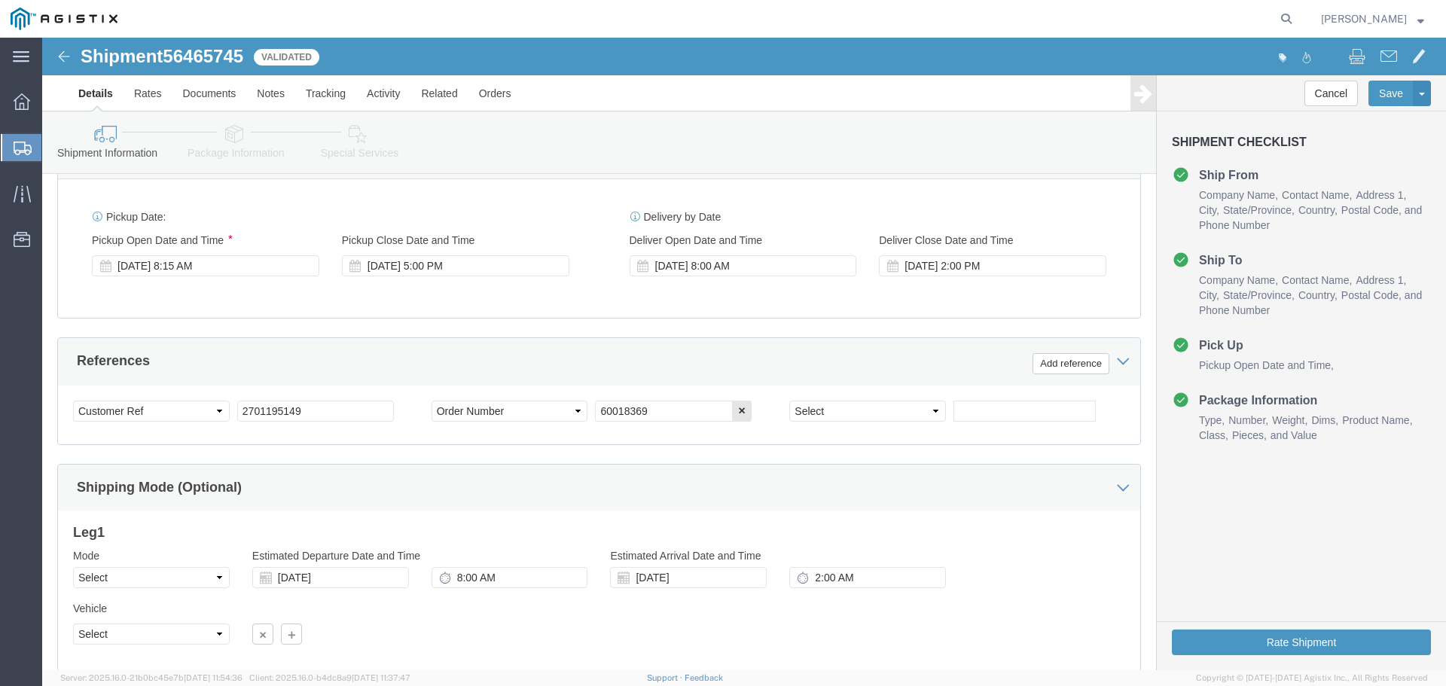
scroll to position [678, 0]
click div "[DATE] 8:00 AM"
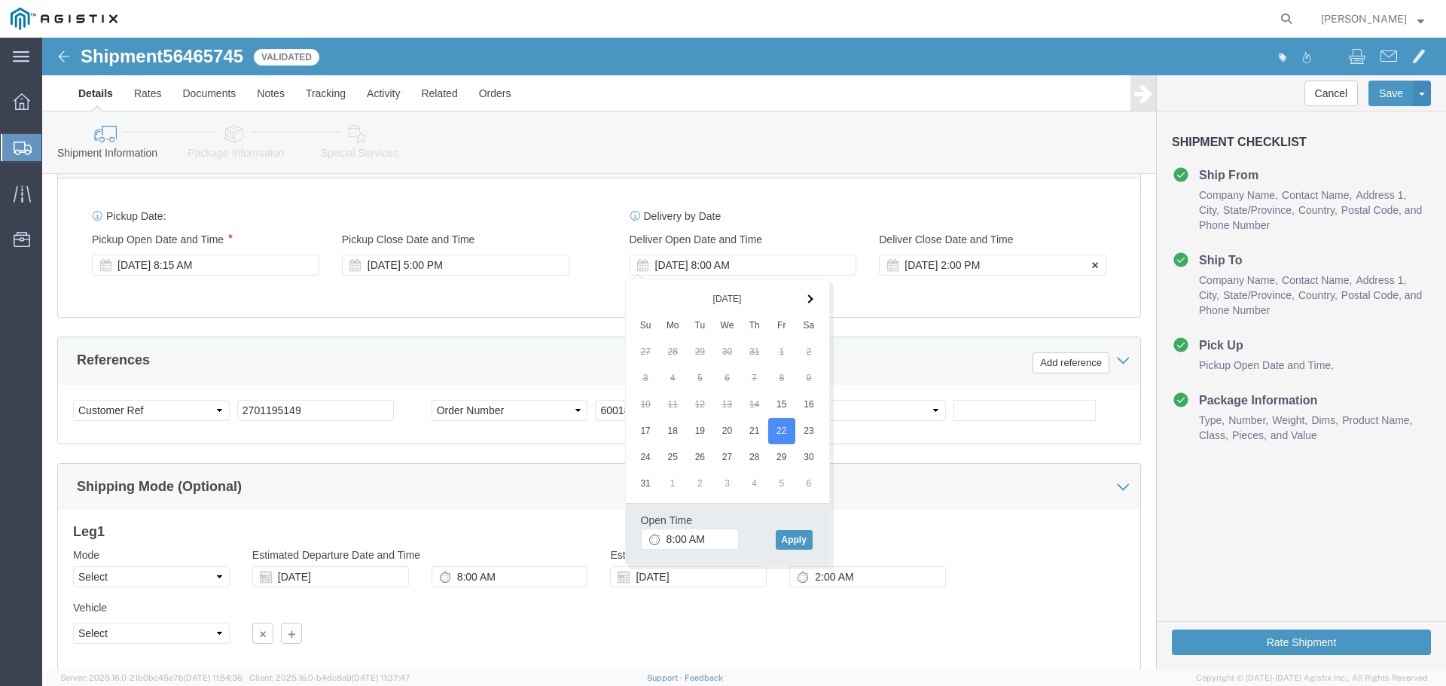
click div "[DATE] 2:00 PM"
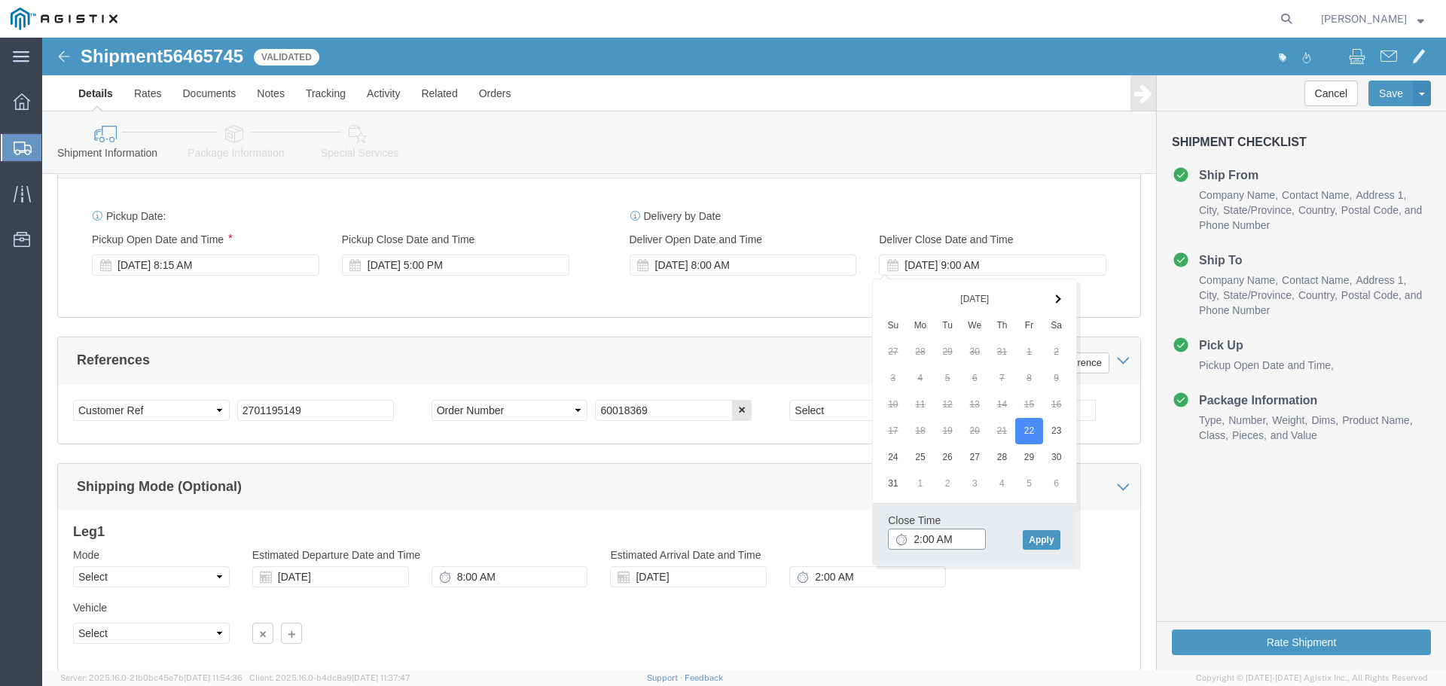
click input "2:00 AM"
type input "2:00 PM"
click button "Apply"
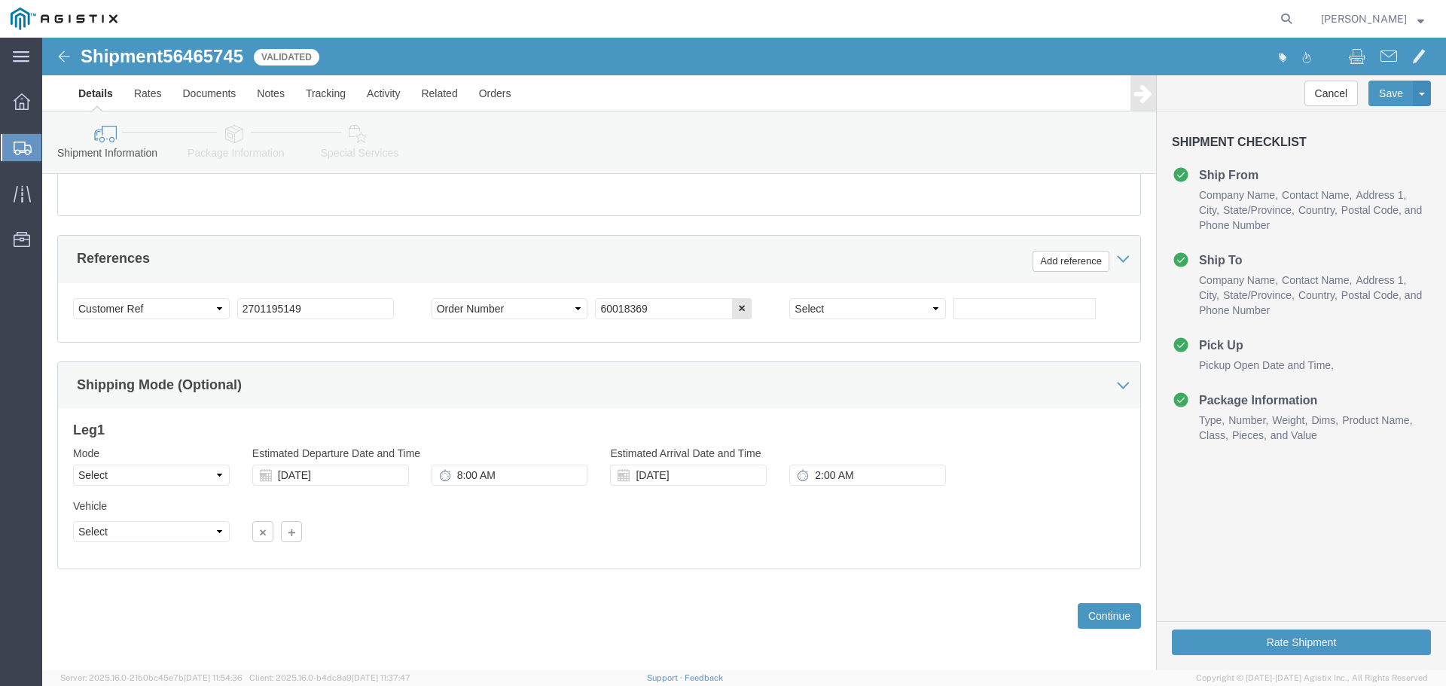
scroll to position [784, 0]
click input "[DATE]"
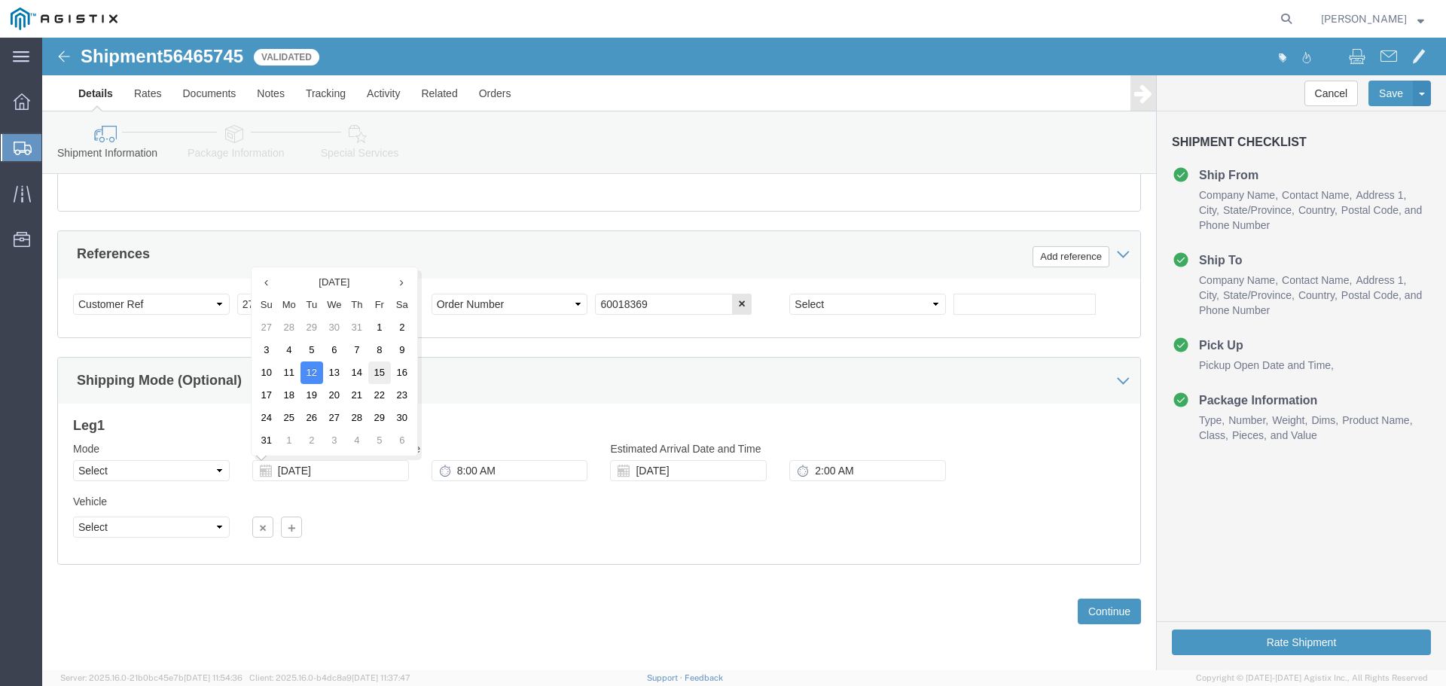
click td "15"
type input "[DATE]"
click input "[DATE]"
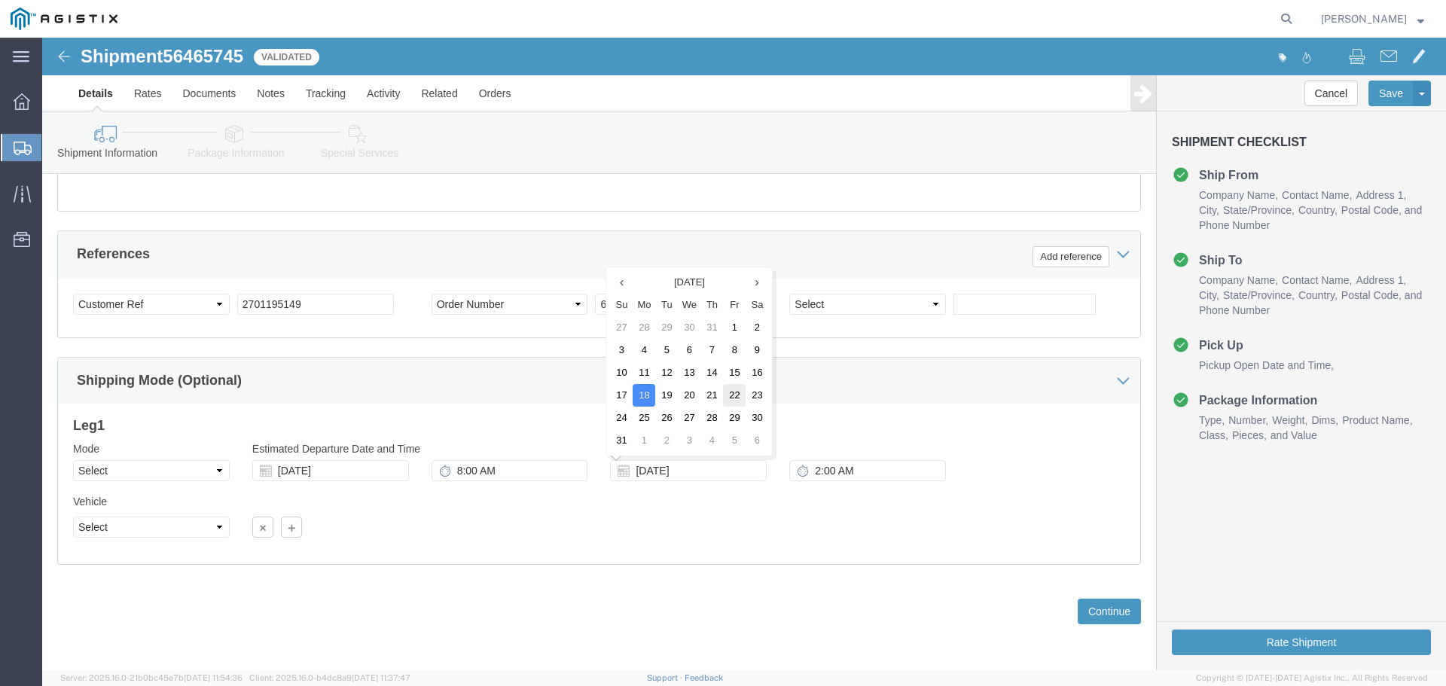
click td "22"
type input "[DATE]"
click input "2:00 AM"
type input "2:00 PM"
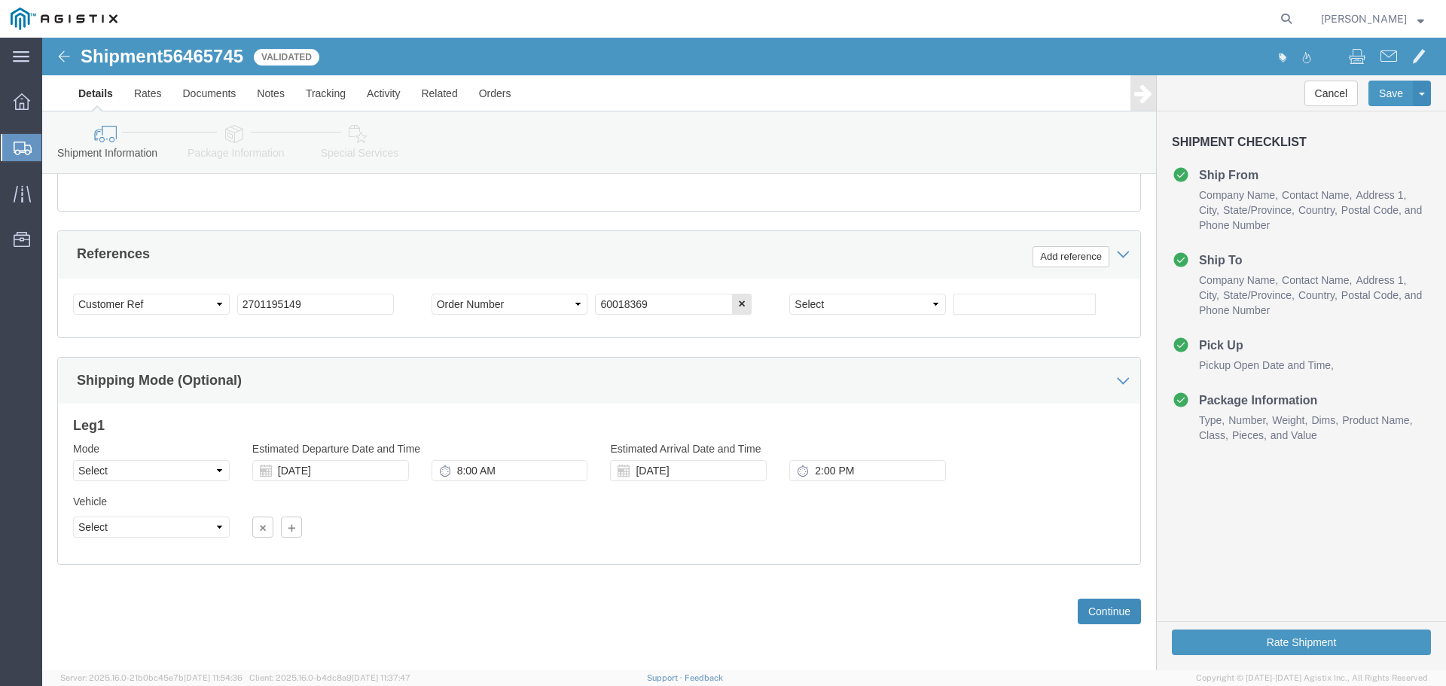
click button "Continue"
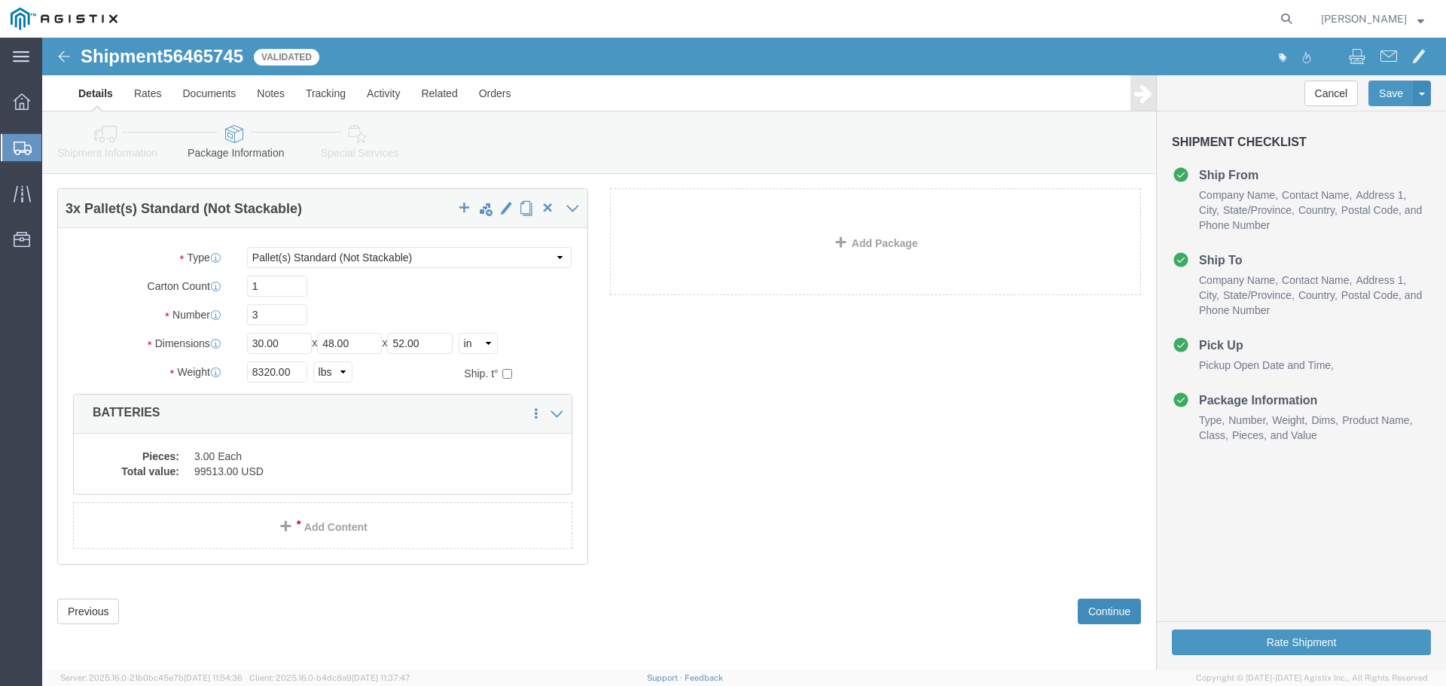
scroll to position [0, 0]
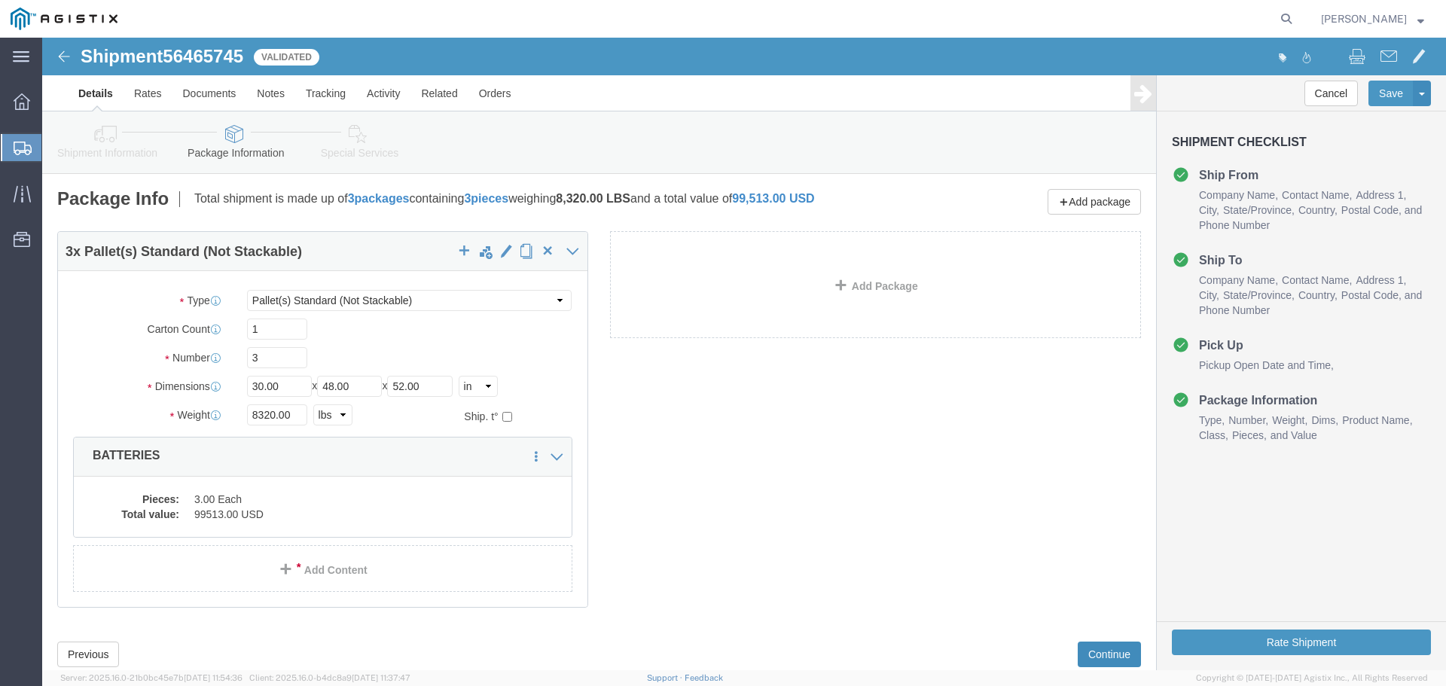
click button "Continue"
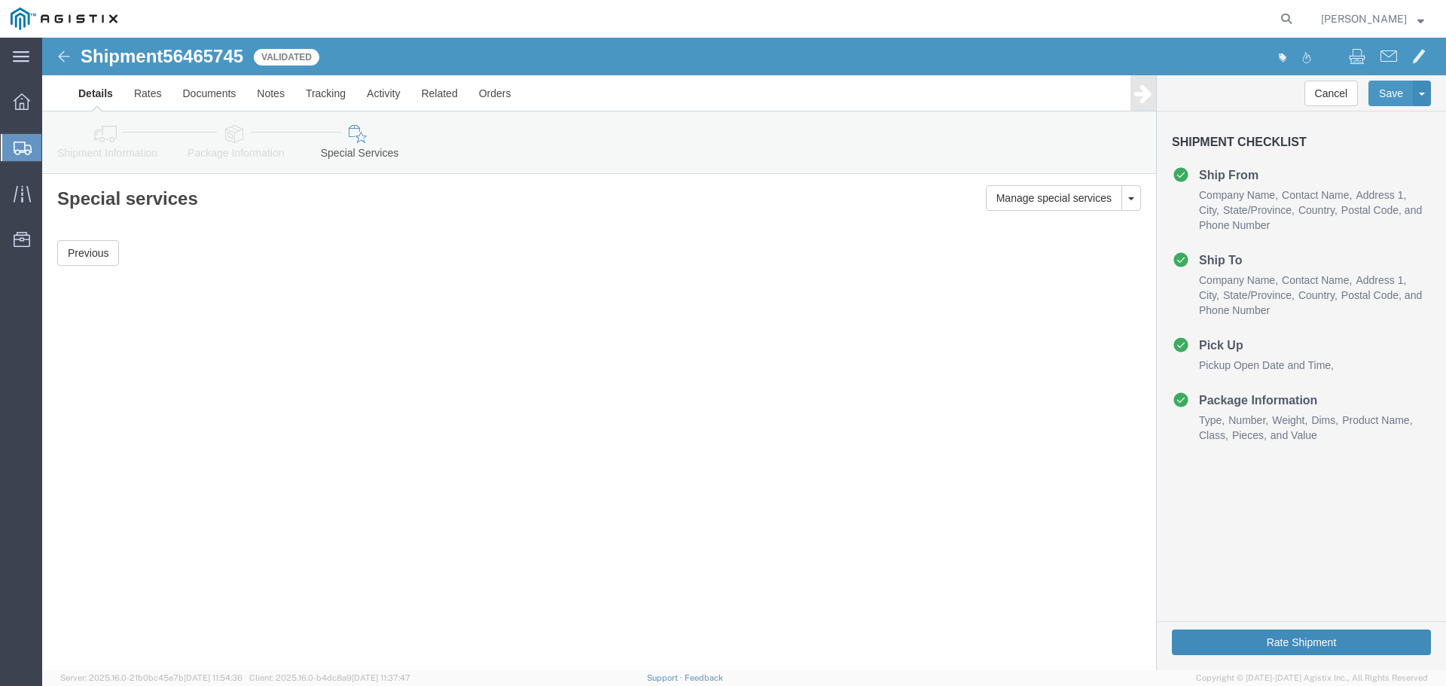
click button "Rate Shipment"
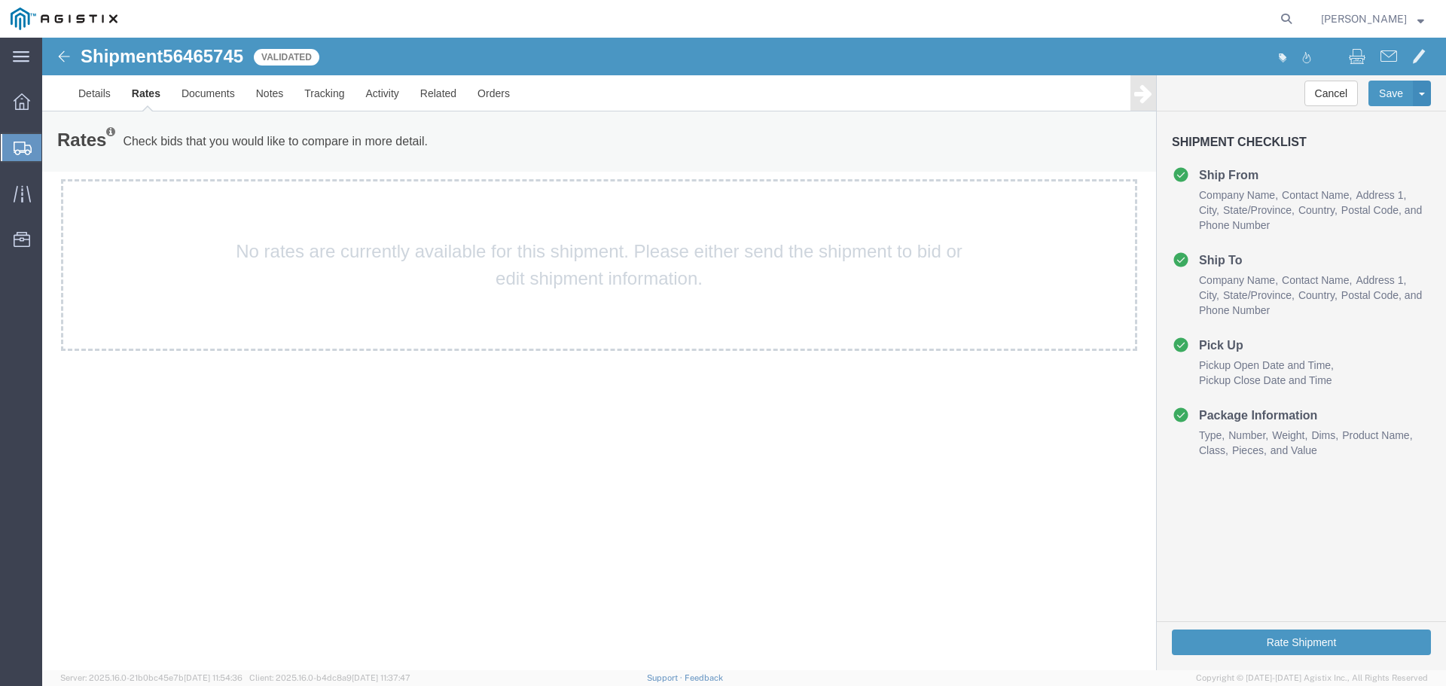
click at [454, 455] on div "Shipment 56465745 Validated Details Rates Documents Notes Tracking Activity Rel…" at bounding box center [744, 354] width 1404 height 632
click at [1269, 636] on button "Rate Shipment" at bounding box center [1301, 642] width 259 height 26
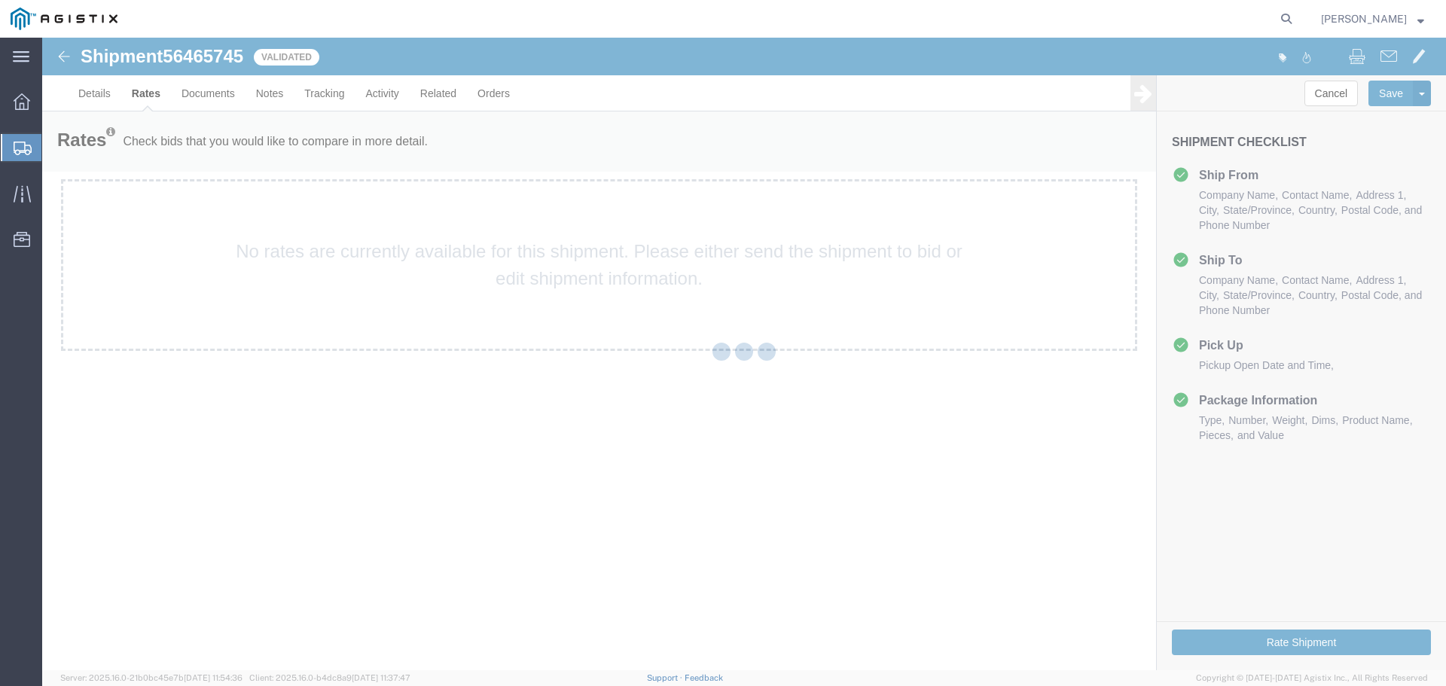
click at [663, 524] on div at bounding box center [744, 354] width 1404 height 632
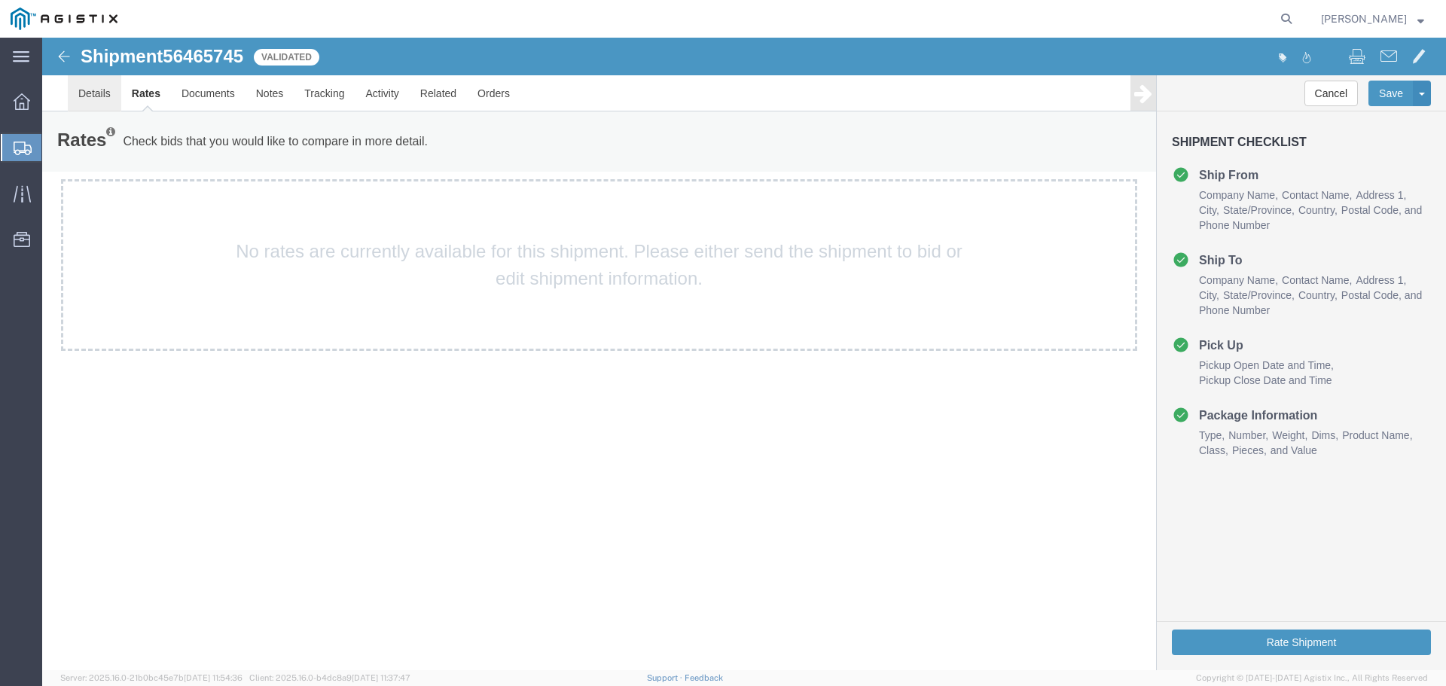
click at [96, 92] on link "Details" at bounding box center [94, 93] width 53 height 36
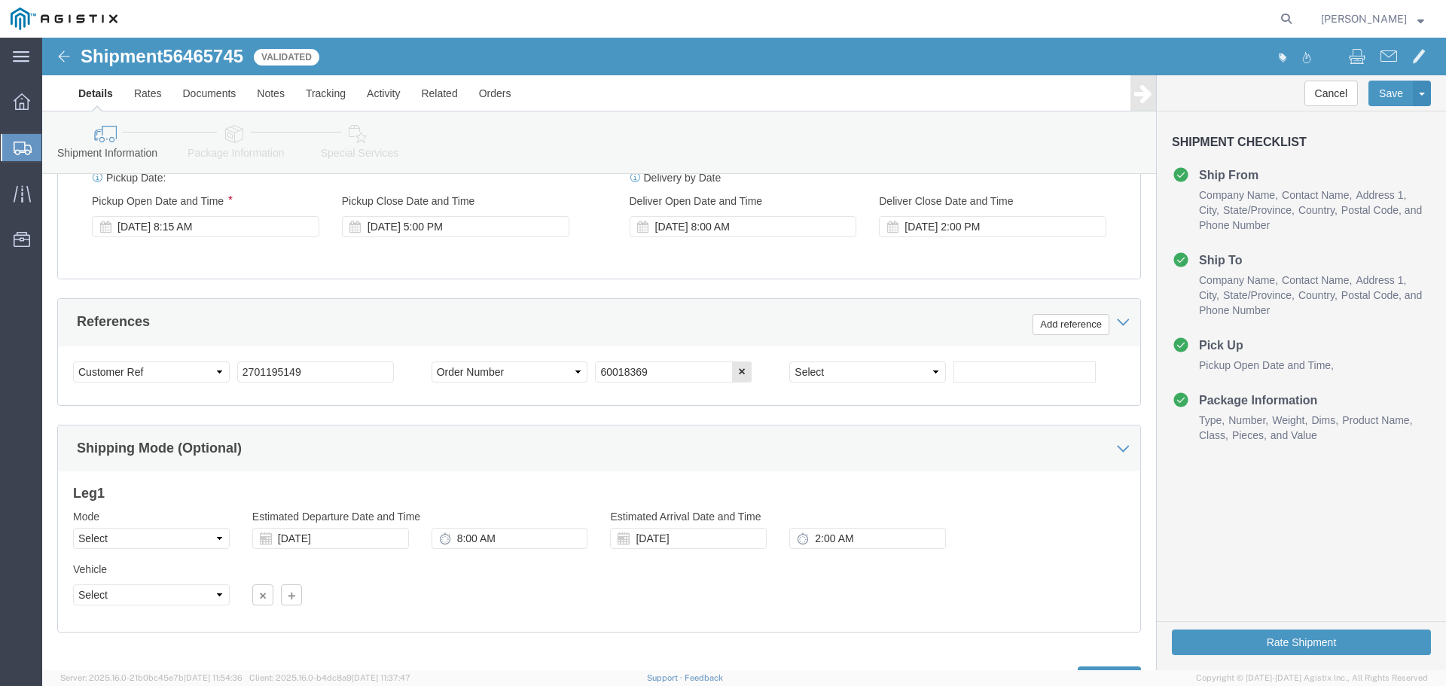
scroll to position [784, 0]
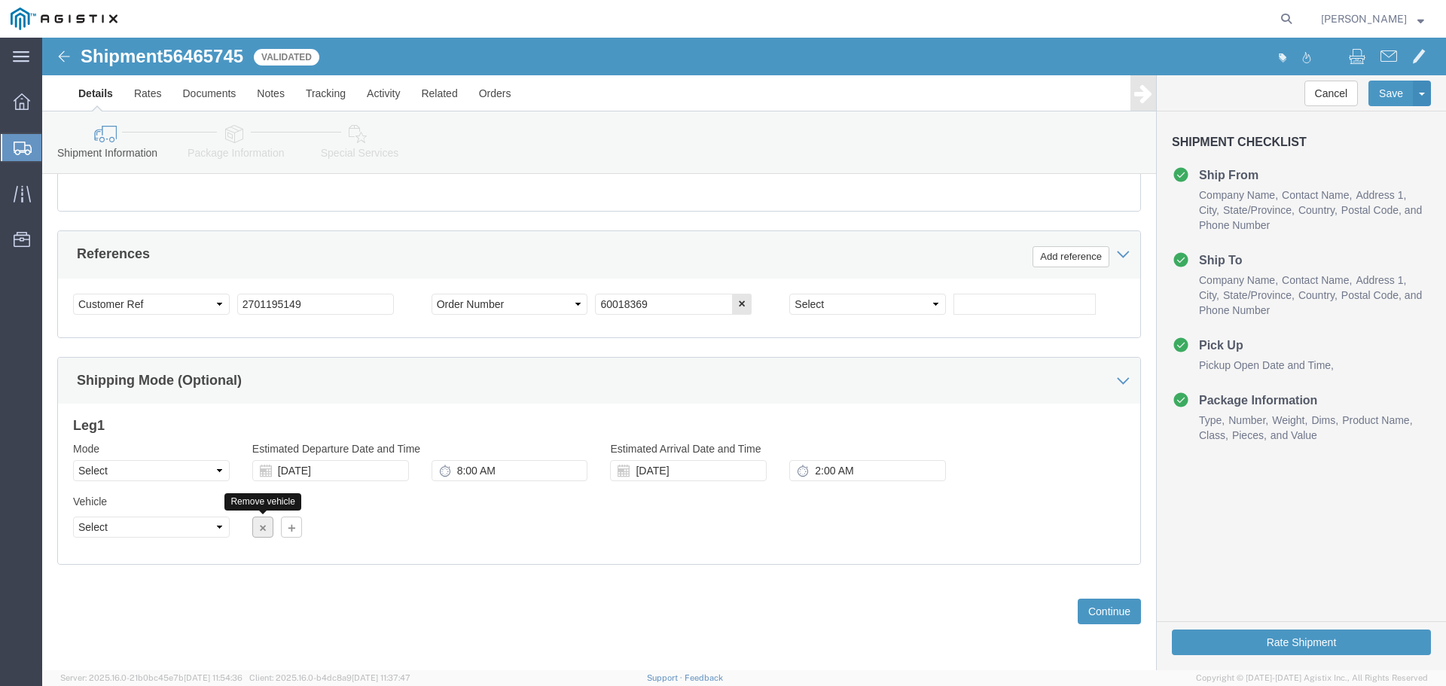
click icon "button"
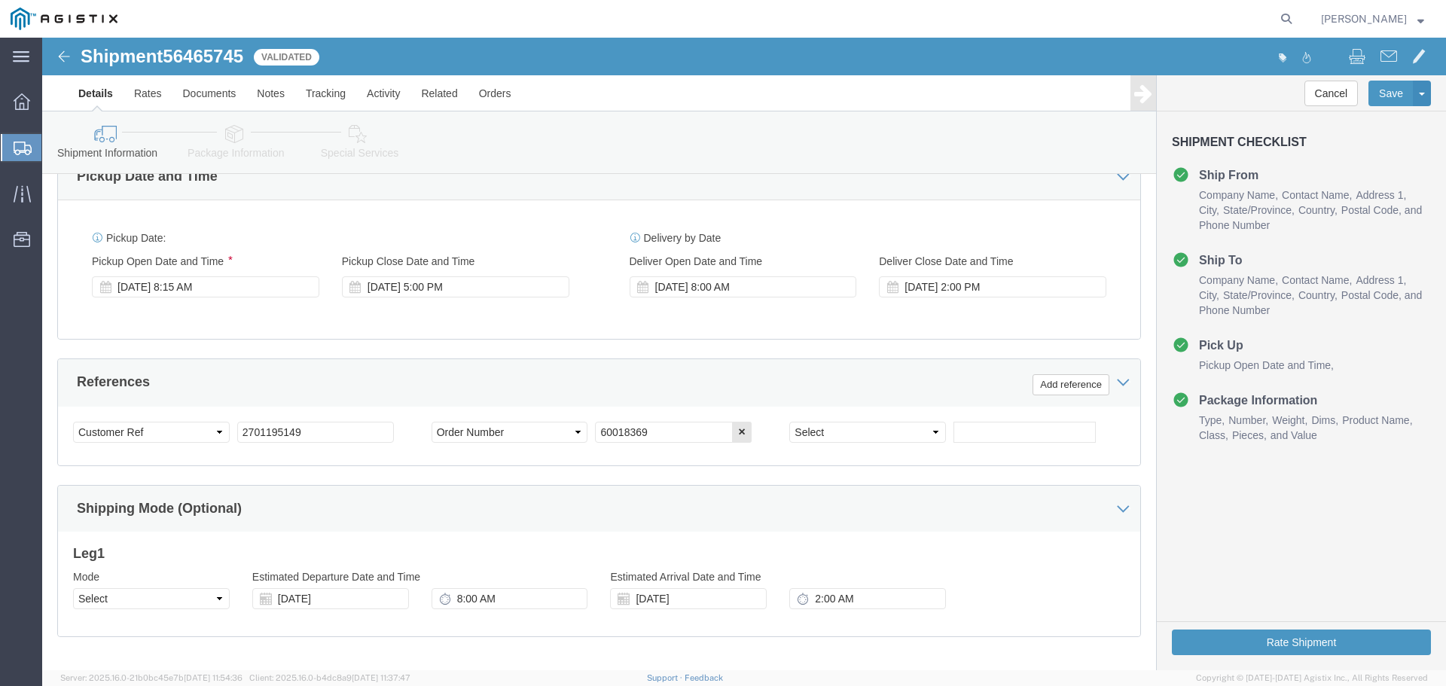
scroll to position [728, 0]
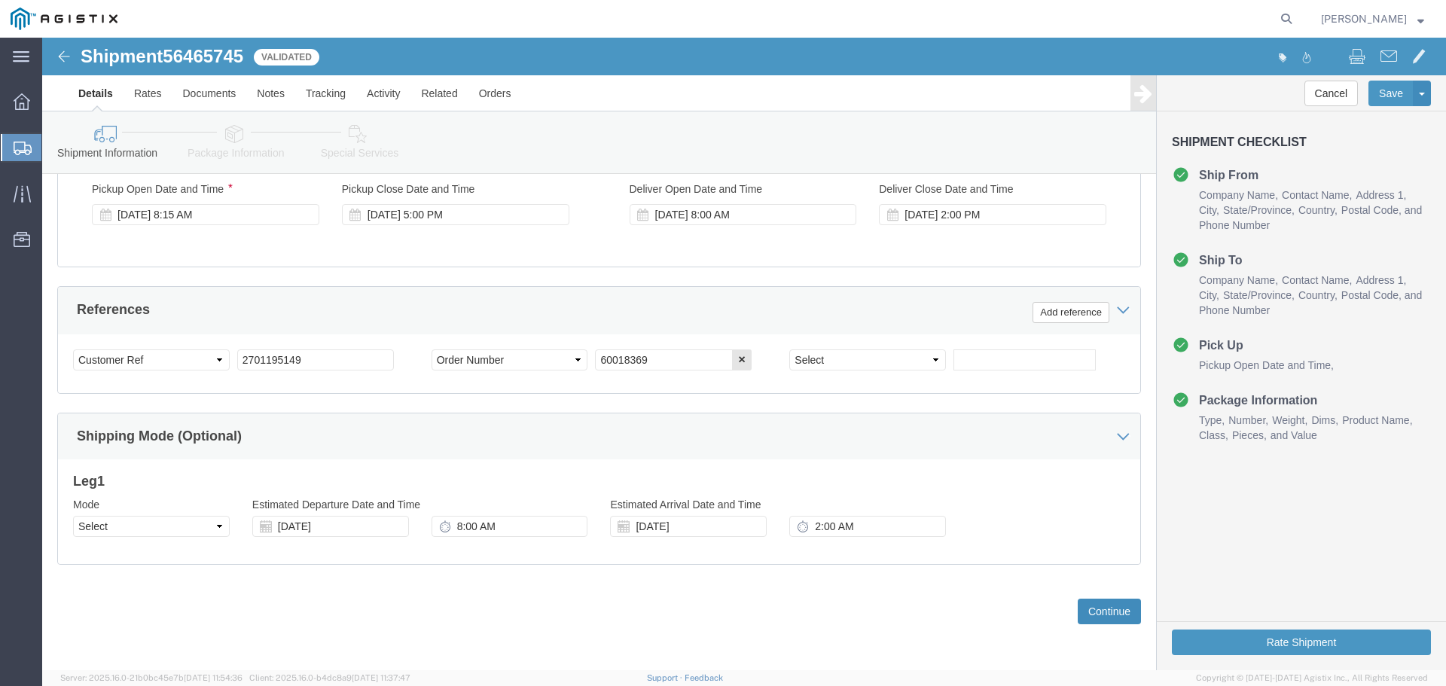
click button "Continue"
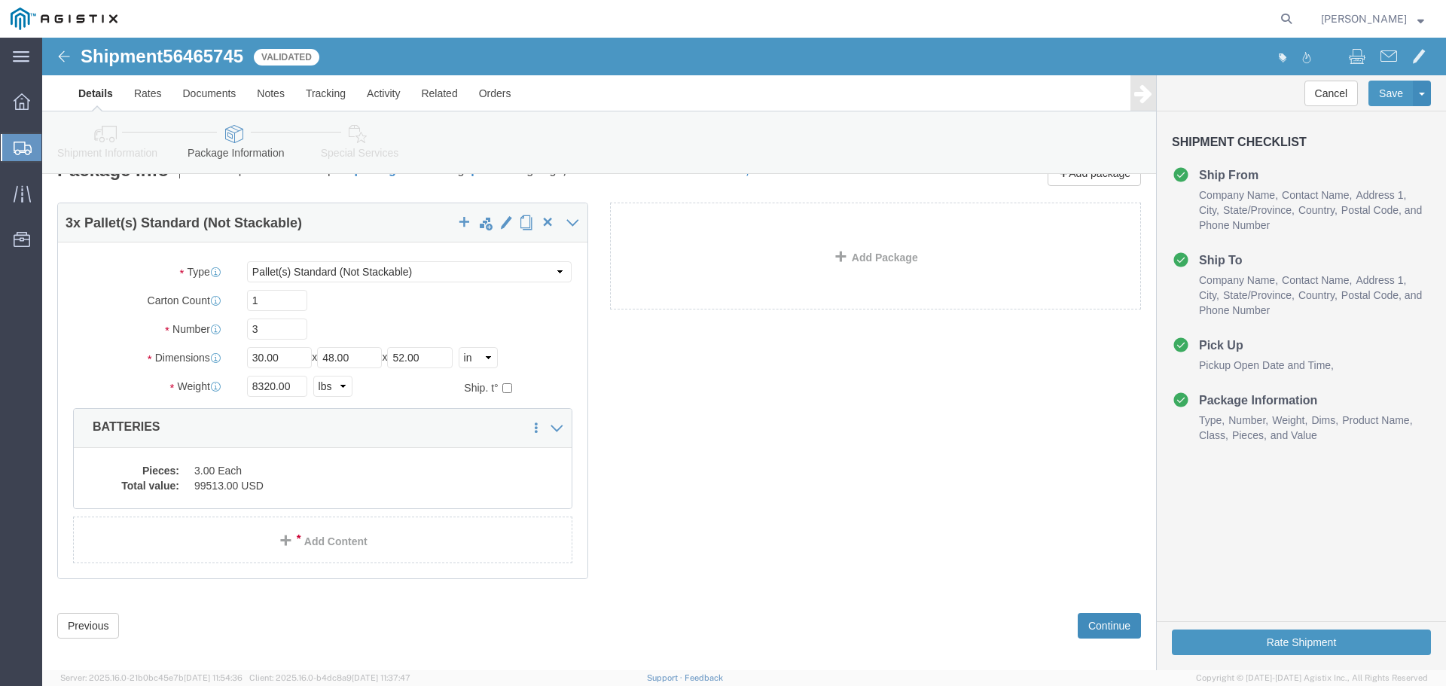
scroll to position [43, 0]
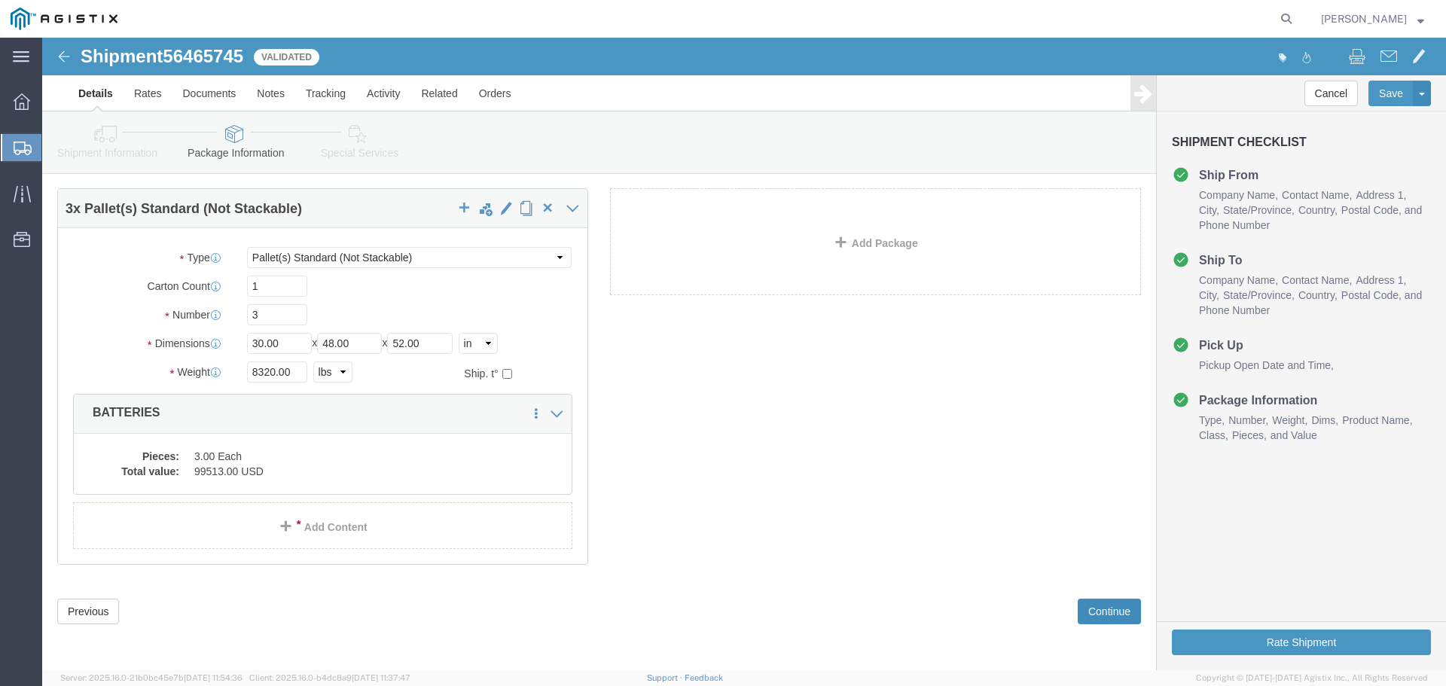
click button "Continue"
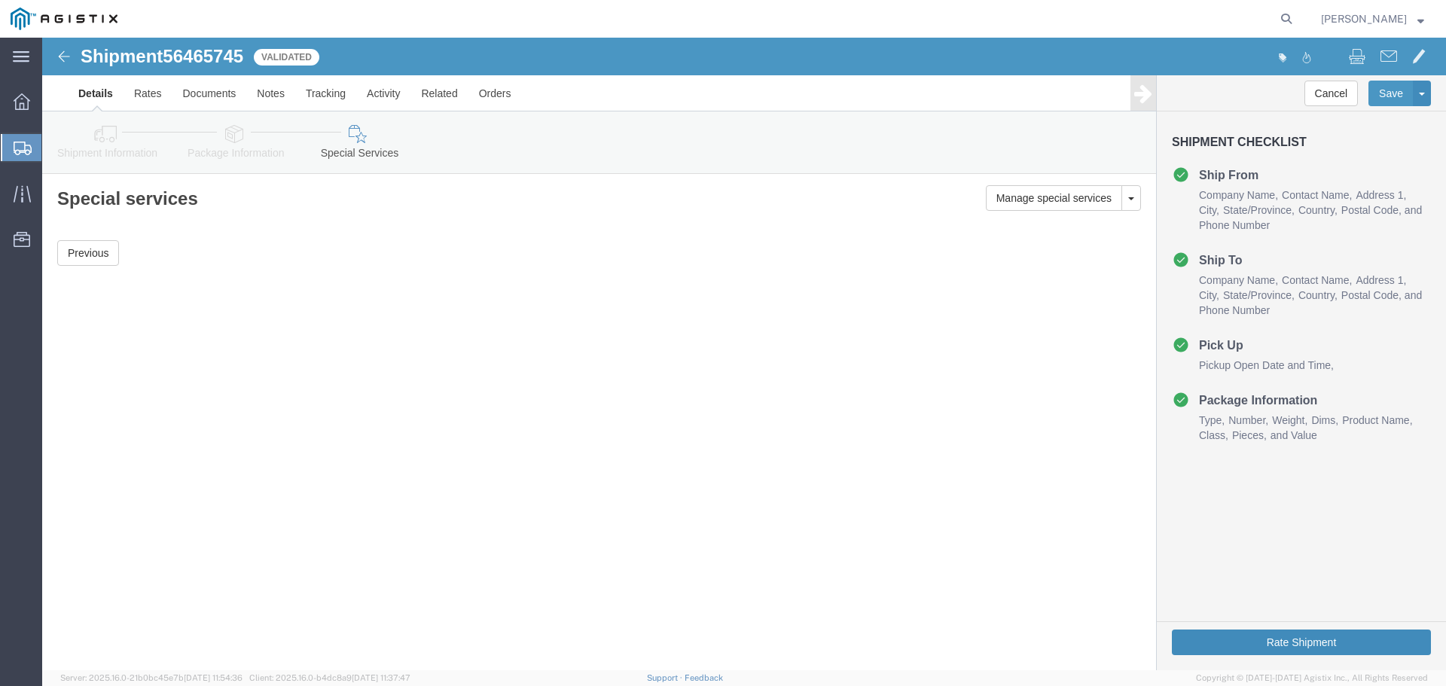
click button "Rate Shipment"
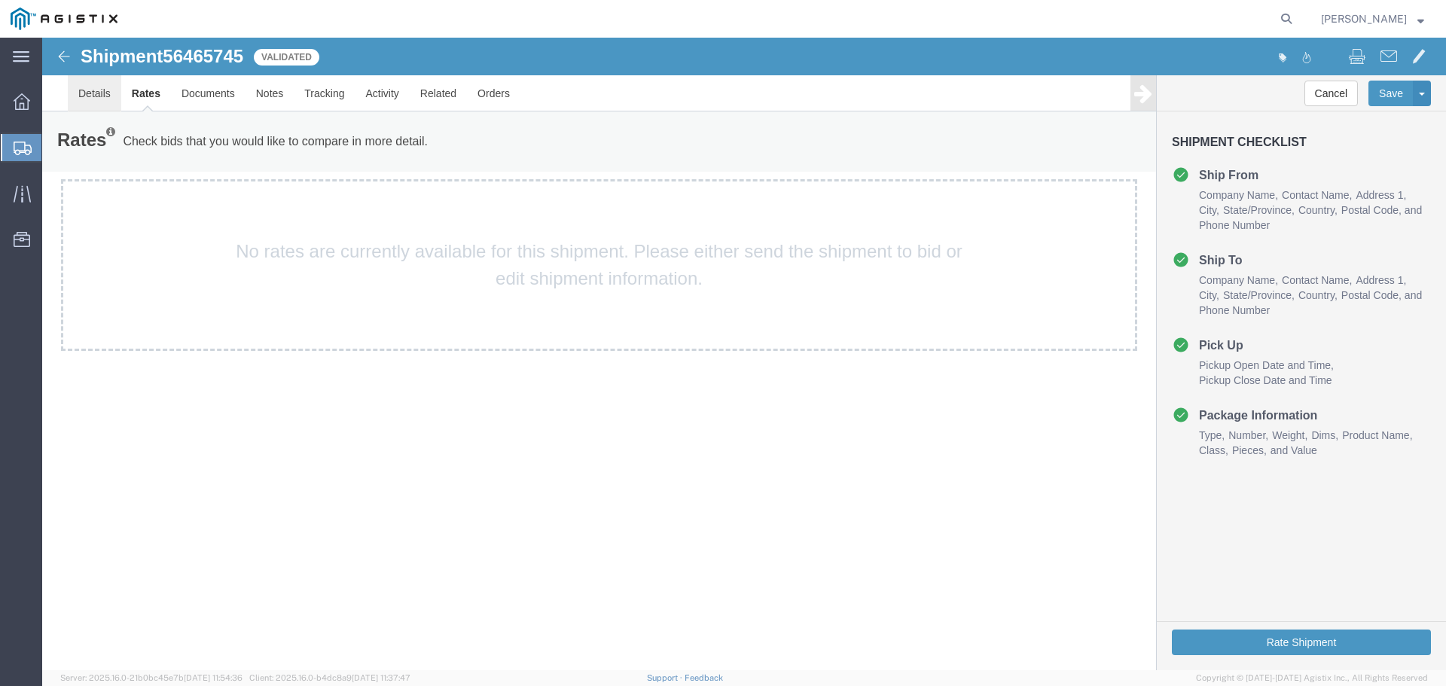
click at [92, 96] on link "Details" at bounding box center [94, 93] width 53 height 36
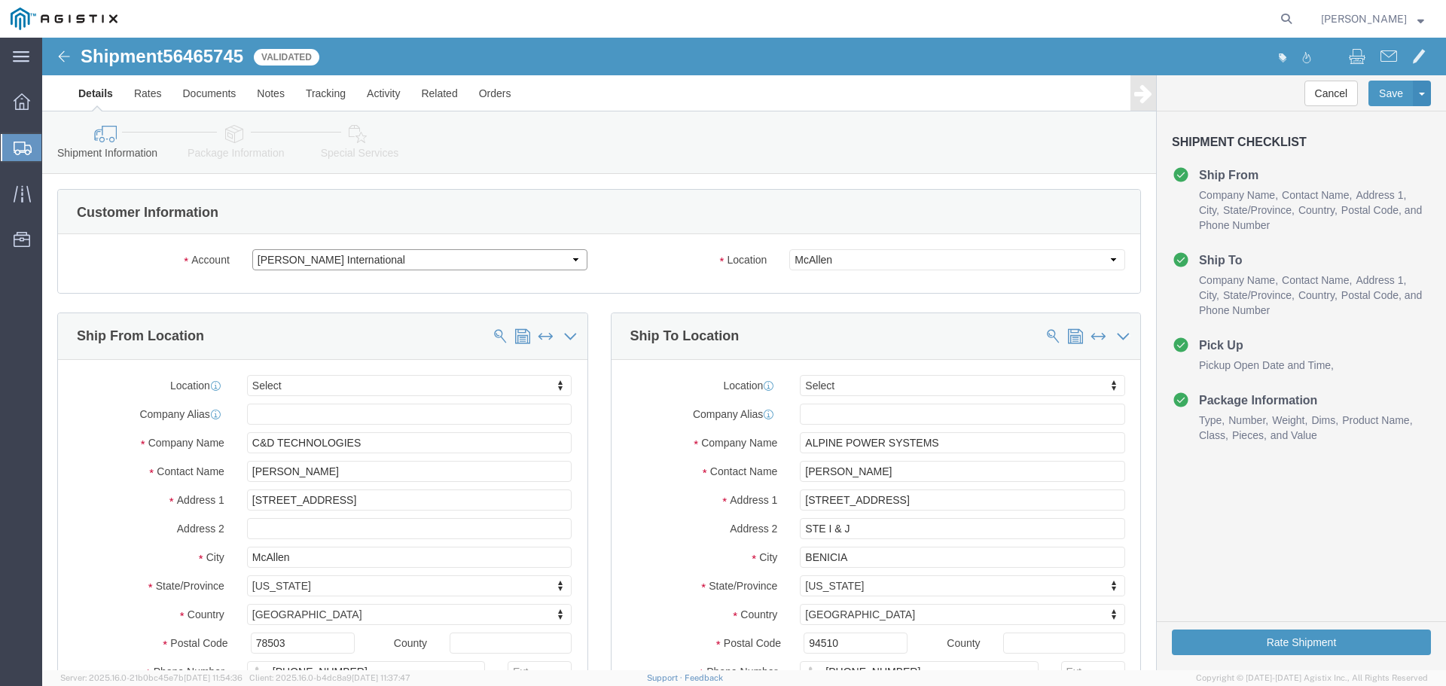
click select "Select PG&E [PERSON_NAME] International"
select select "9596"
click select "Select PG&E [PERSON_NAME] International"
select select "PURCHORD"
select select
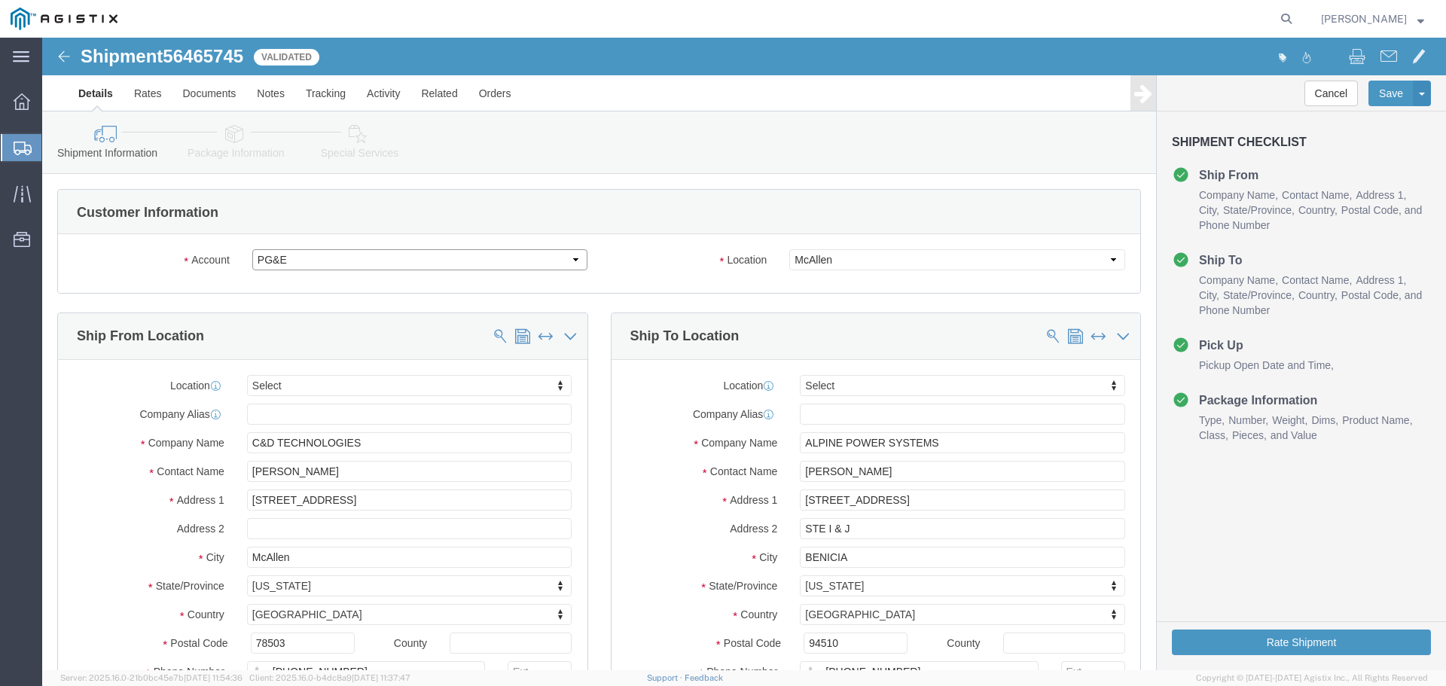
select select
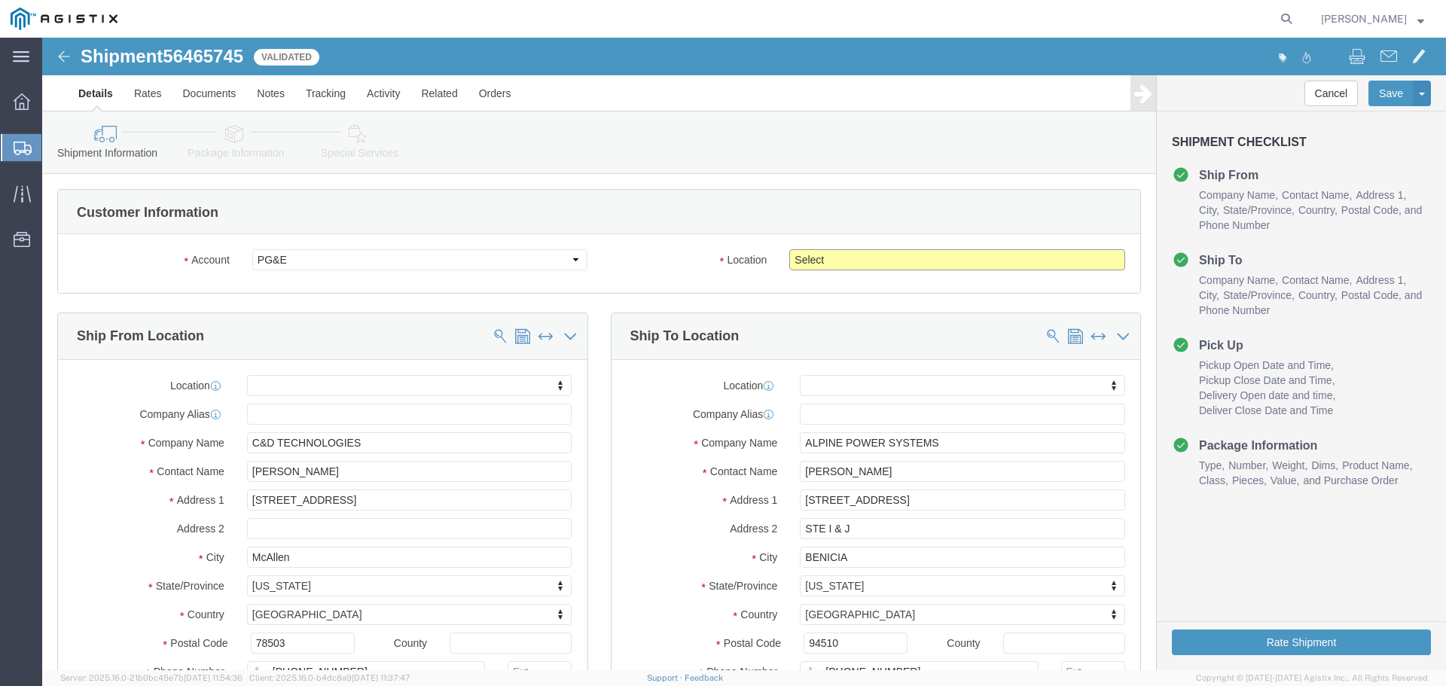
click select "Select All Others [GEOGRAPHIC_DATA] [GEOGRAPHIC_DATA] [GEOGRAPHIC_DATA] [GEOGRA…"
select select "23082"
click select "Select All Others [GEOGRAPHIC_DATA] [GEOGRAPHIC_DATA] [GEOGRAPHIC_DATA] [GEOGRA…"
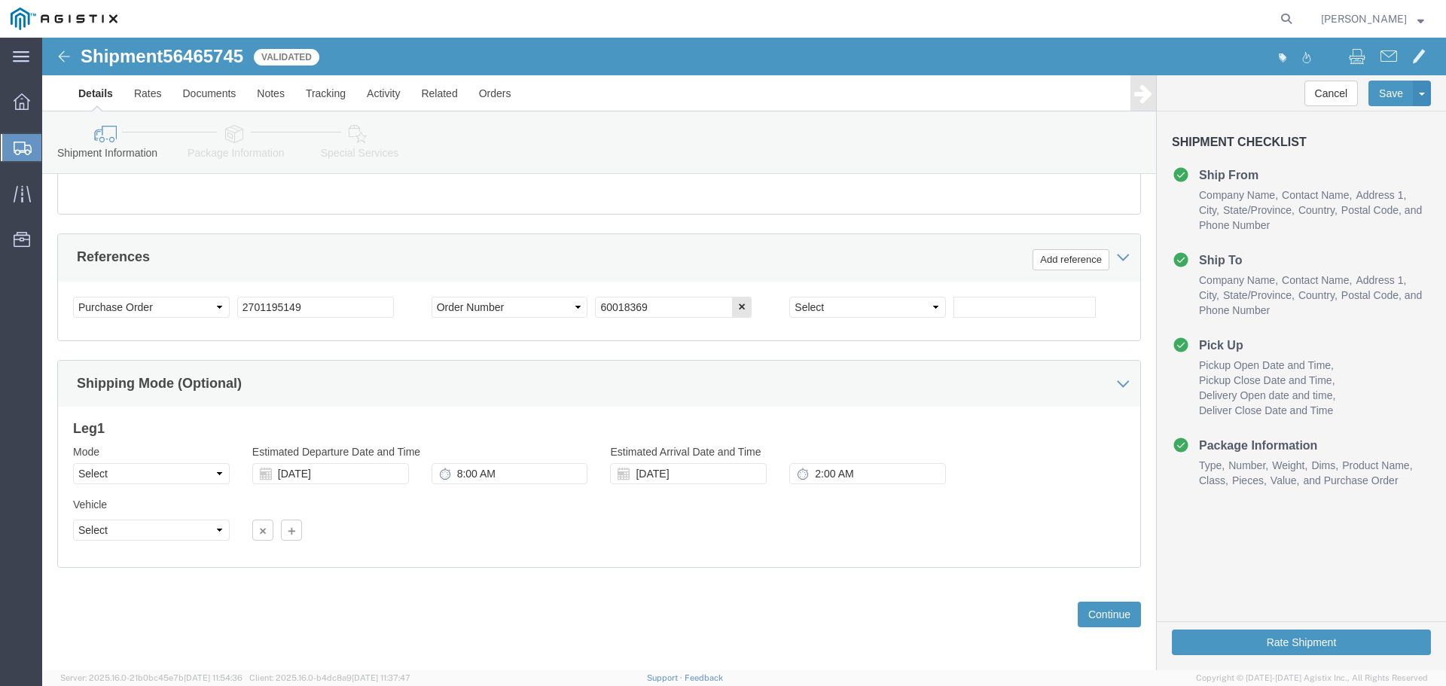
scroll to position [784, 0]
click button "Continue"
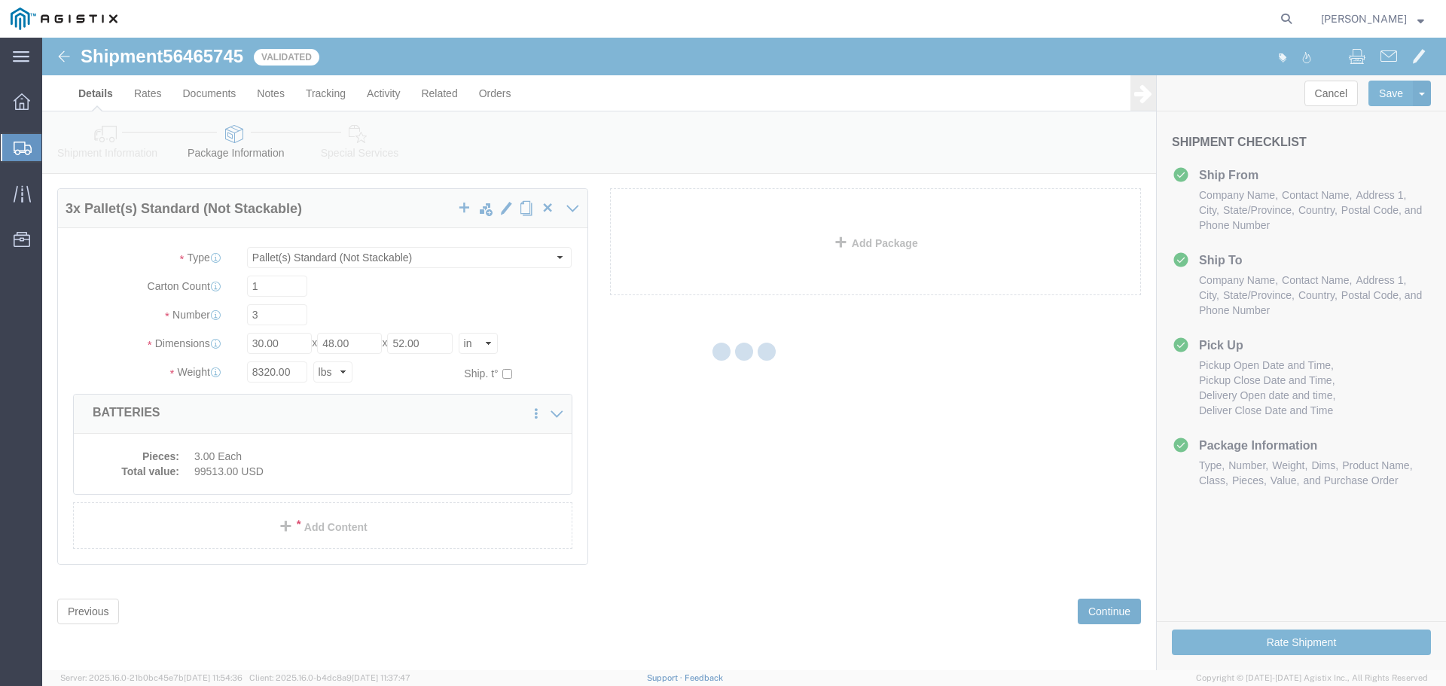
scroll to position [0, 0]
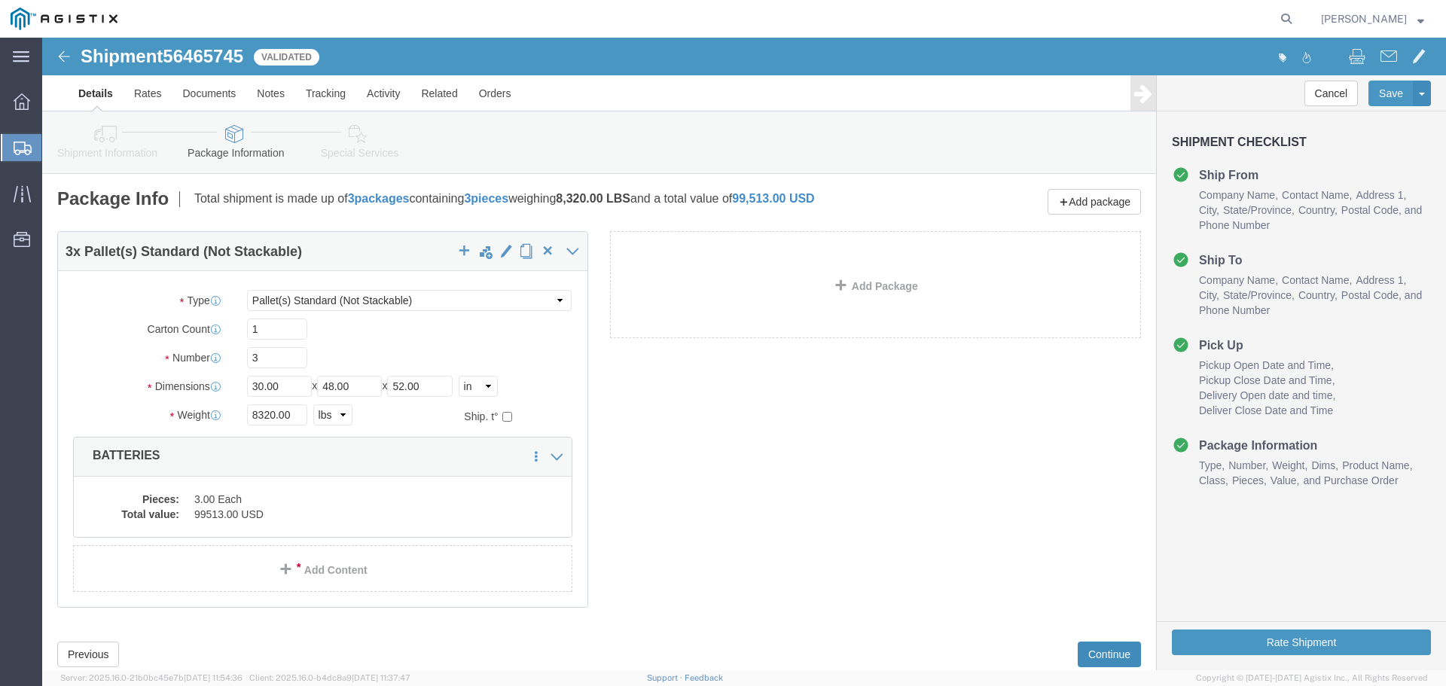
click button "Continue"
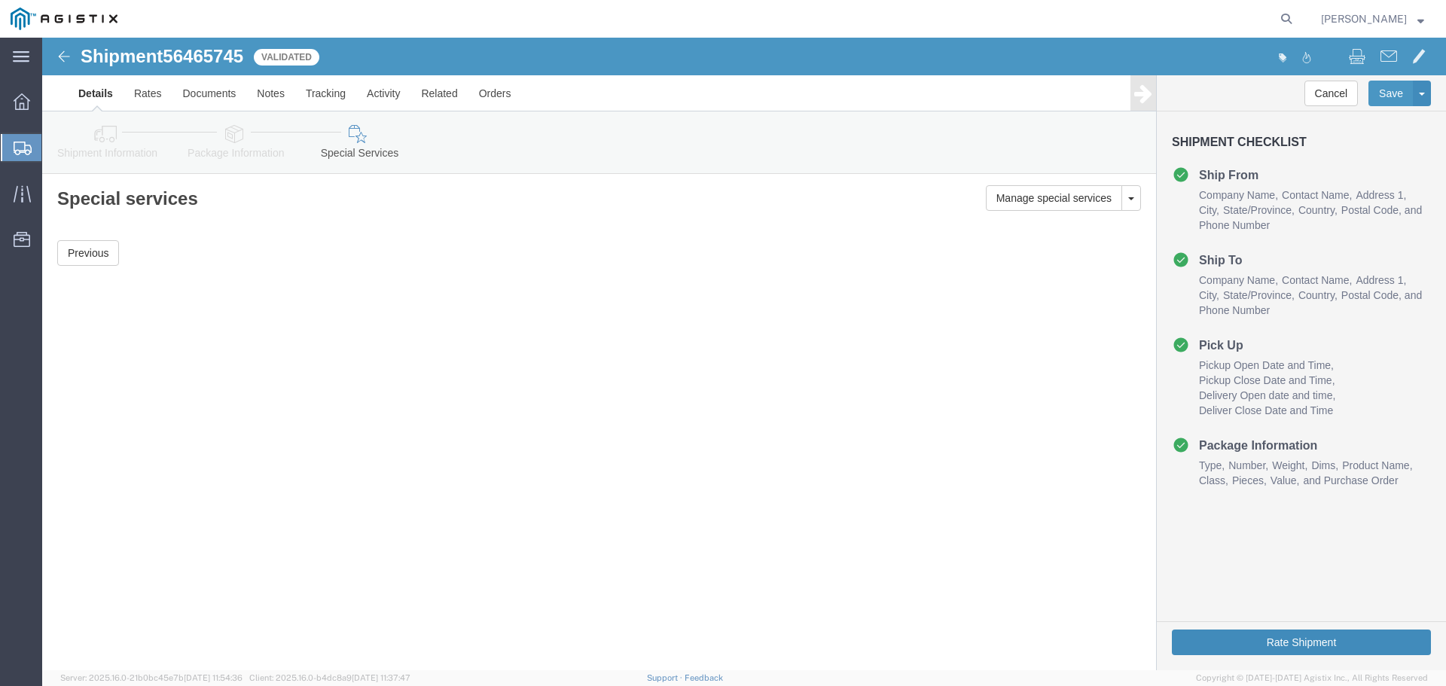
click button "Rate Shipment"
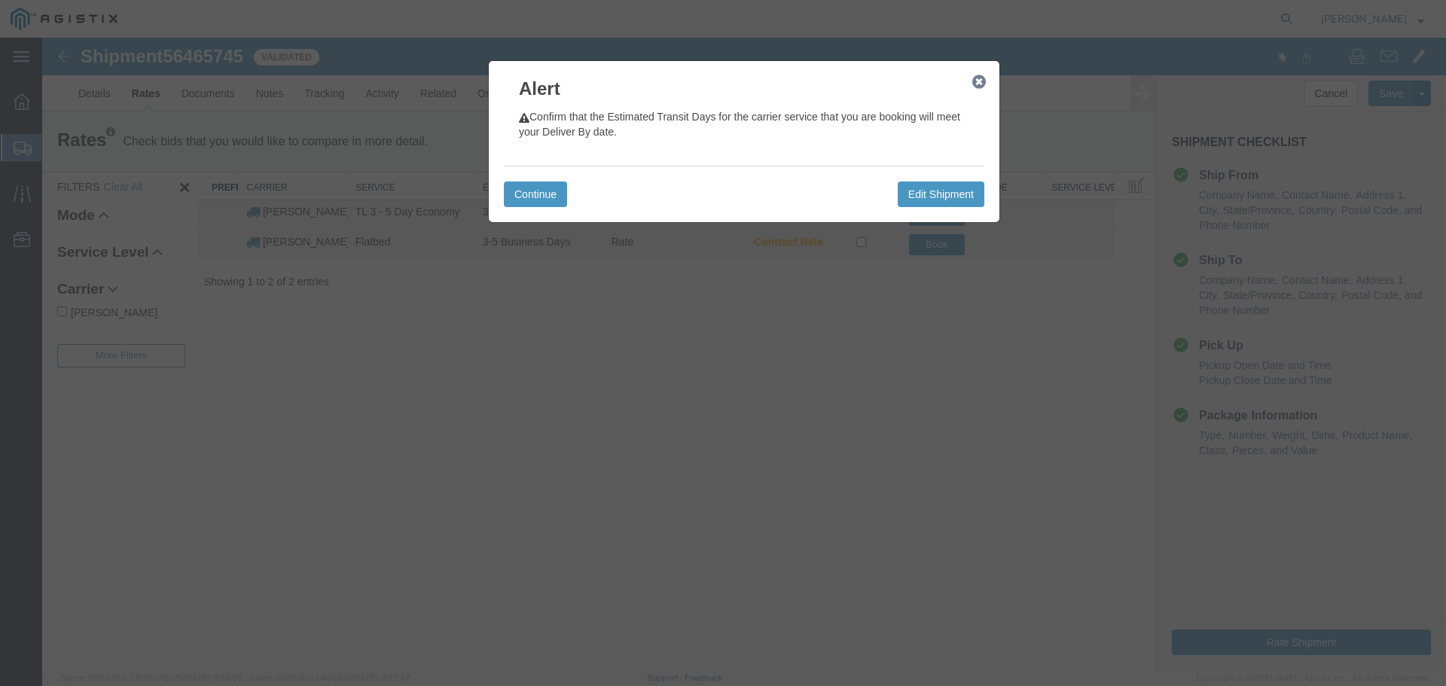
click at [499, 175] on div "Alert Confirm that the Estimated Transit Days for the carrier service that you …" at bounding box center [744, 141] width 512 height 163
click at [521, 190] on button "Continue" at bounding box center [535, 194] width 63 height 26
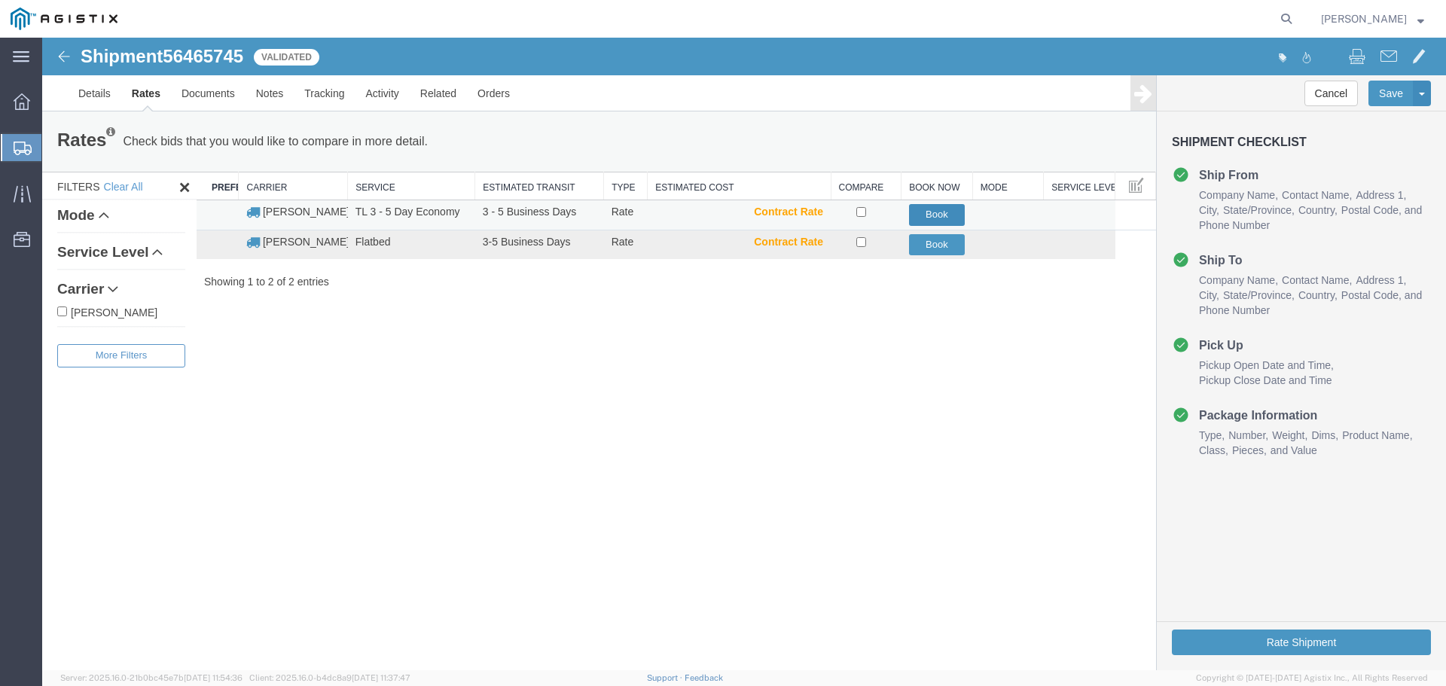
click at [926, 209] on button "Book" at bounding box center [937, 215] width 56 height 22
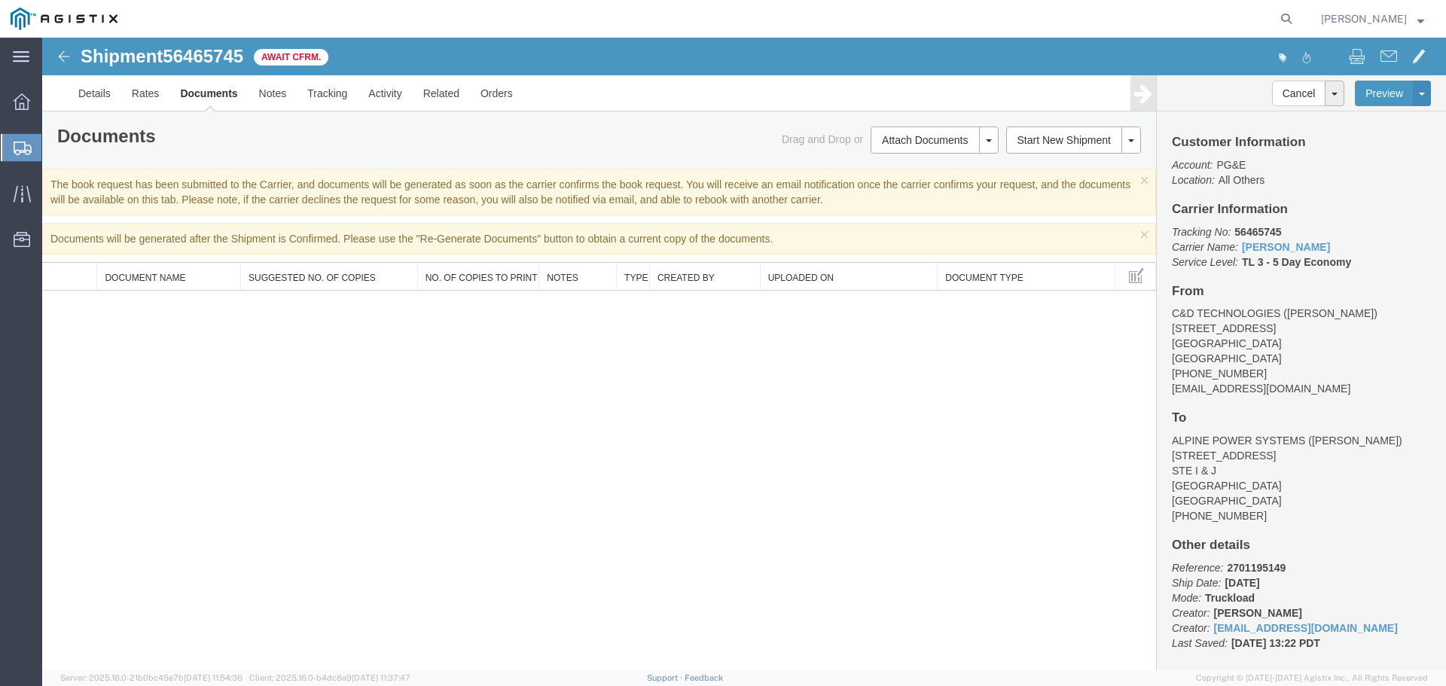
click at [1416, 18] on span "[PERSON_NAME]" at bounding box center [1372, 19] width 103 height 17
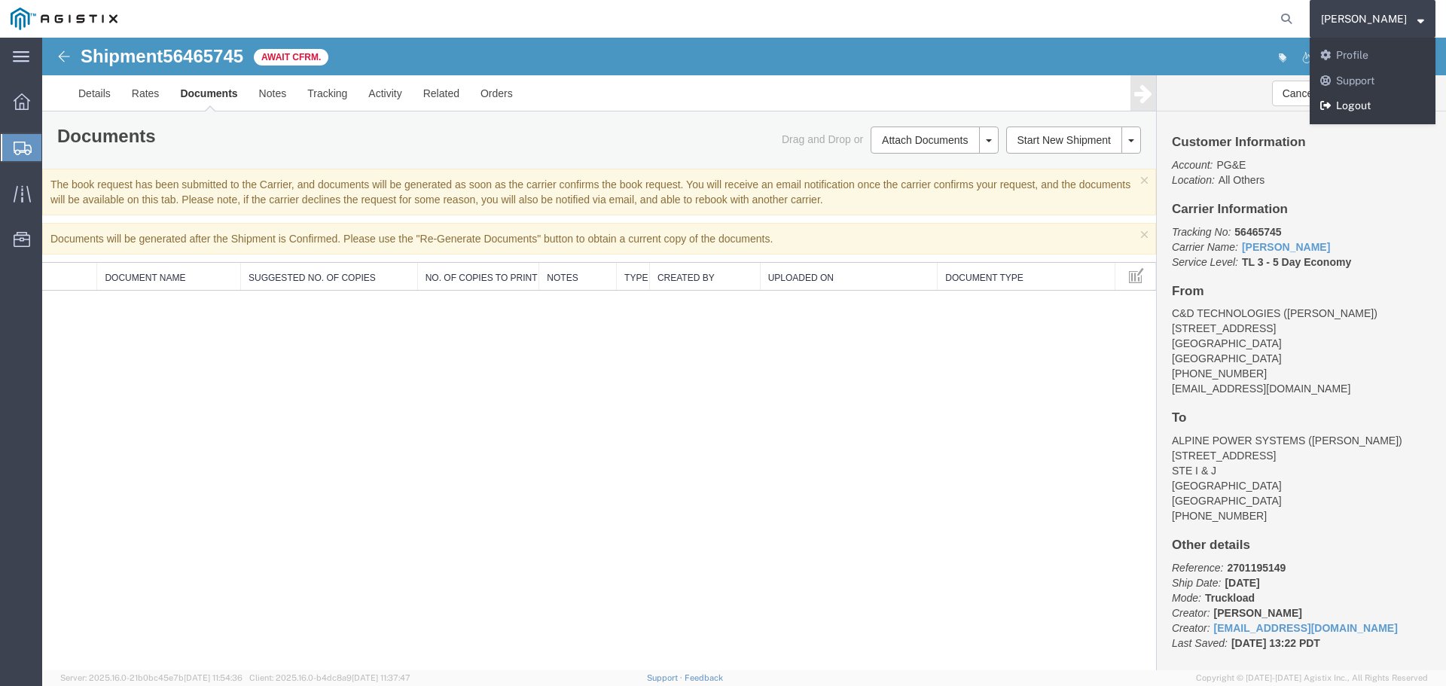
click at [1384, 101] on link "Logout" at bounding box center [1372, 106] width 126 height 26
